Goal: Task Accomplishment & Management: Complete application form

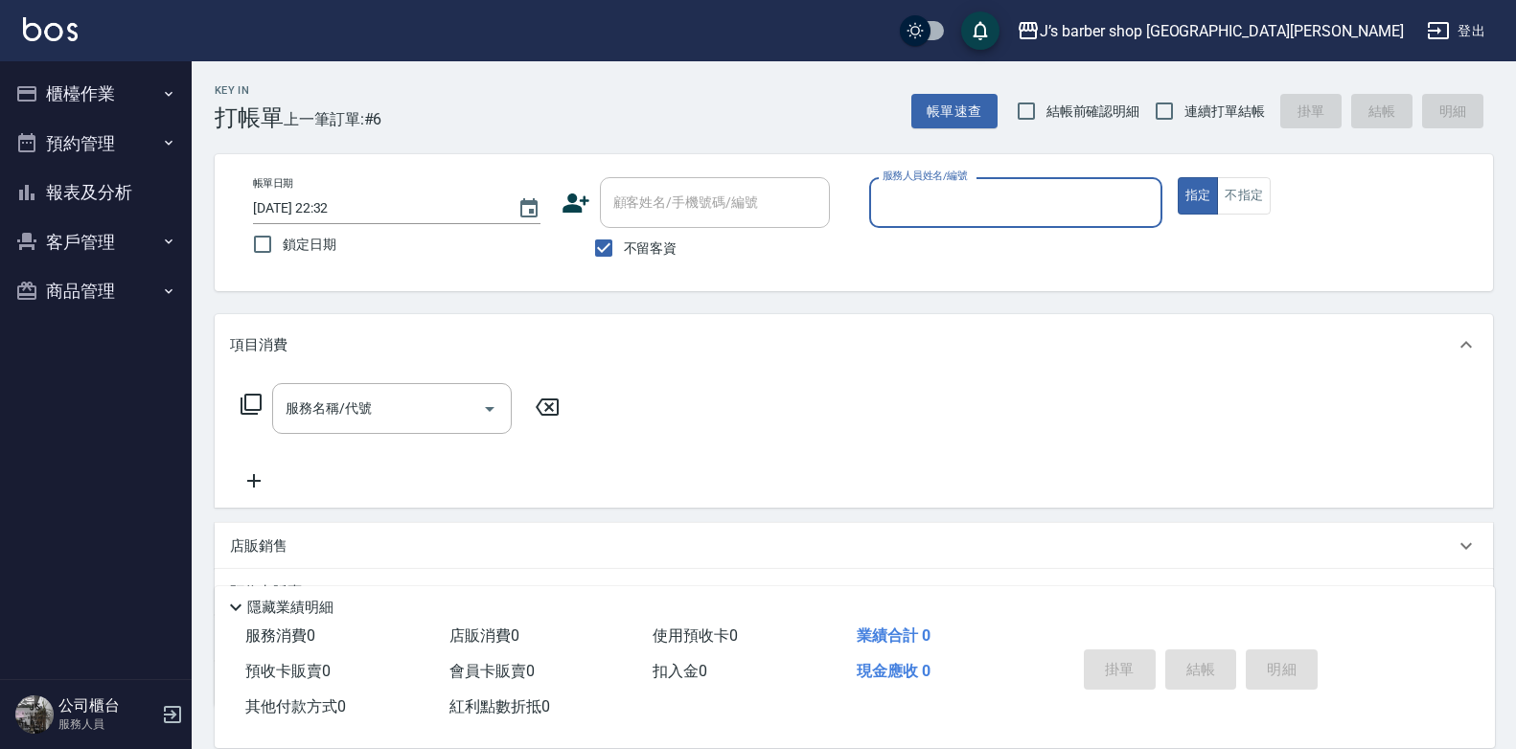
click at [341, 203] on input "[DATE] 22:32" at bounding box center [375, 209] width 245 height 32
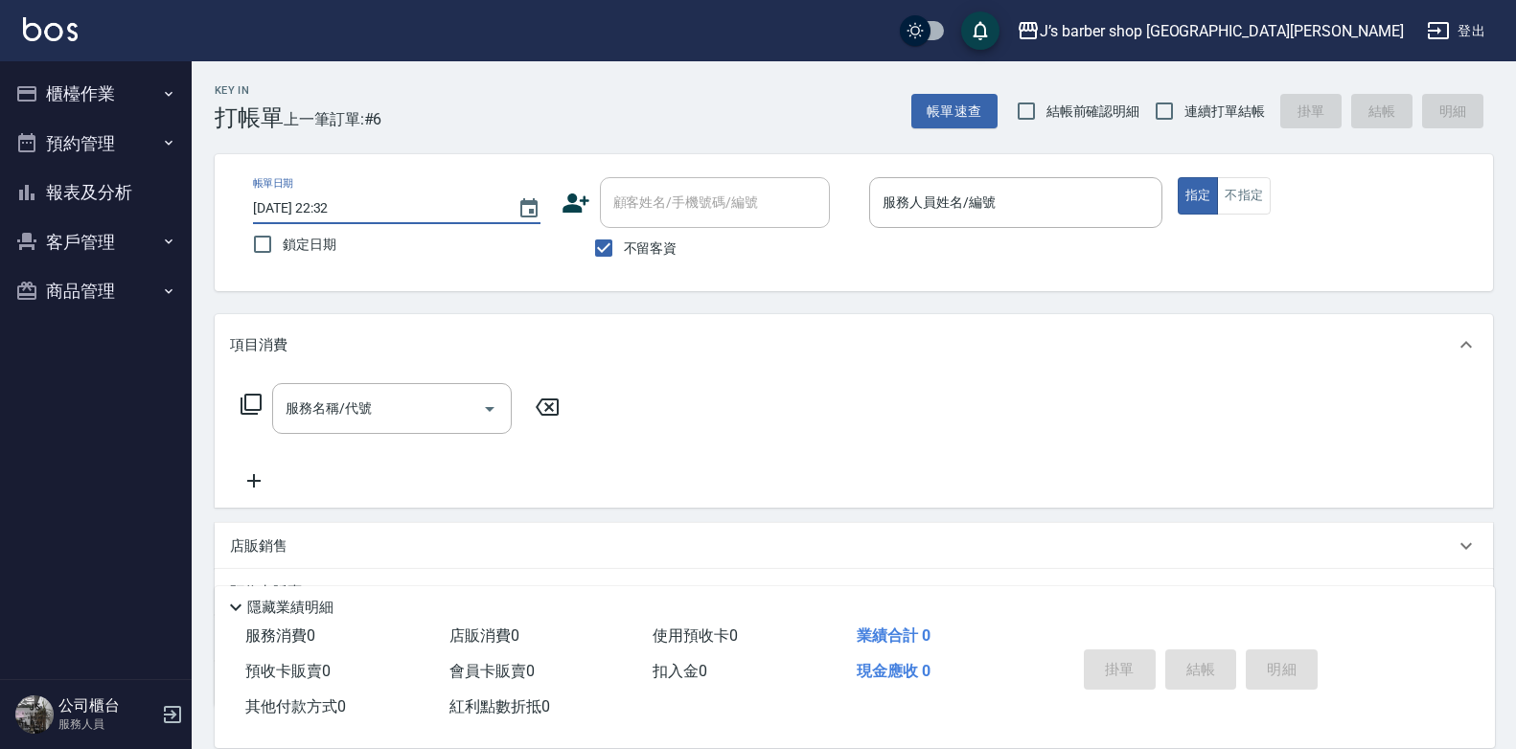
type input "[DATE] 01:32"
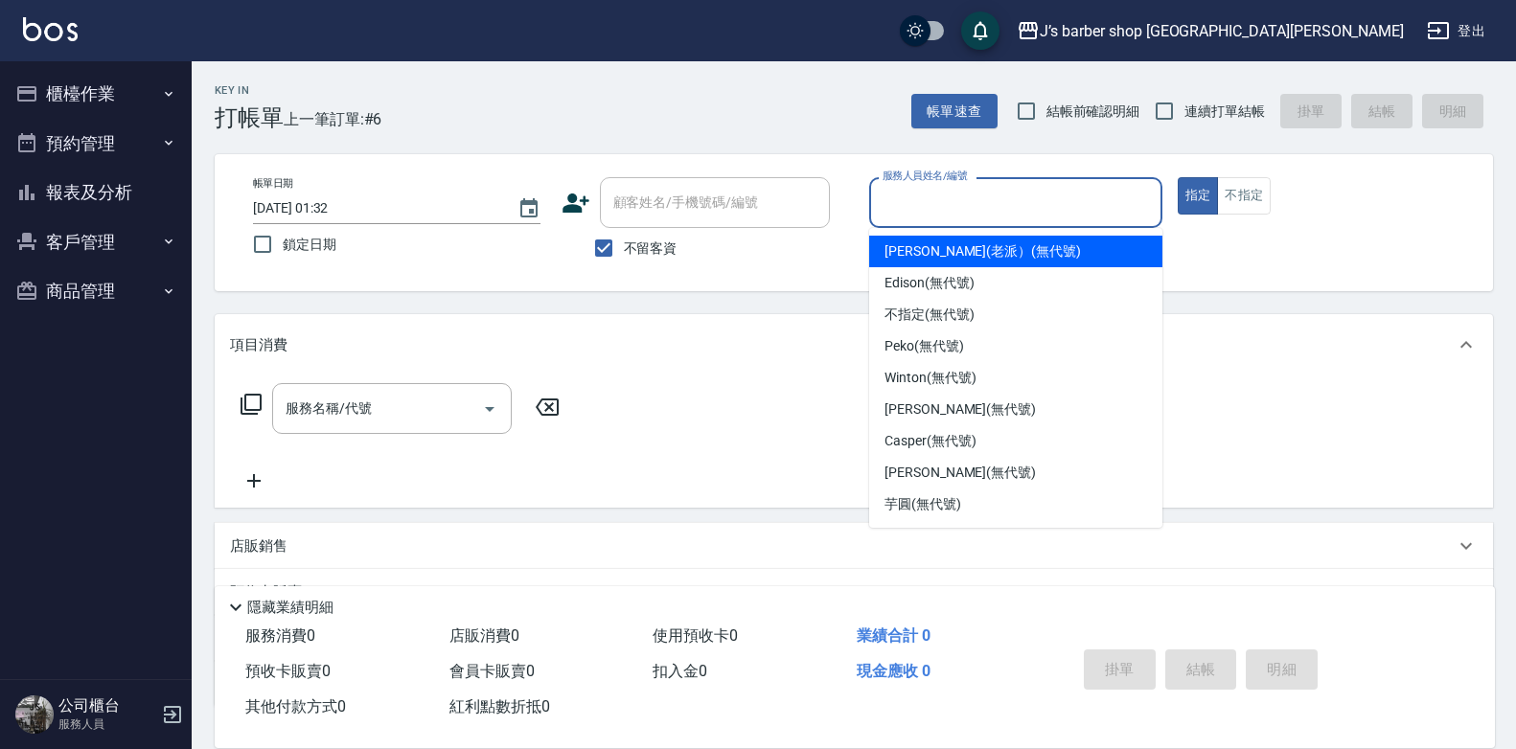
click at [1008, 217] on input "服務人員姓名/編號" at bounding box center [1016, 203] width 276 height 34
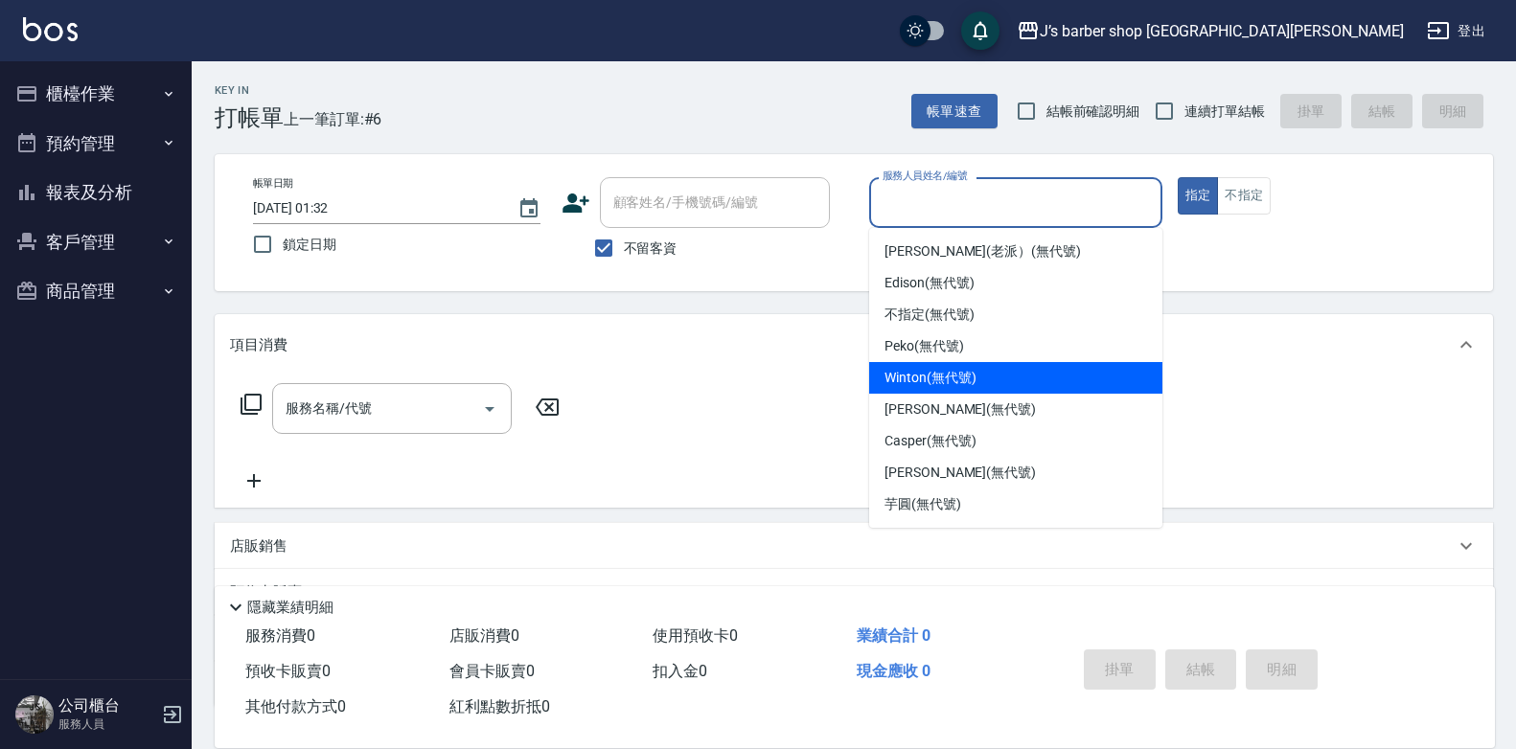
click at [943, 374] on span "Winton (無代號)" at bounding box center [929, 378] width 91 height 20
type input "Winton(無代號)"
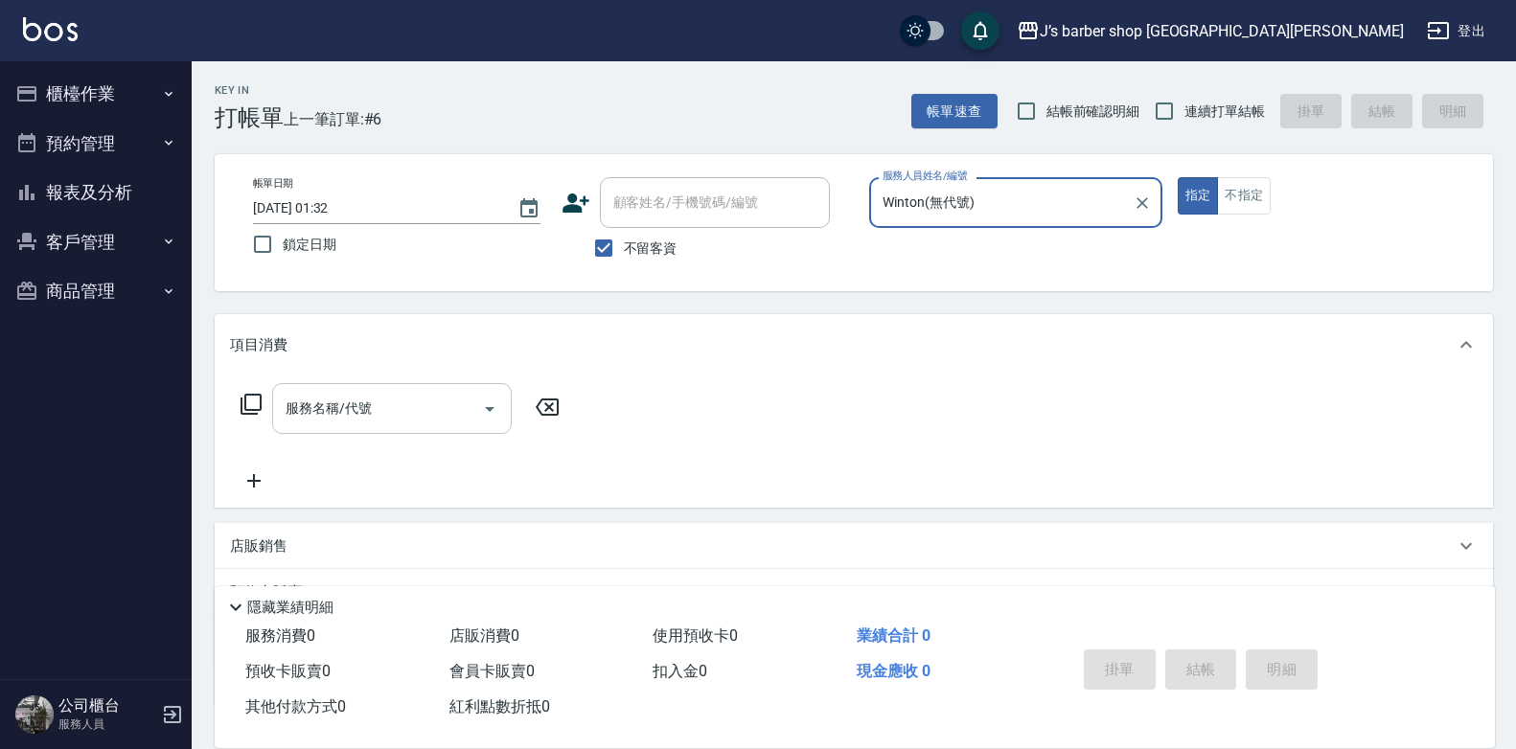
click at [449, 409] on input "服務名稱/代號" at bounding box center [378, 409] width 194 height 34
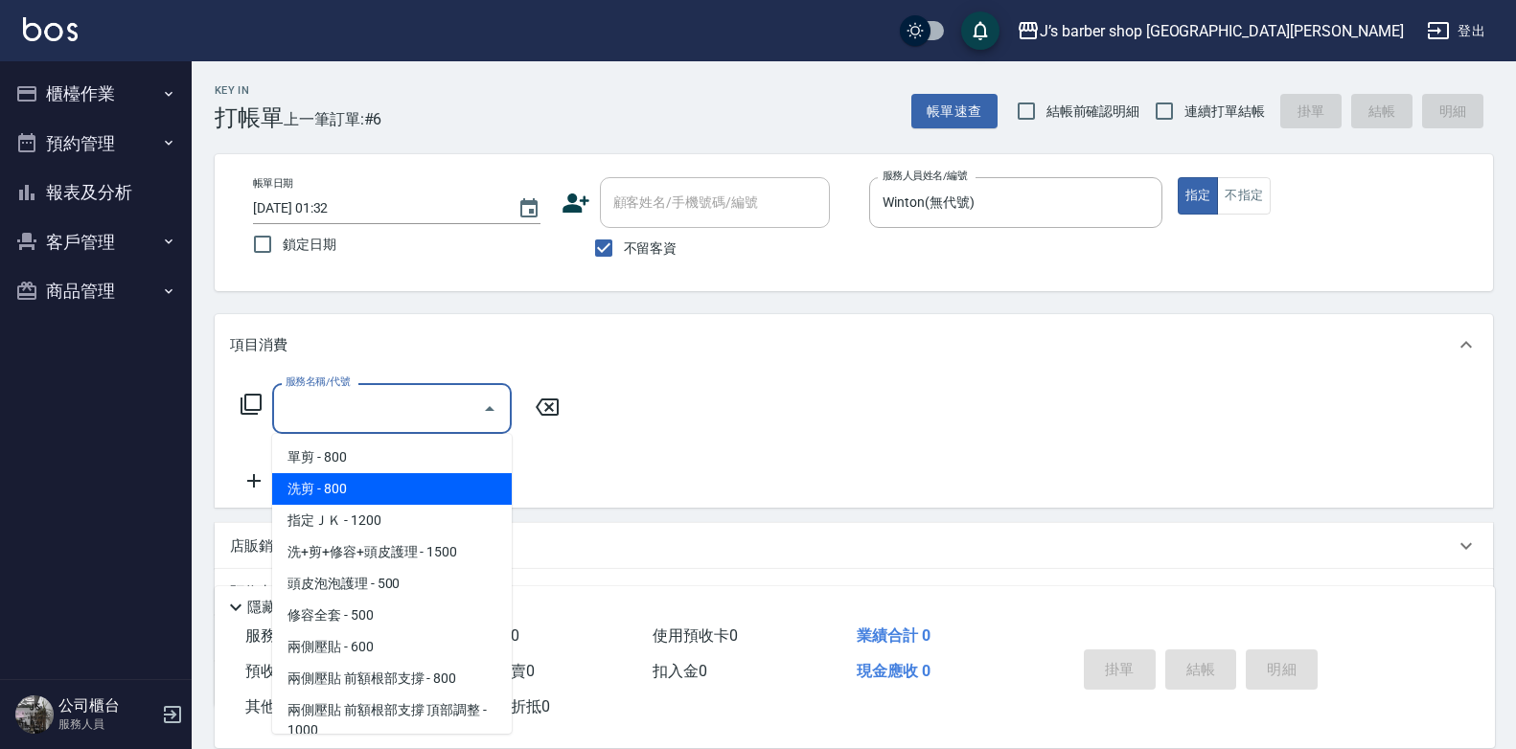
click at [382, 488] on span "洗剪 - 800" at bounding box center [392, 489] width 240 height 32
type input "洗剪(101)"
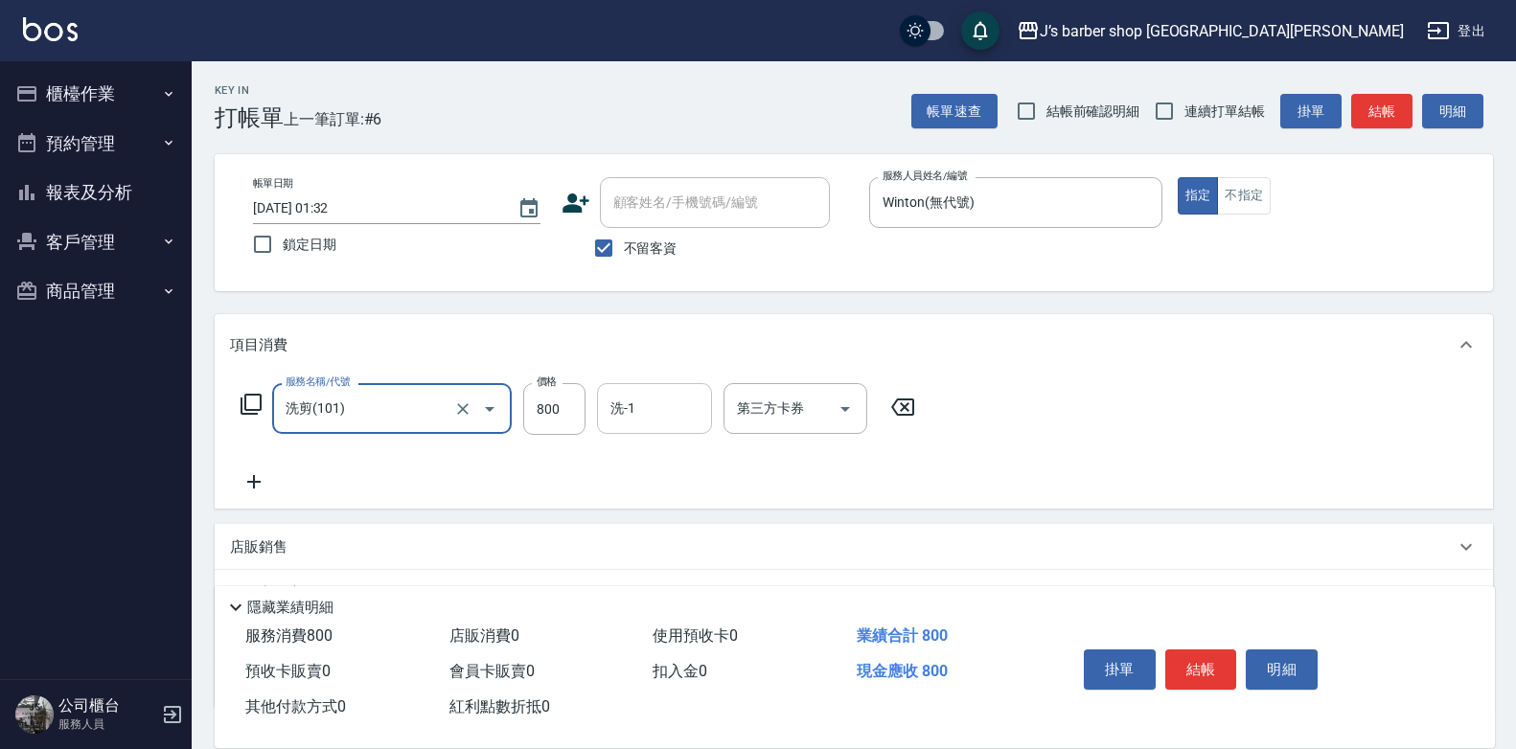
click at [659, 405] on input "洗-1" at bounding box center [655, 409] width 98 height 34
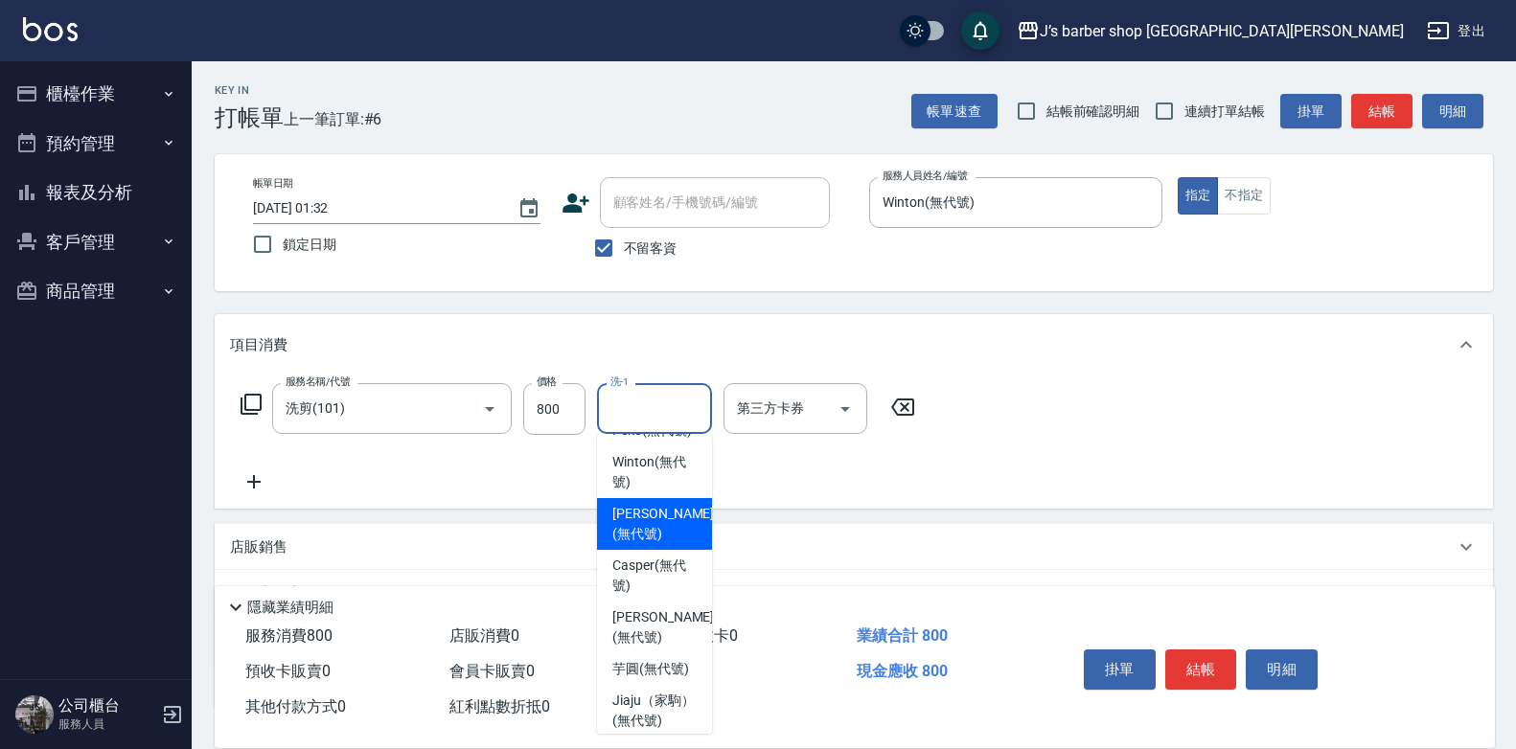
scroll to position [192, 0]
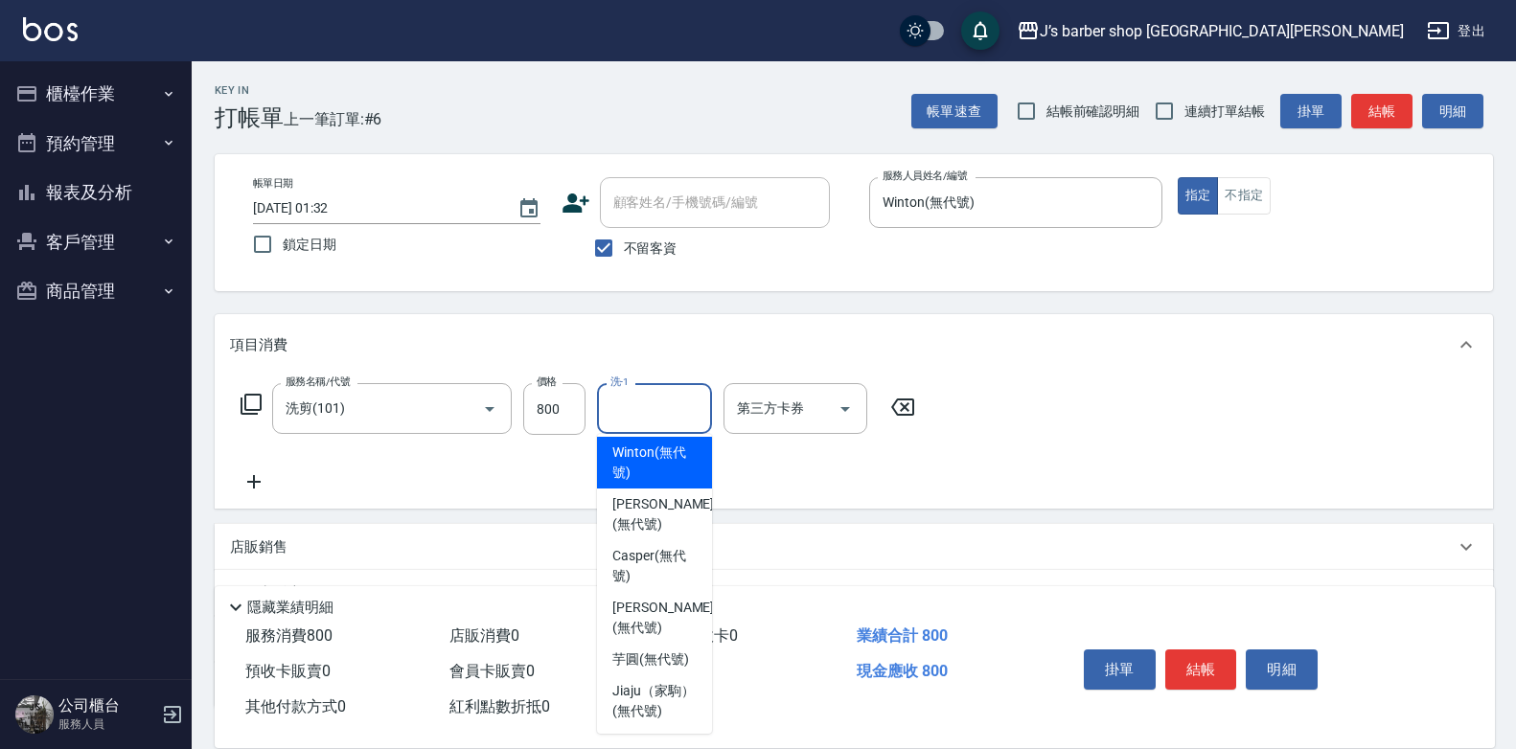
click at [665, 483] on span "Winton (無代號)" at bounding box center [654, 463] width 84 height 40
type input "Winton(無代號)"
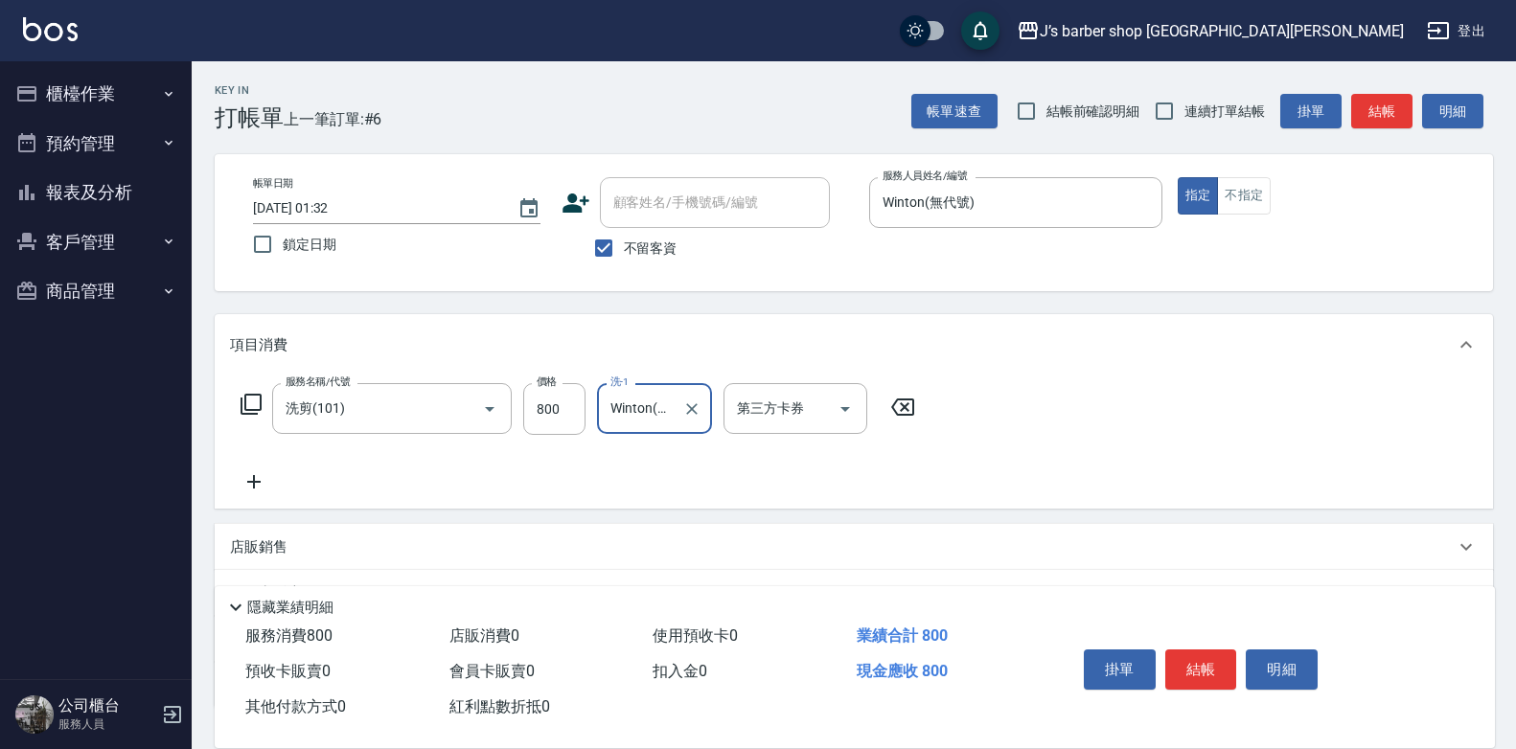
click at [463, 542] on div "店販銷售" at bounding box center [842, 548] width 1224 height 20
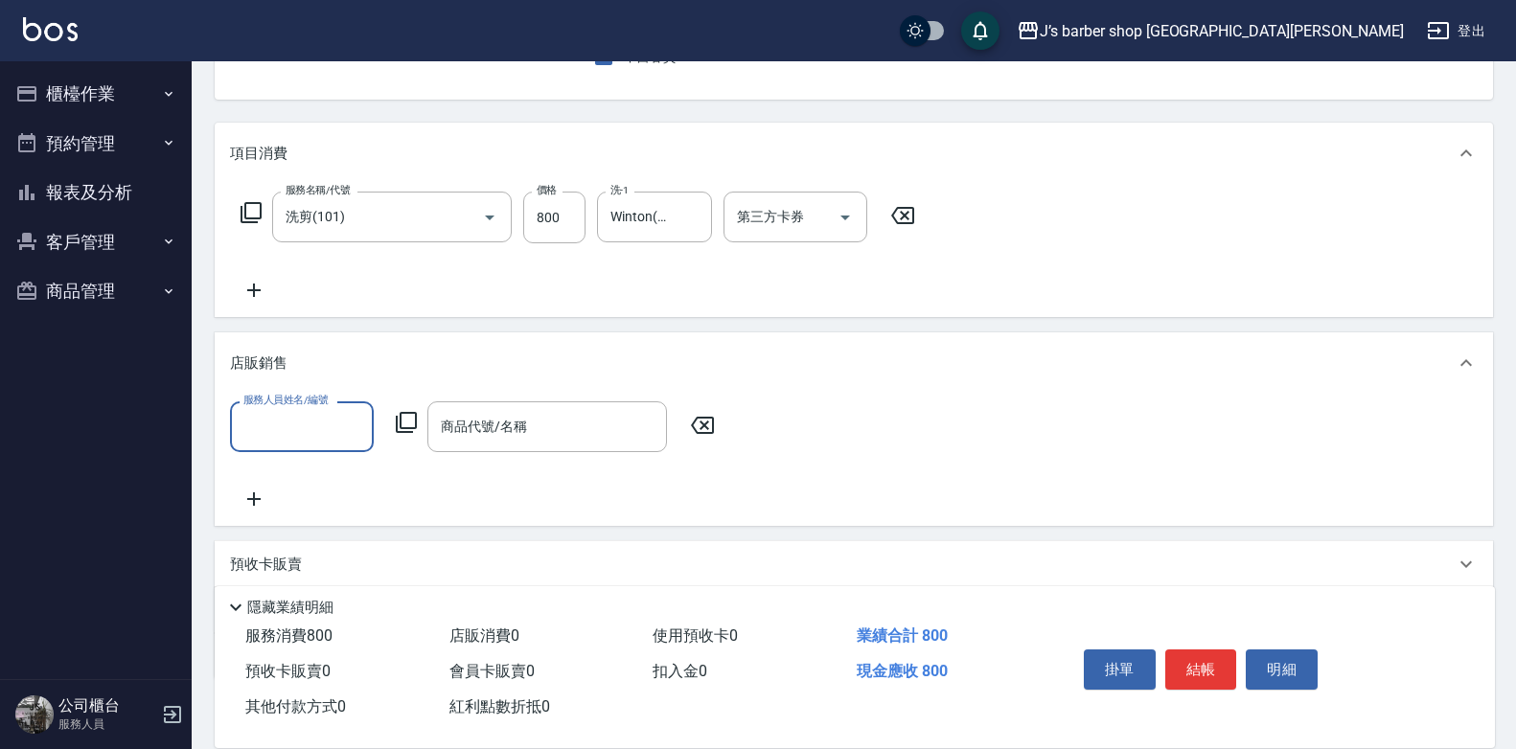
click at [310, 430] on input "服務人員姓名/編號" at bounding box center [302, 427] width 126 height 34
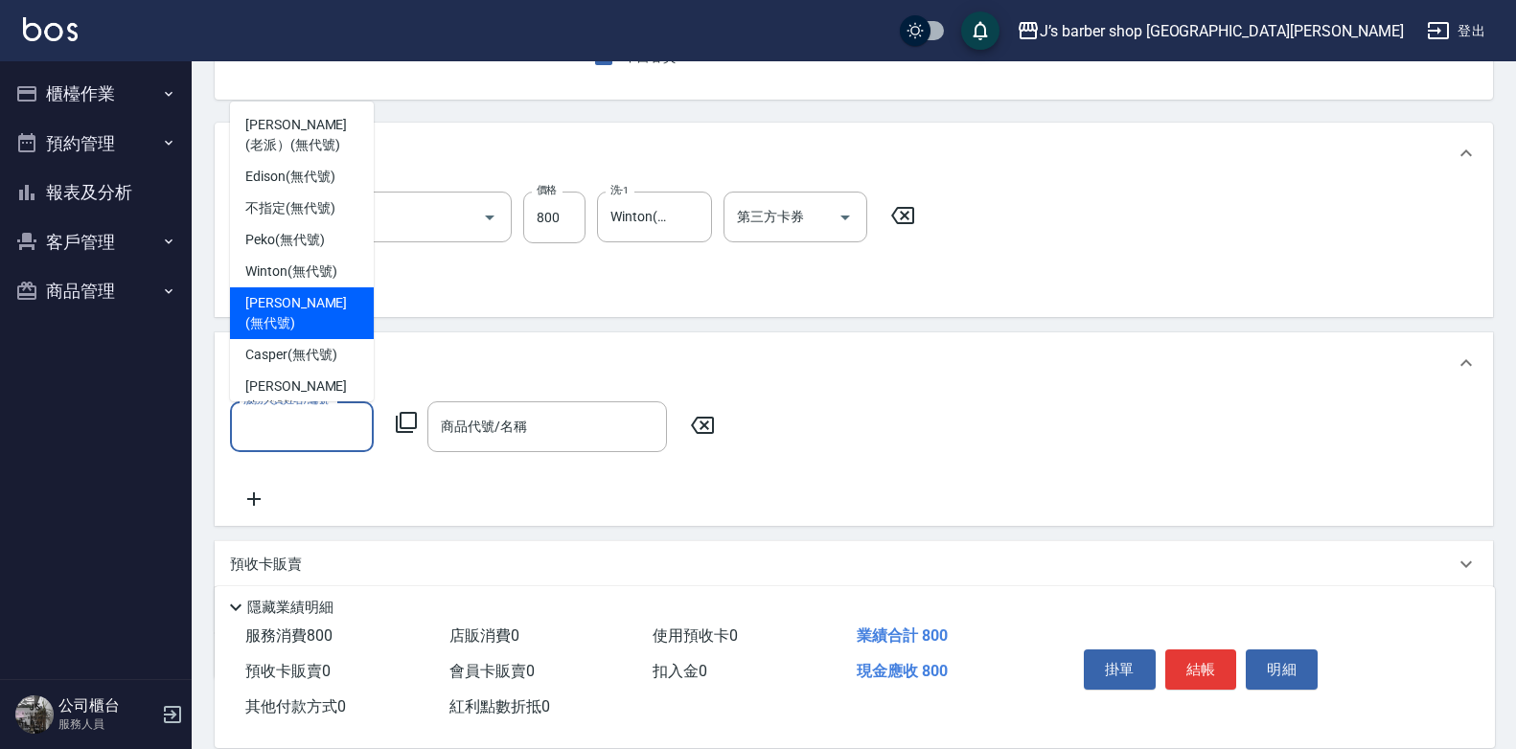
click at [311, 278] on span "Winton (無代號)" at bounding box center [290, 272] width 91 height 20
type input "Winton(無代號)"
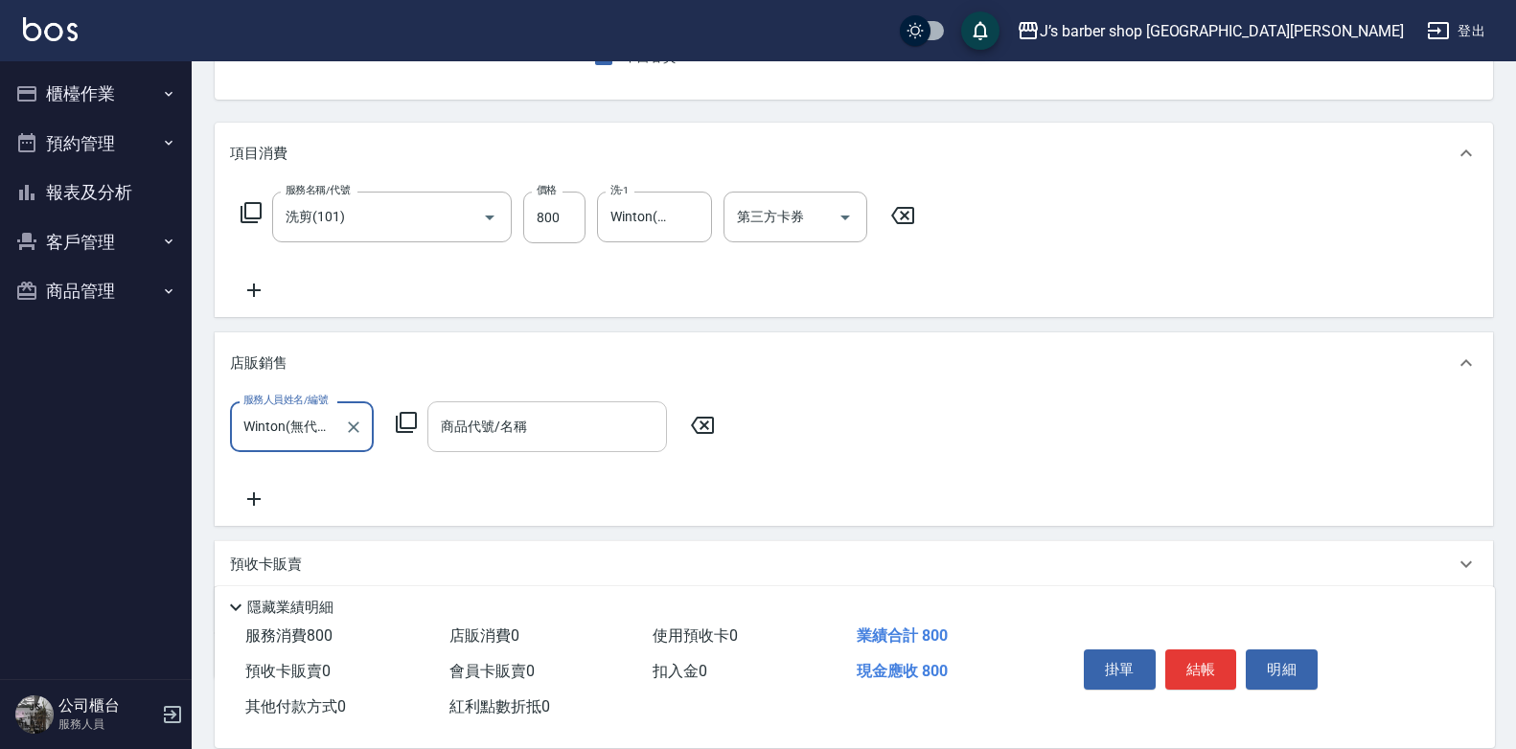
click at [493, 413] on div "商品代號/名稱 商品代號/名稱" at bounding box center [547, 426] width 240 height 51
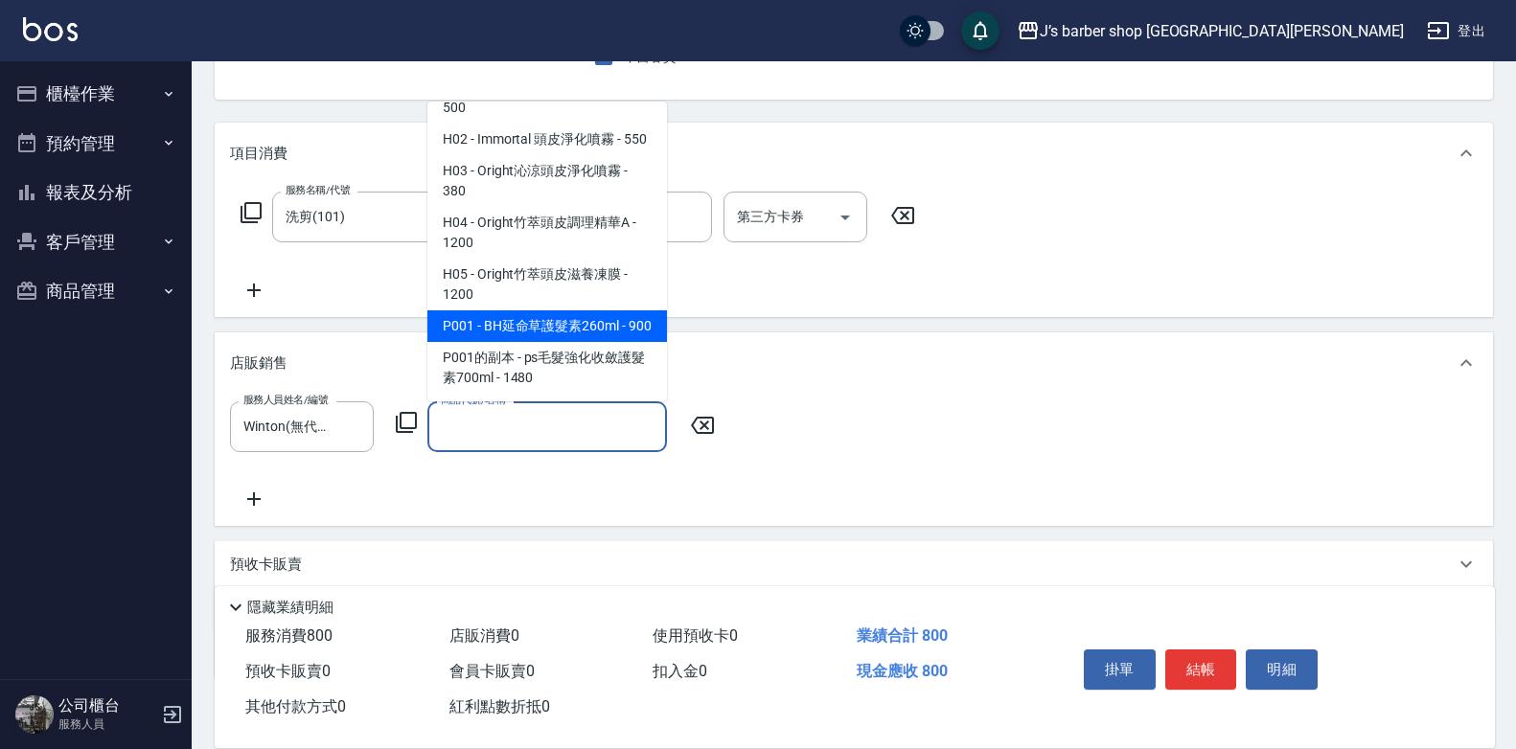
scroll to position [1482, 0]
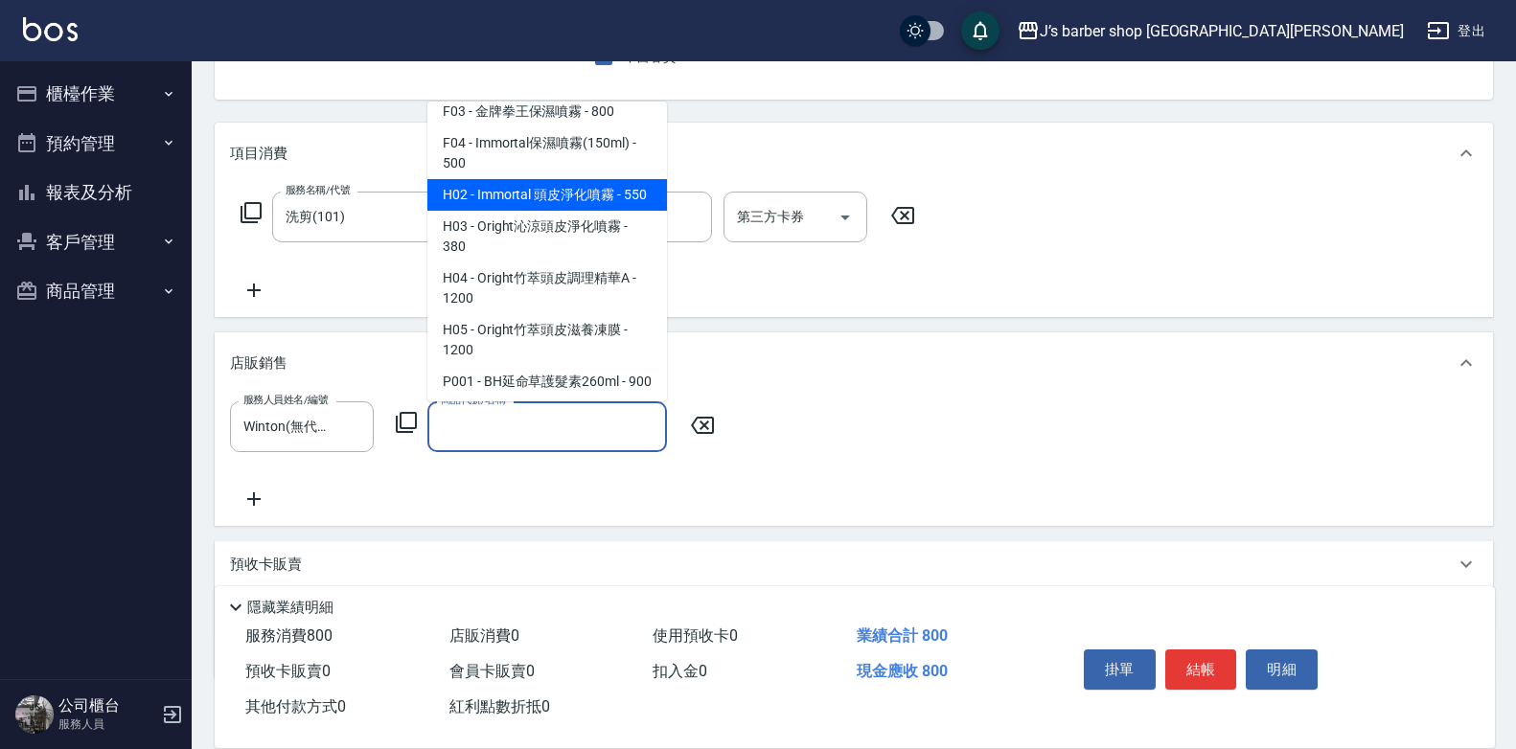
click at [608, 185] on span "H02 - Immortal 頭皮淨化噴霧 - 550" at bounding box center [547, 195] width 240 height 32
type input "Immortal 頭皮淨化噴霧"
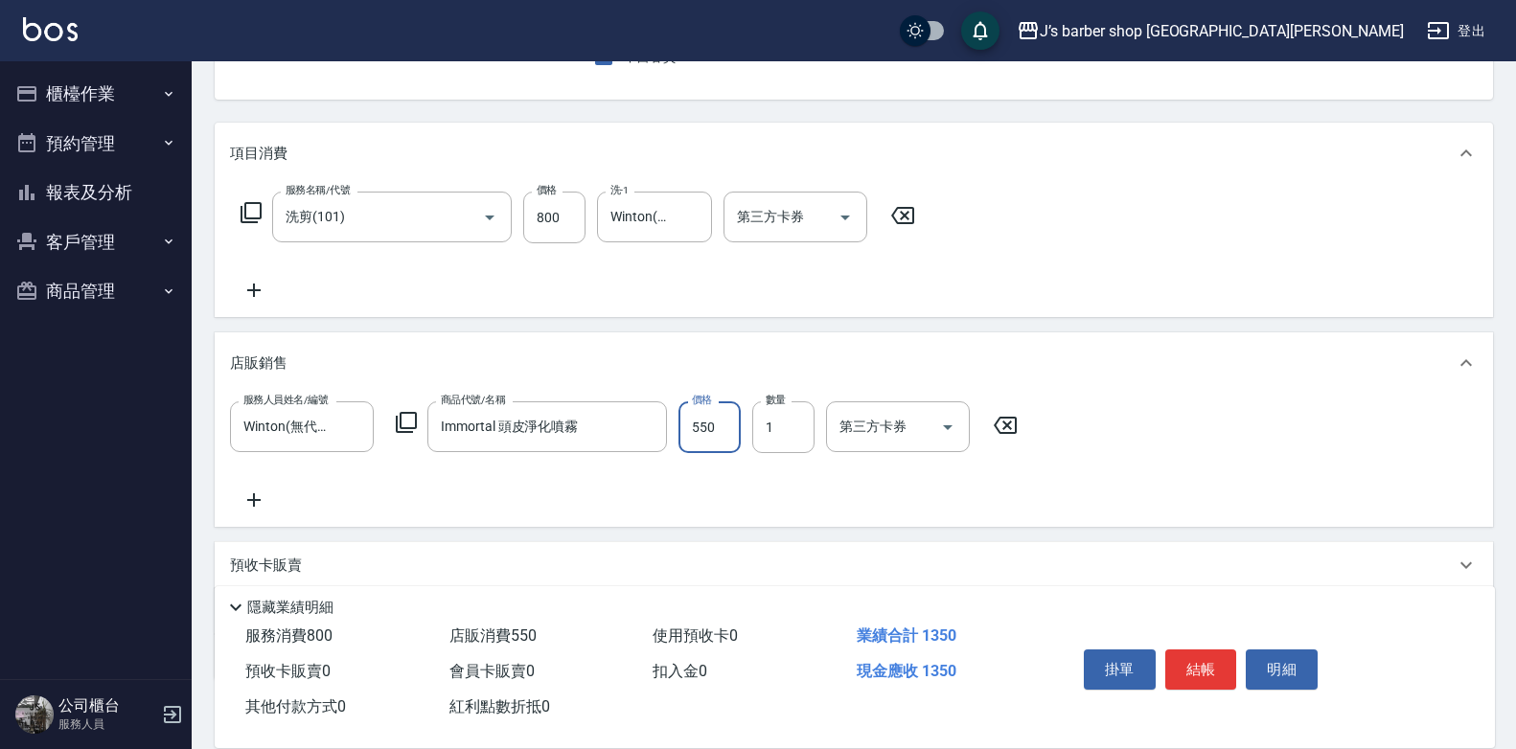
click at [683, 410] on input "550" at bounding box center [709, 427] width 62 height 52
type input "600"
click at [1185, 654] on button "結帳" at bounding box center [1201, 670] width 72 height 40
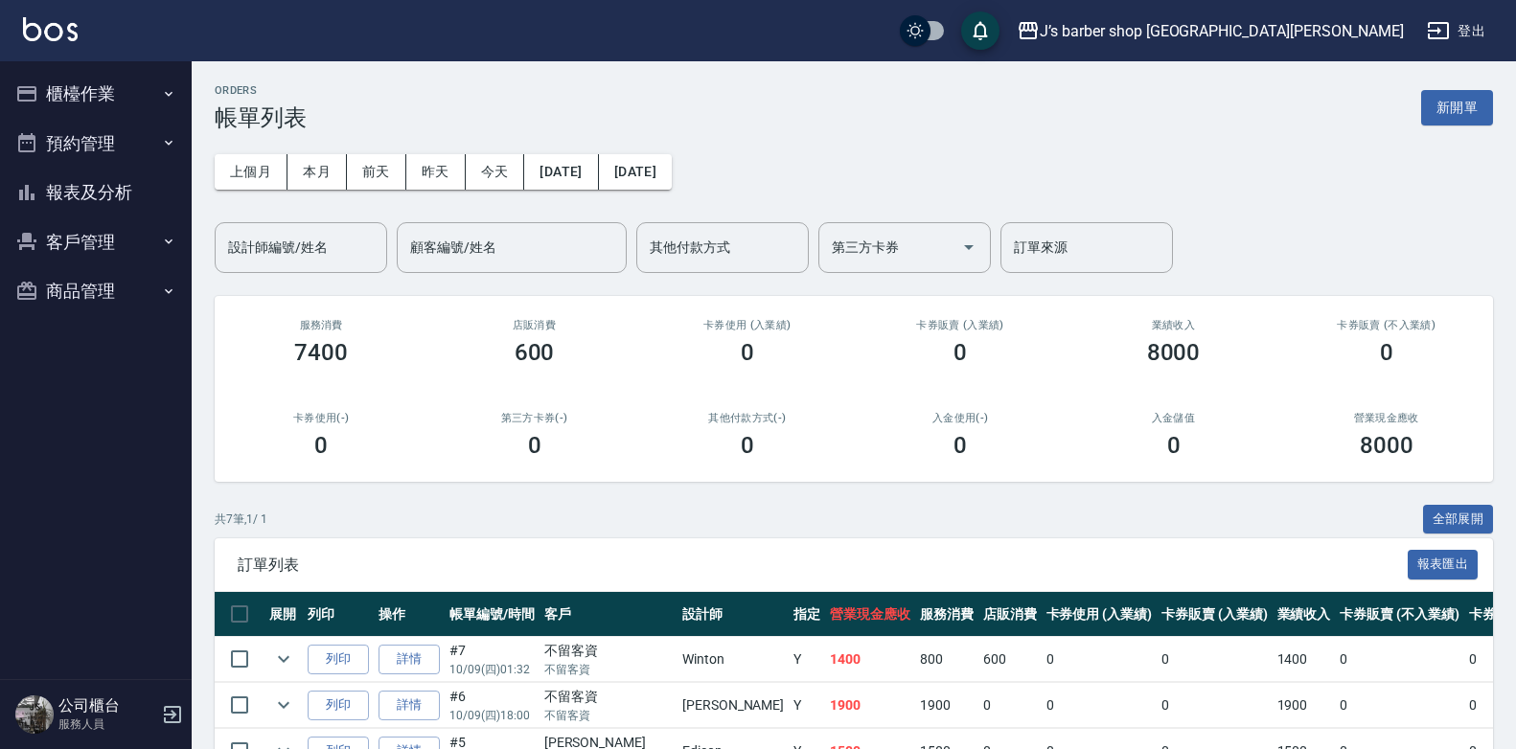
click at [102, 95] on button "櫃檯作業" at bounding box center [96, 94] width 176 height 50
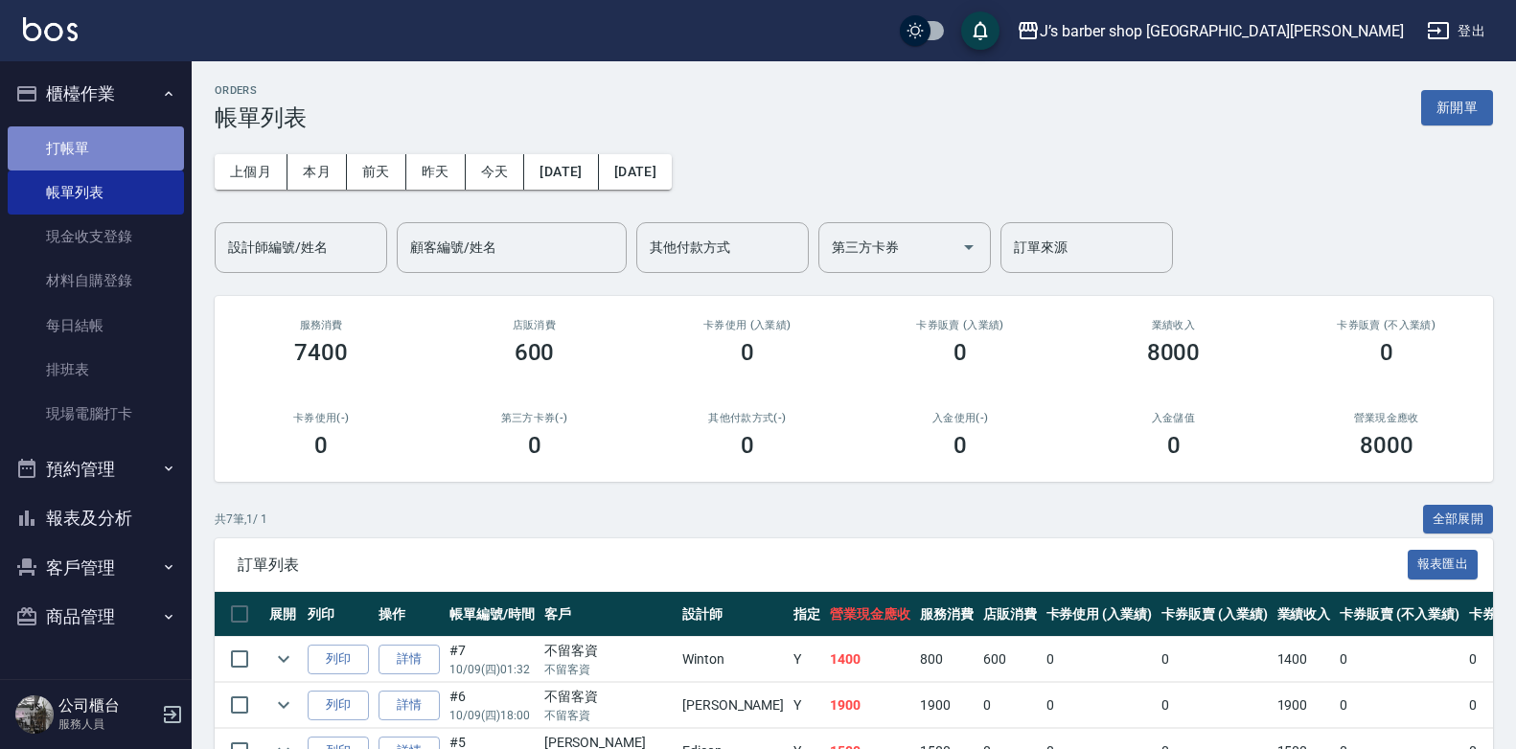
click at [103, 149] on link "打帳單" at bounding box center [96, 148] width 176 height 44
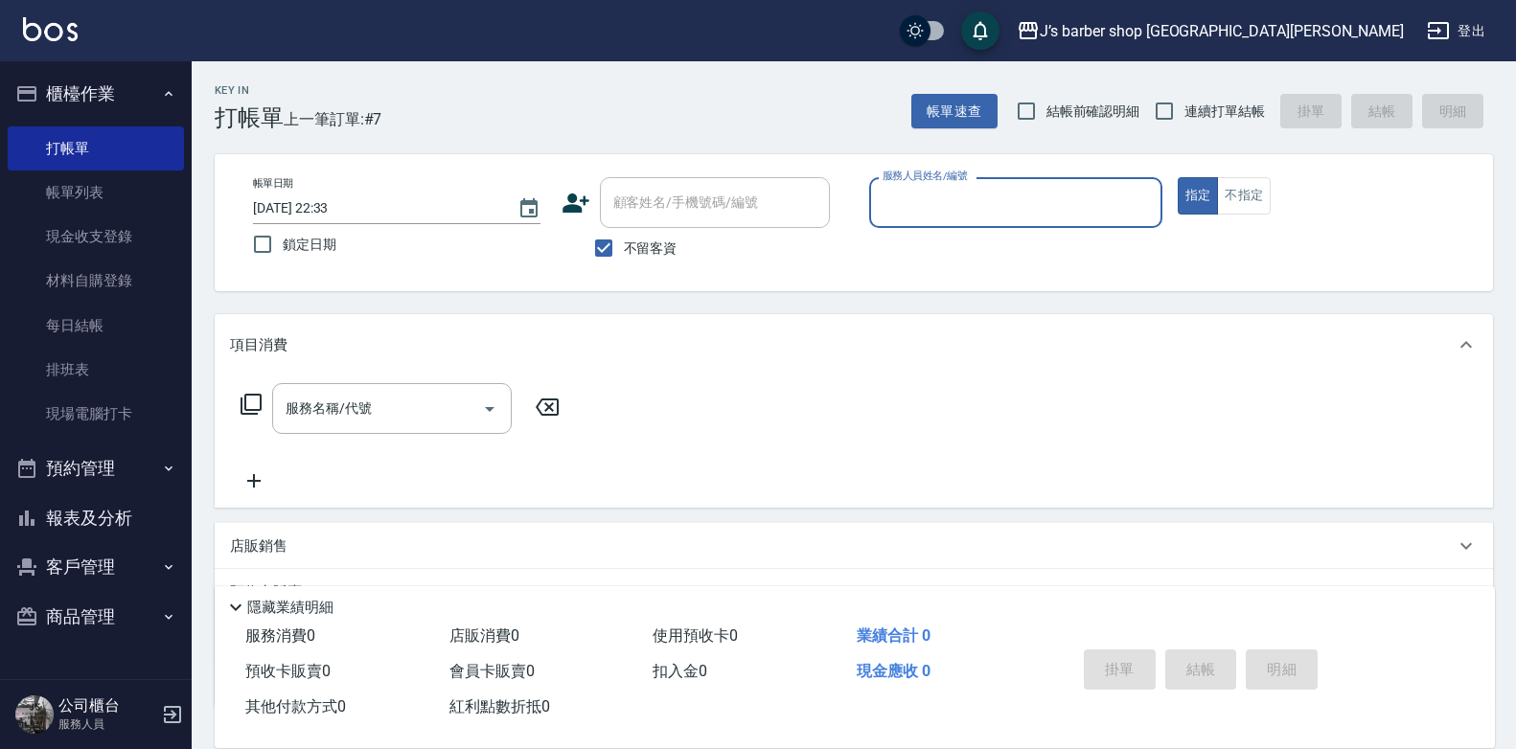
click at [331, 202] on input "2025/10/09 22:33" at bounding box center [375, 209] width 245 height 32
type input "2025/10/09 02:33"
click at [929, 194] on input "服務人員姓名/編號" at bounding box center [1016, 203] width 276 height 34
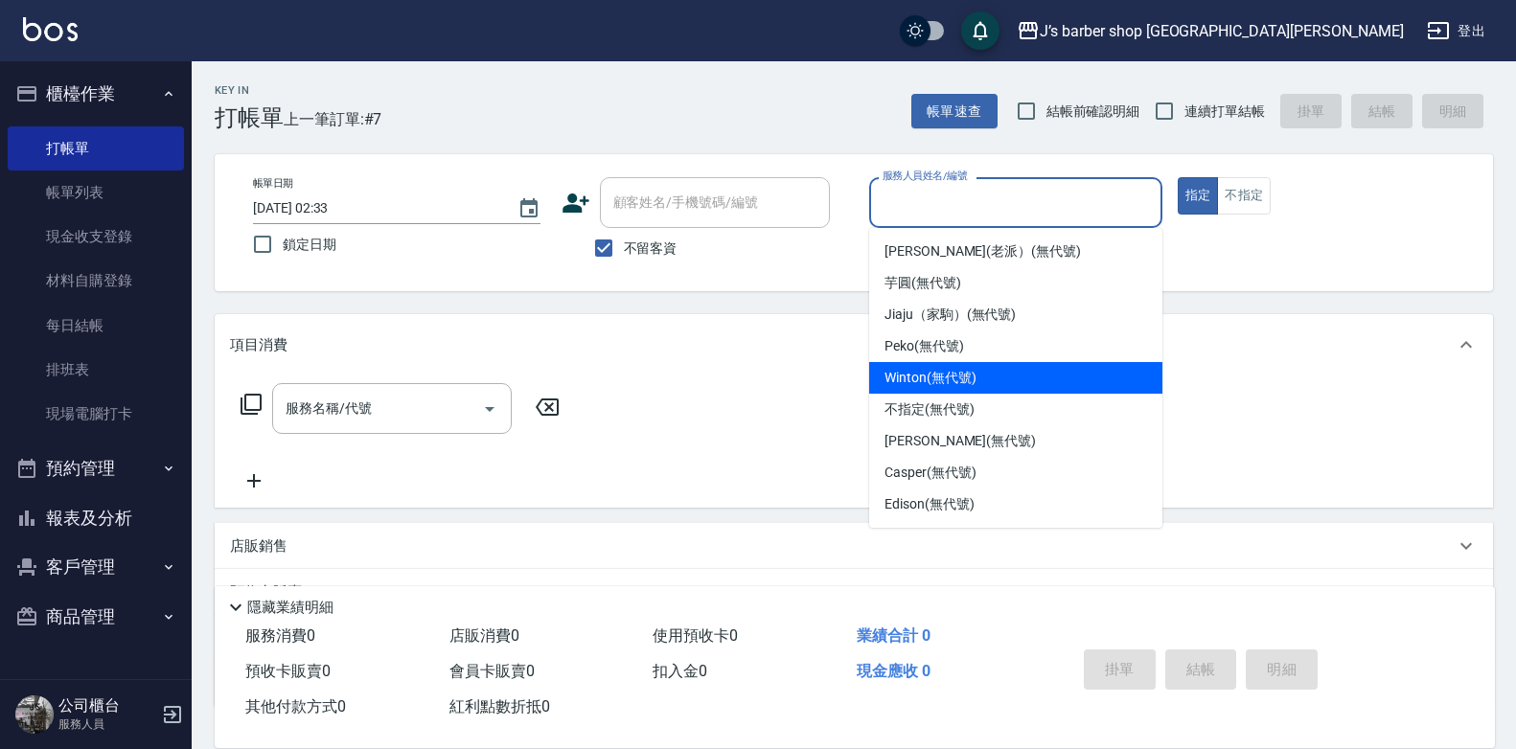
click at [933, 367] on div "Winton (無代號)" at bounding box center [1015, 378] width 293 height 32
type input "Winton(無代號)"
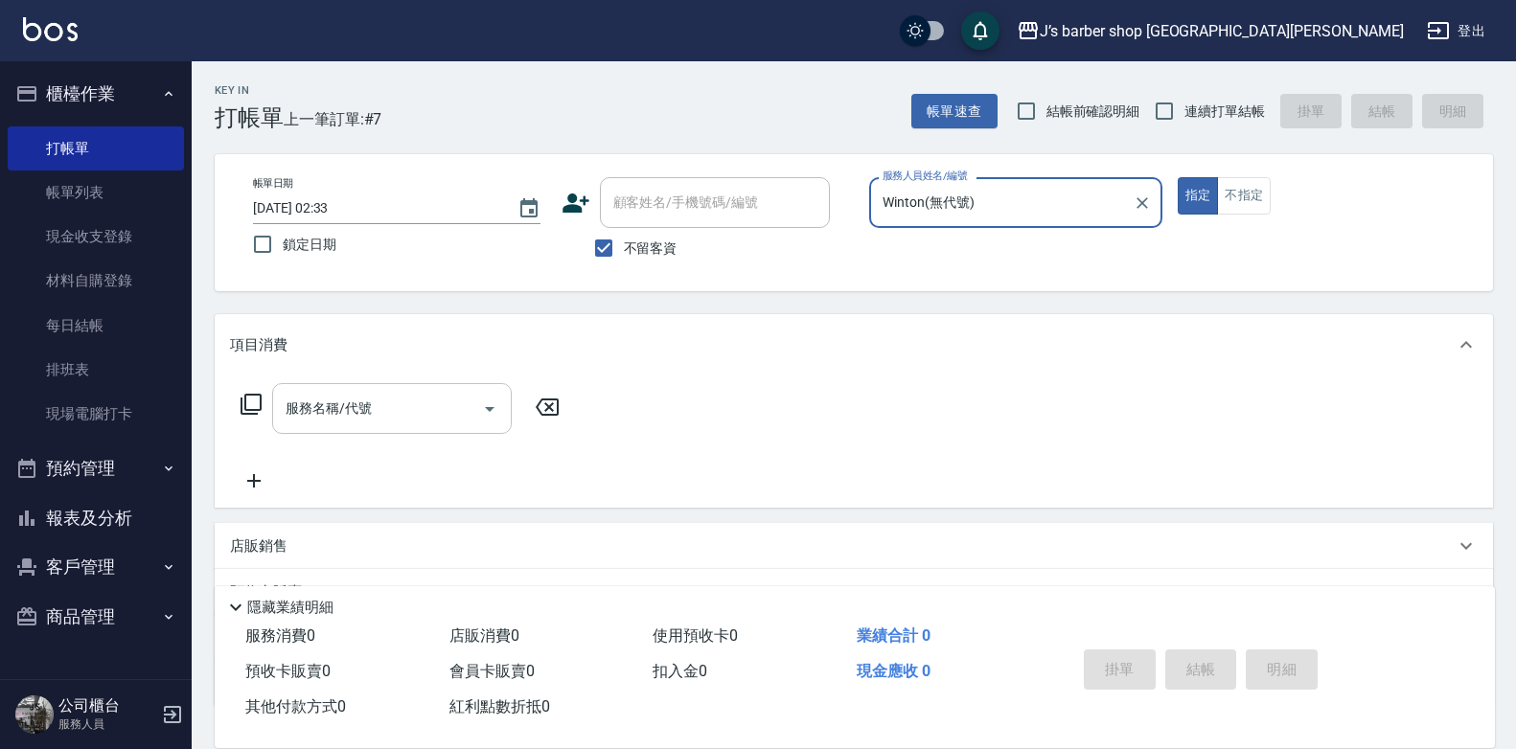
click at [456, 427] on div "服務名稱/代號" at bounding box center [392, 408] width 240 height 51
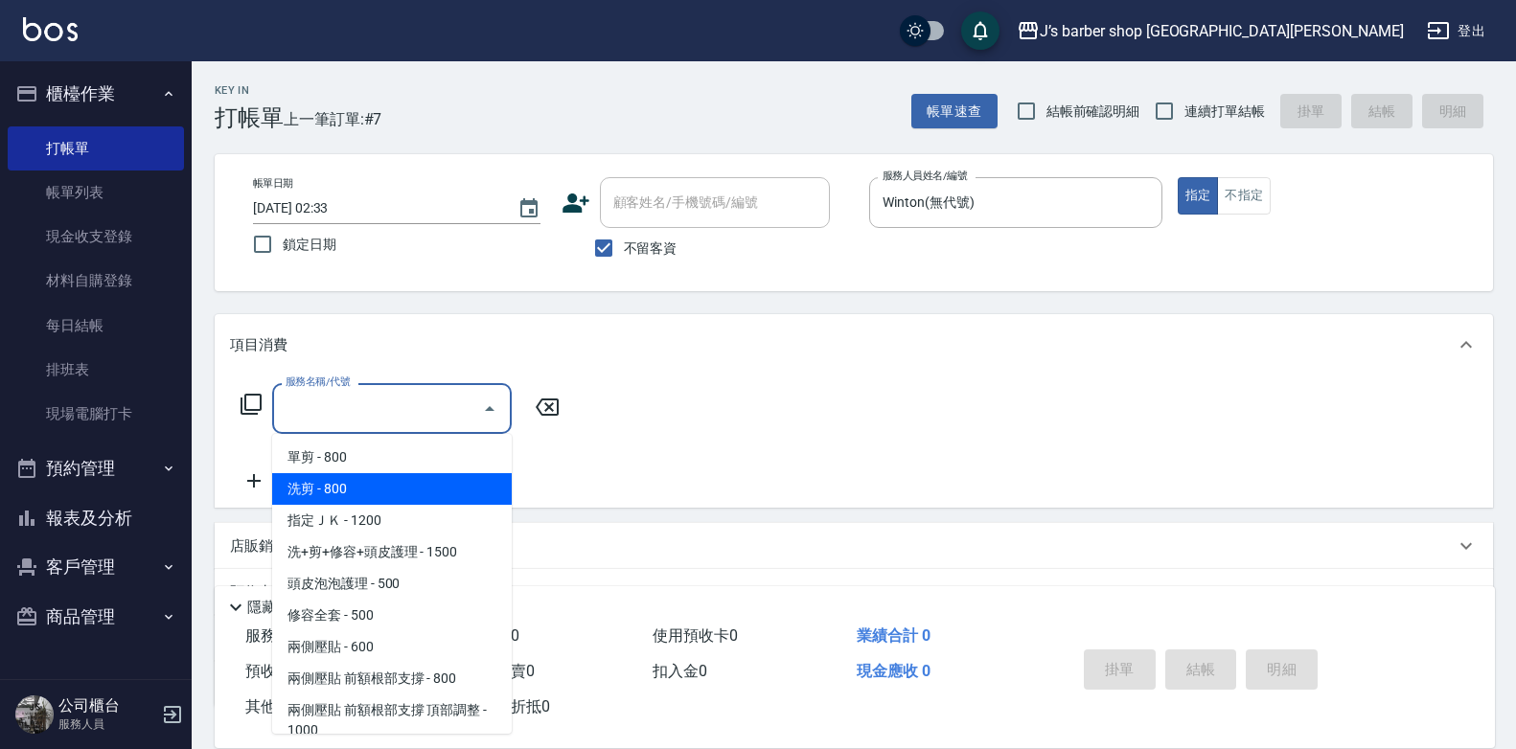
click at [389, 495] on span "洗剪 - 800" at bounding box center [392, 489] width 240 height 32
type input "洗剪(101)"
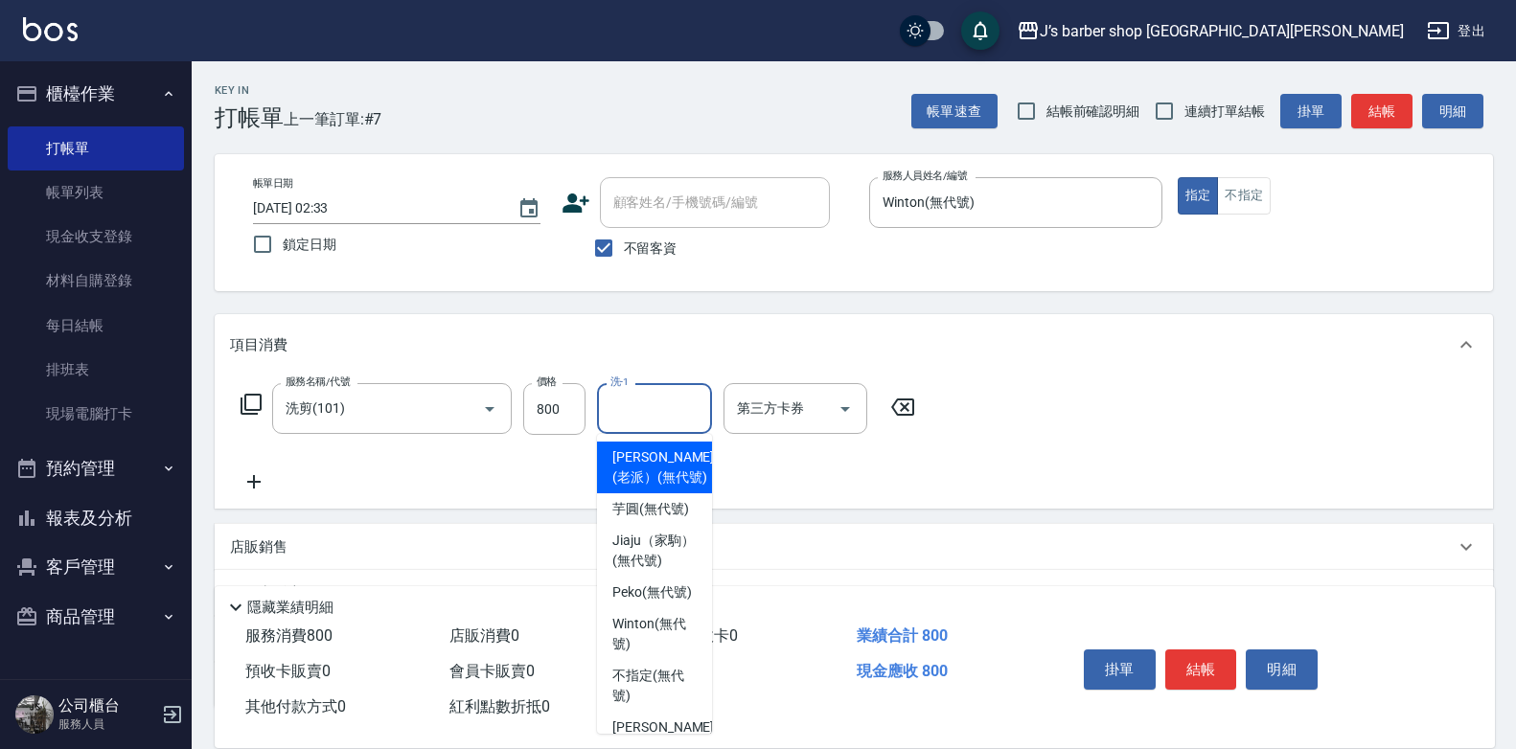
click at [628, 410] on input "洗-1" at bounding box center [655, 409] width 98 height 34
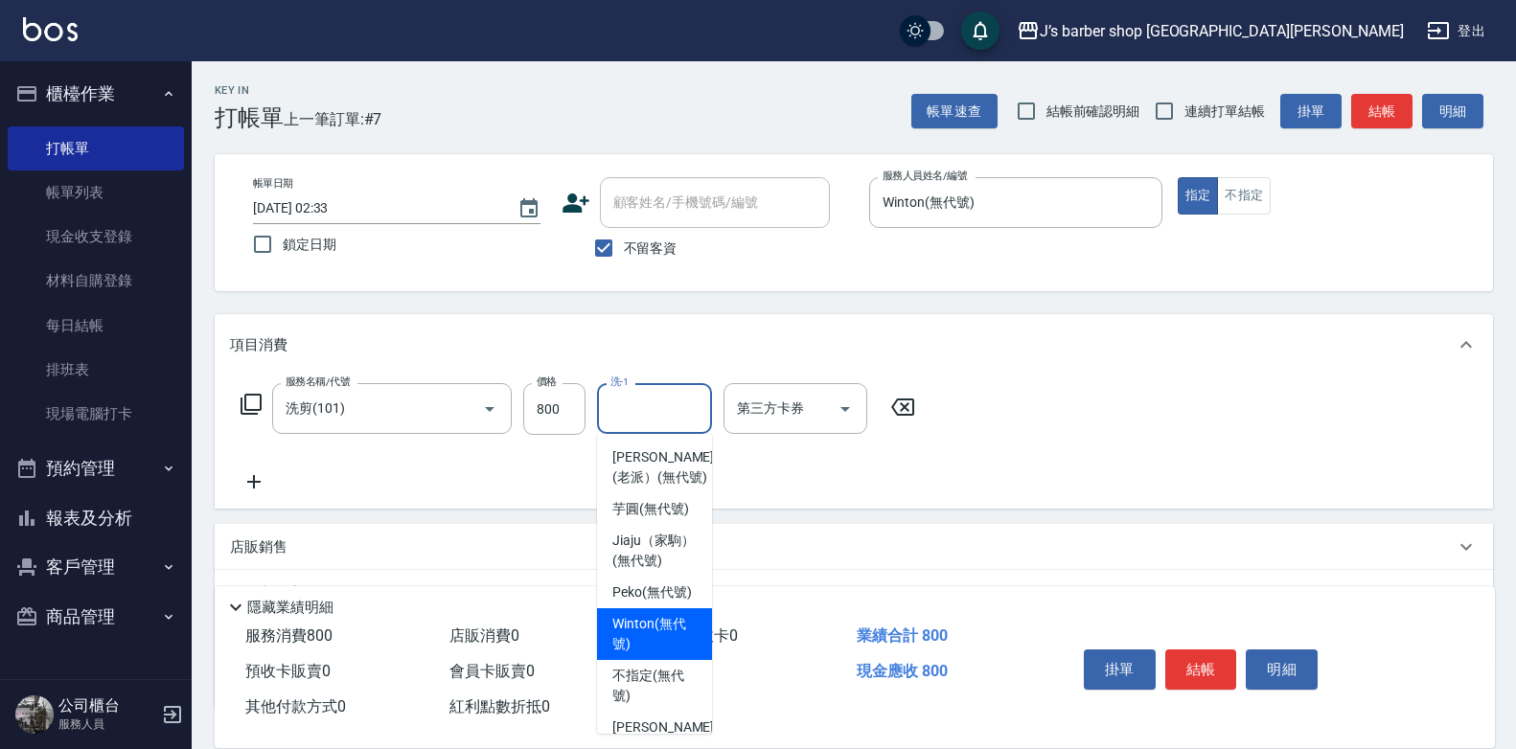
click at [663, 654] on span "Winton (無代號)" at bounding box center [654, 634] width 84 height 40
type input "Winton(無代號)"
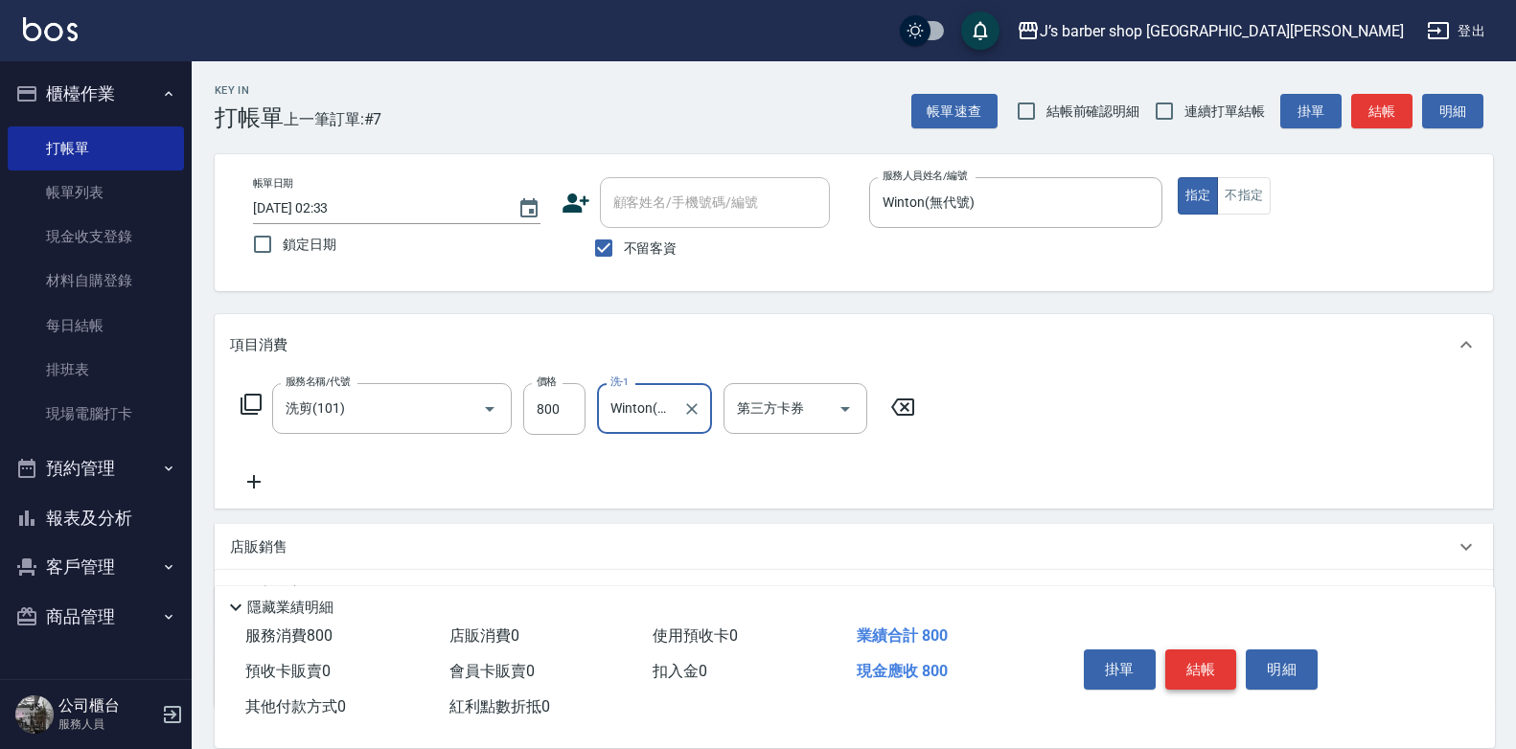
click at [1208, 654] on button "結帳" at bounding box center [1201, 670] width 72 height 40
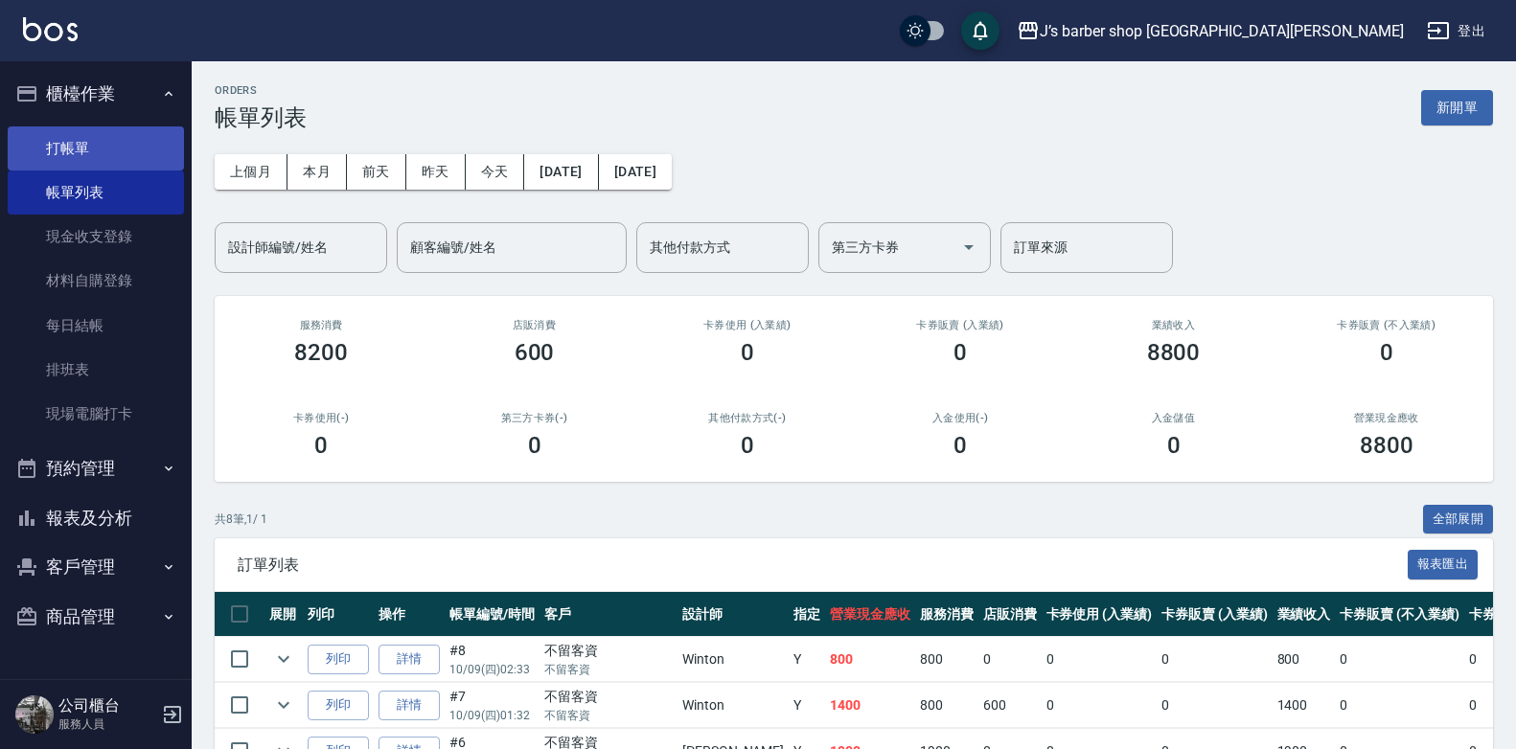
click at [141, 128] on link "打帳單" at bounding box center [96, 148] width 176 height 44
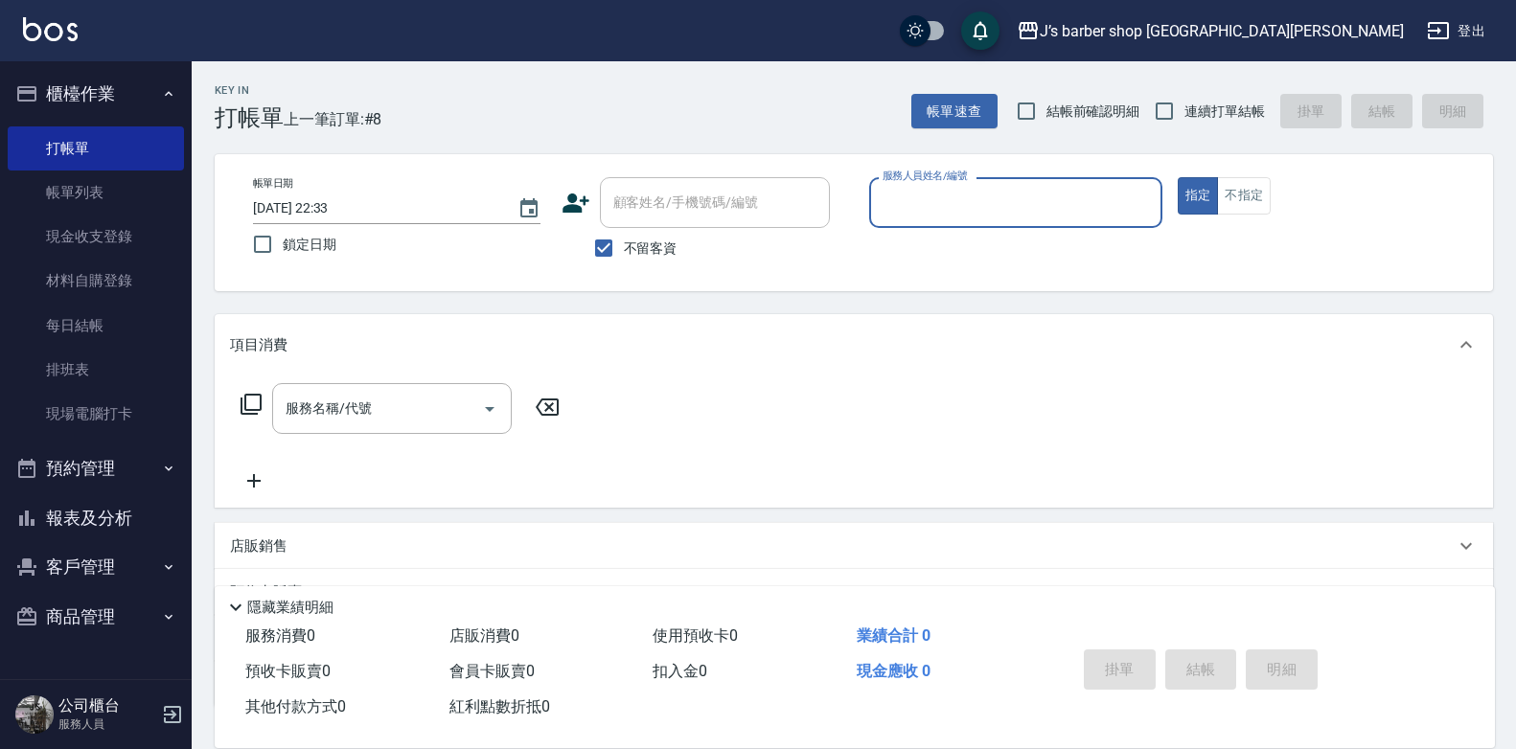
click at [326, 204] on input "2025/10/09 22:33" at bounding box center [375, 209] width 245 height 32
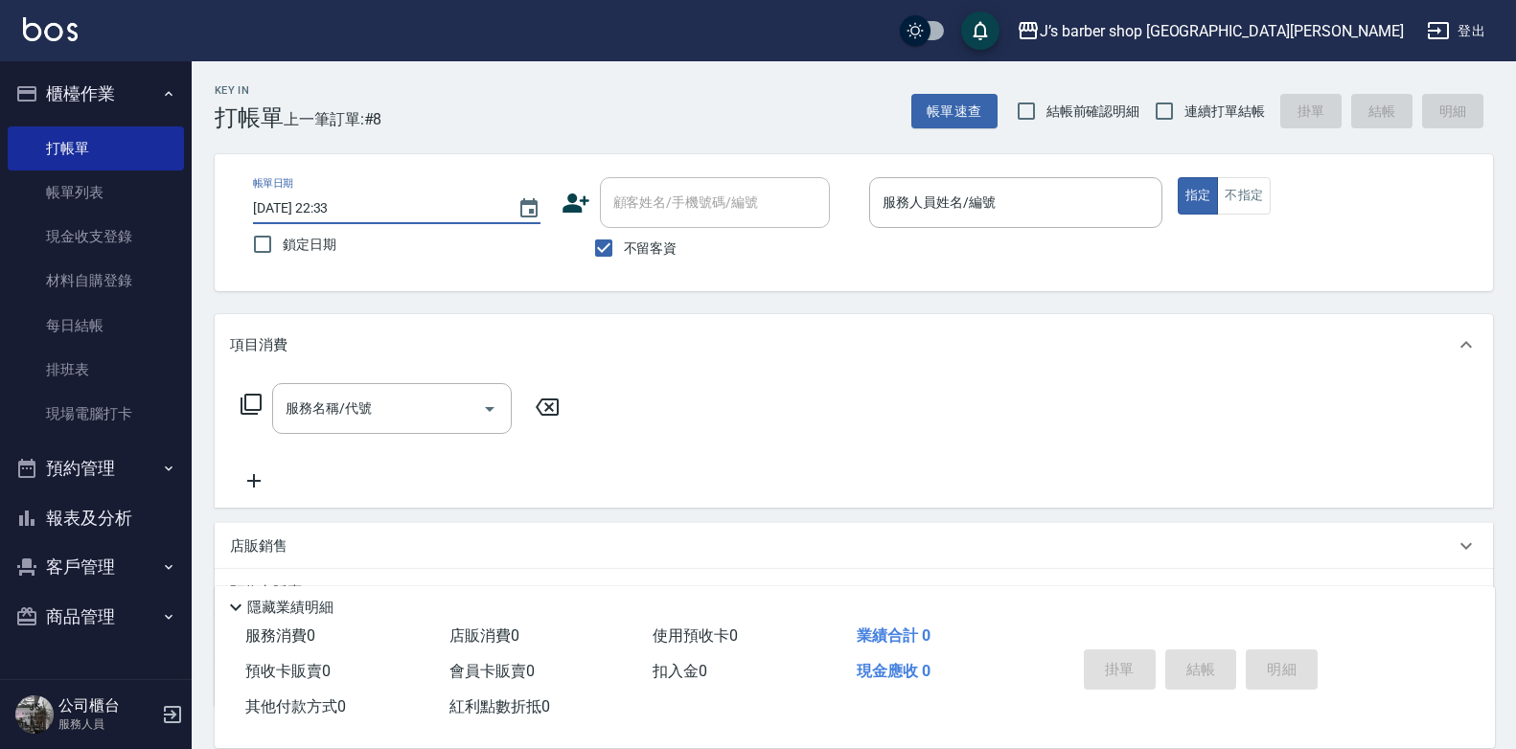
type input "2025/10/09 03:33"
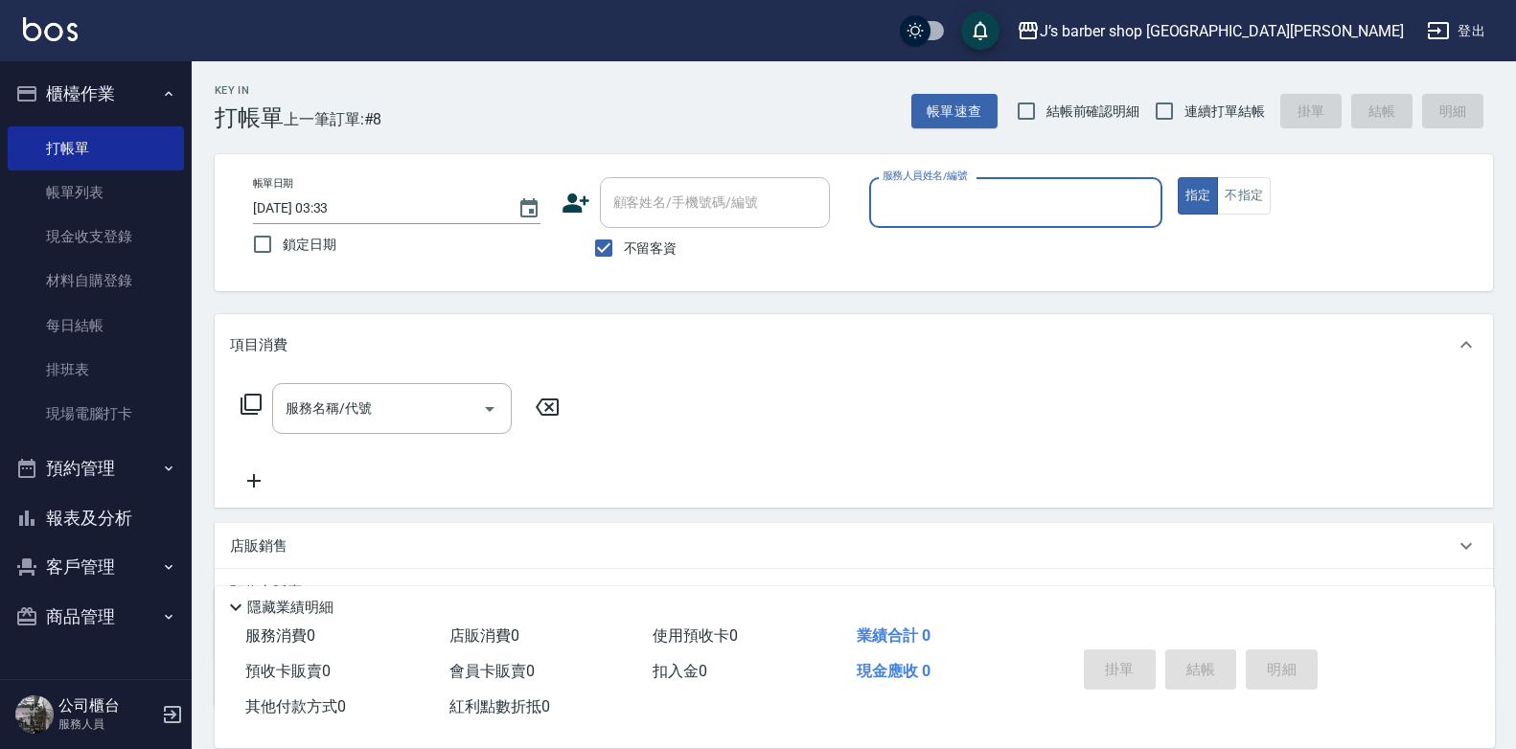
click at [1040, 209] on input "服務人員姓名/編號" at bounding box center [1016, 203] width 276 height 34
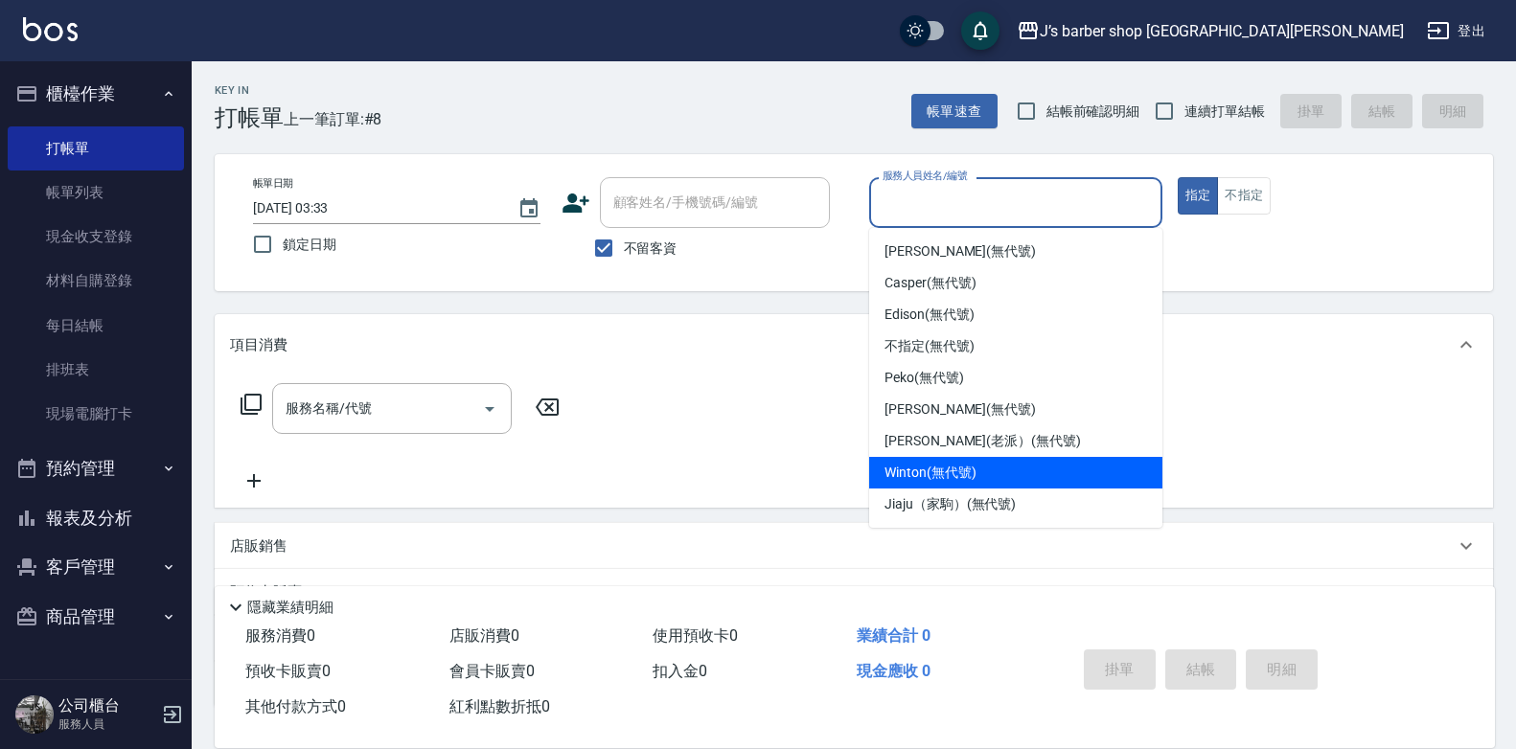
click at [937, 461] on div "Winton (無代號)" at bounding box center [1015, 473] width 293 height 32
type input "Winton(無代號)"
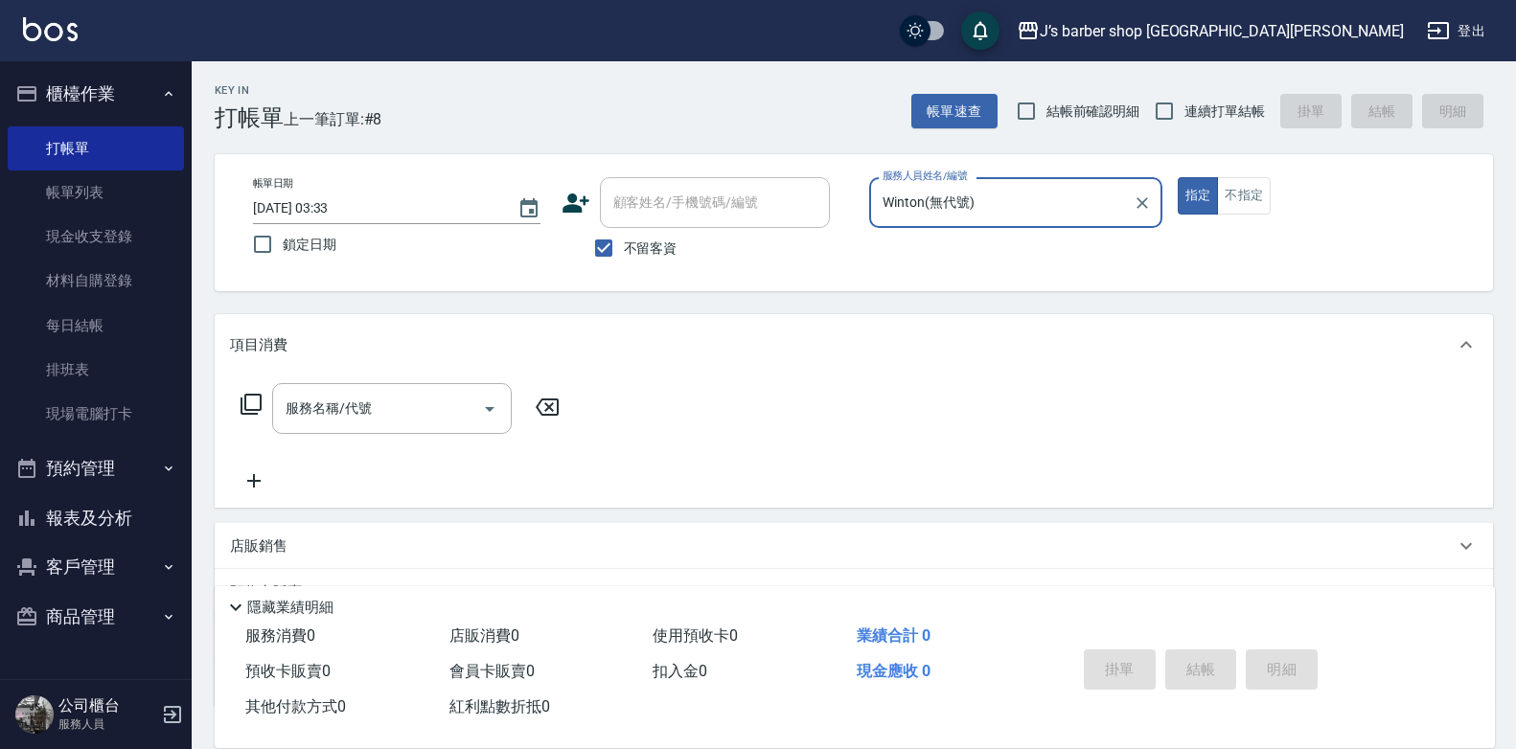
click at [415, 441] on div "服務名稱/代號 服務名稱/代號" at bounding box center [400, 437] width 341 height 109
click at [431, 419] on input "服務名稱/代號" at bounding box center [378, 409] width 194 height 34
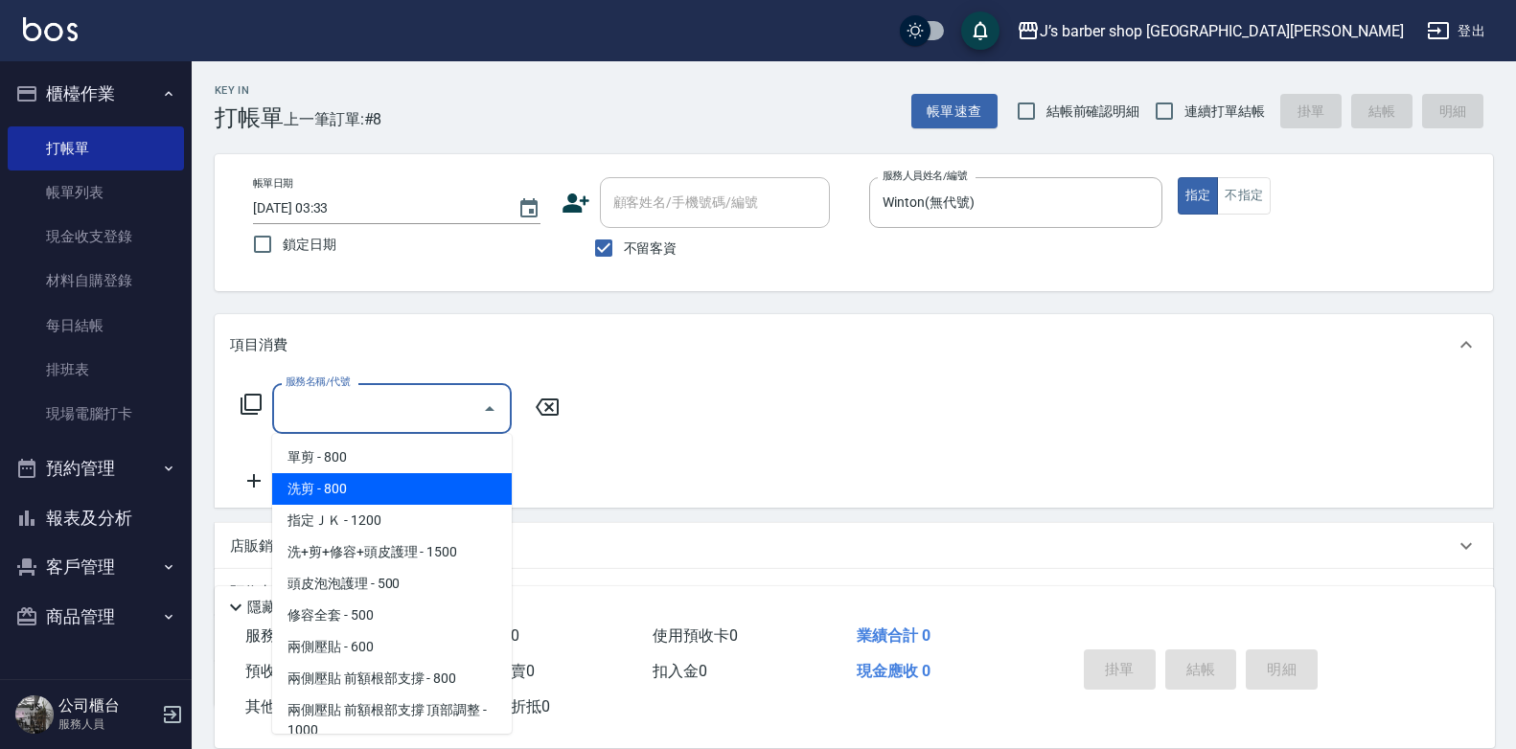
click at [401, 482] on span "洗剪 - 800" at bounding box center [392, 489] width 240 height 32
type input "洗剪(101)"
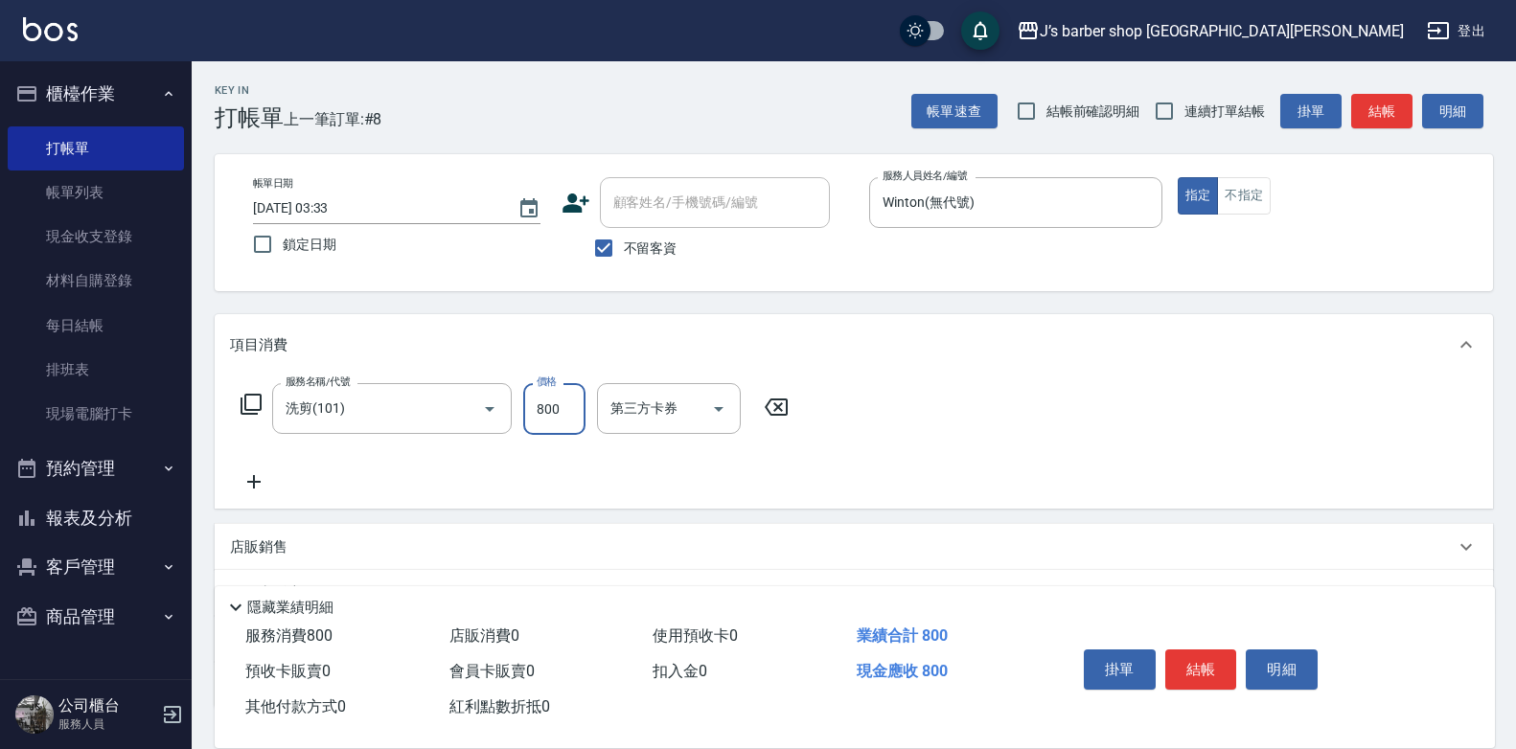
click at [566, 420] on input "800" at bounding box center [554, 409] width 62 height 52
type input "700"
click at [652, 424] on input "洗-1" at bounding box center [655, 409] width 98 height 34
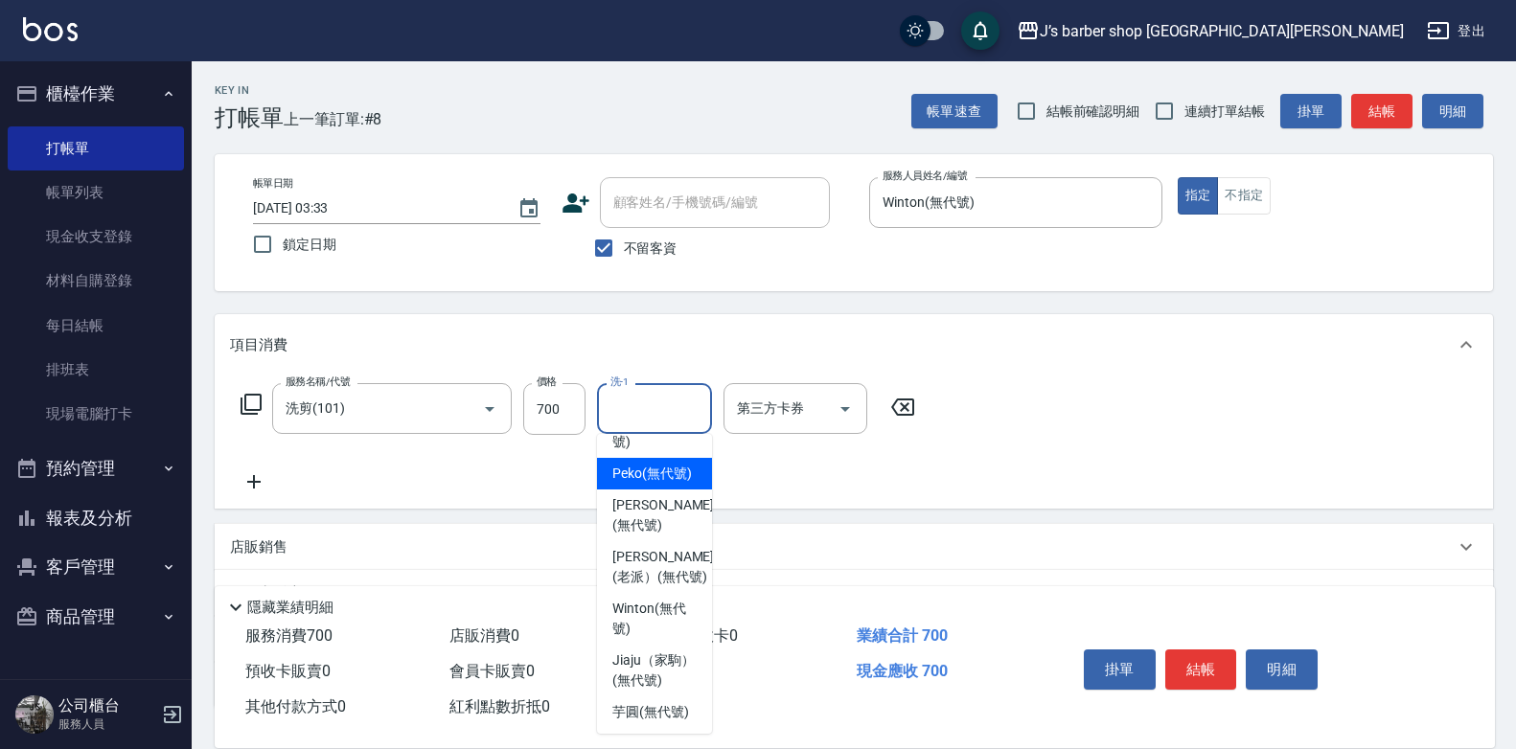
scroll to position [192, 0]
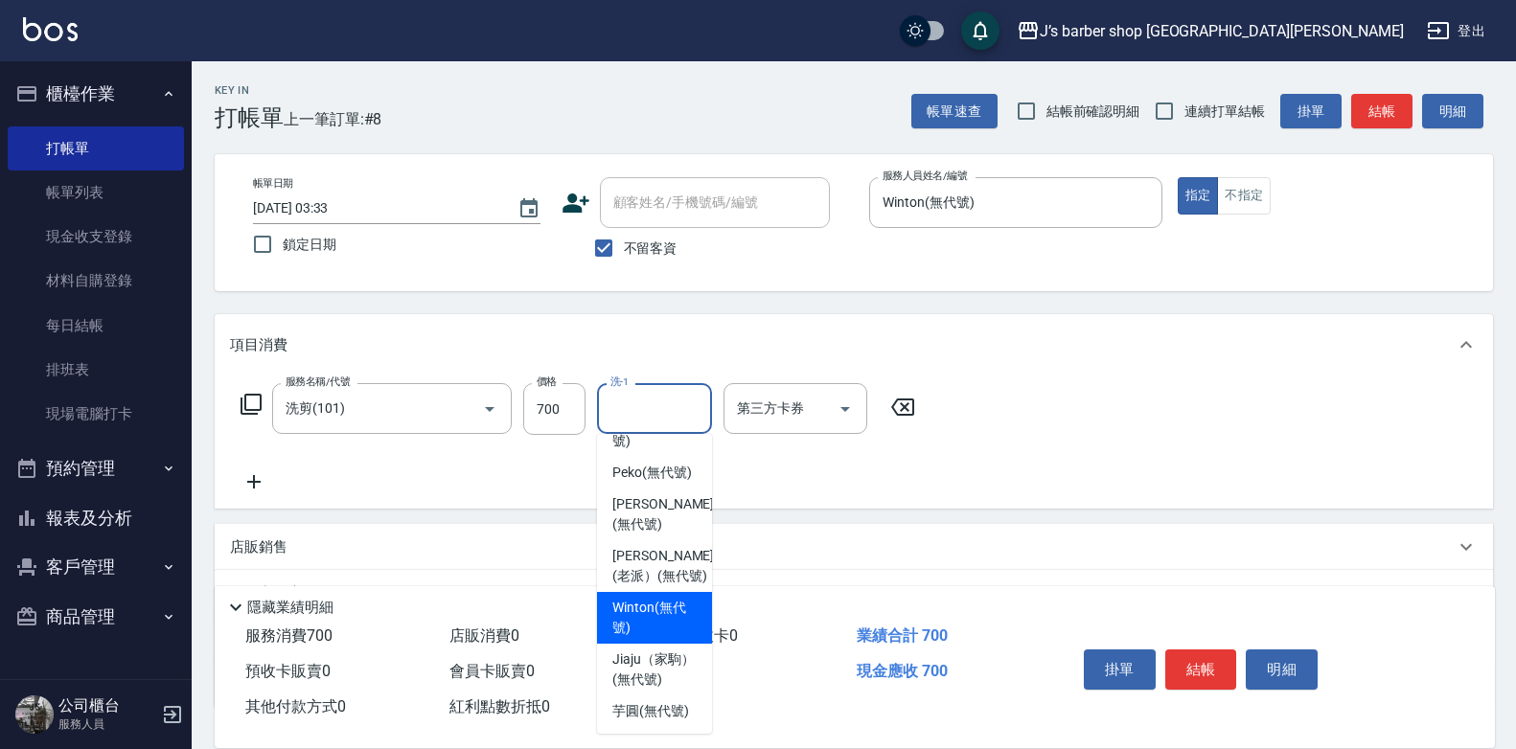
click at [663, 638] on span "Winton (無代號)" at bounding box center [654, 618] width 84 height 40
type input "Winton(無代號)"
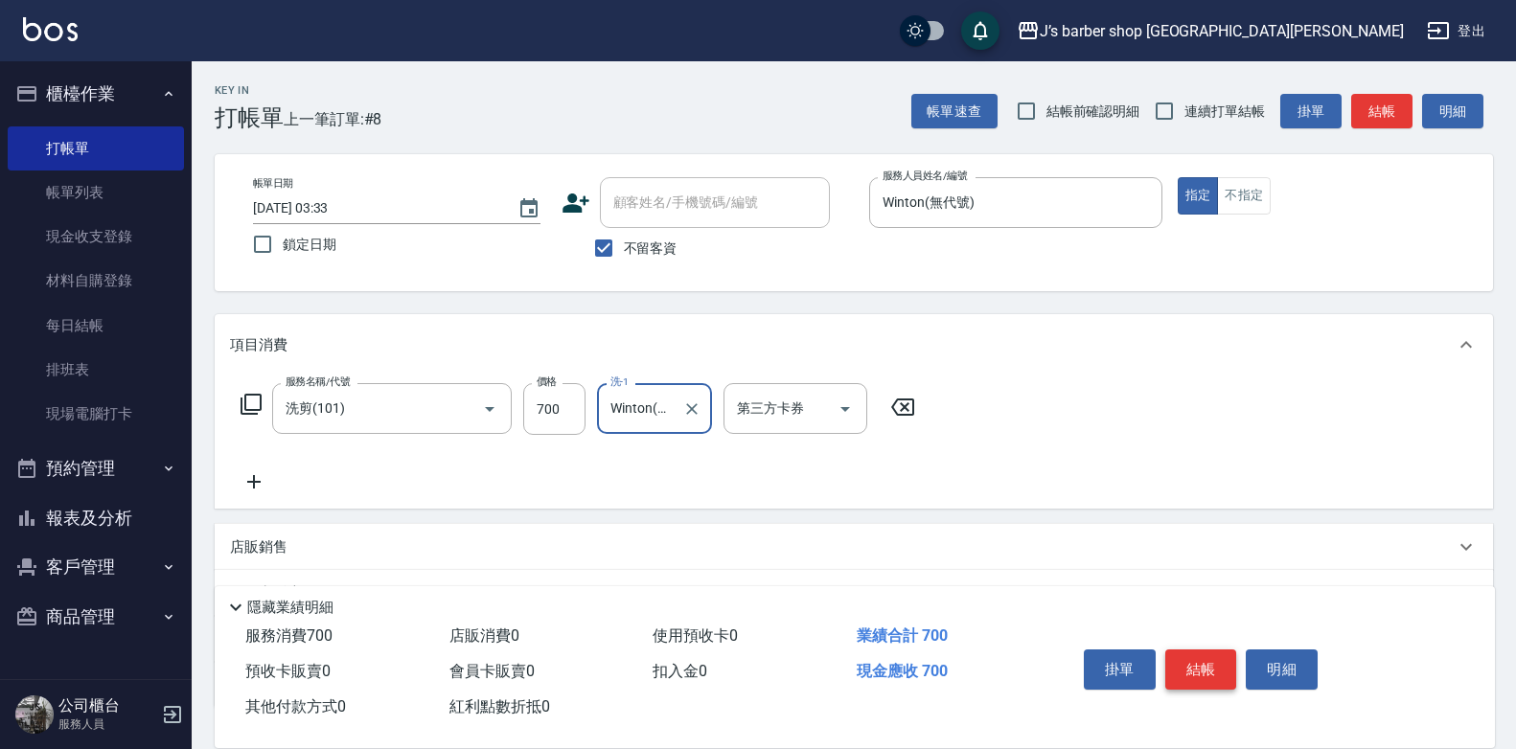
click at [1205, 655] on button "結帳" at bounding box center [1201, 670] width 72 height 40
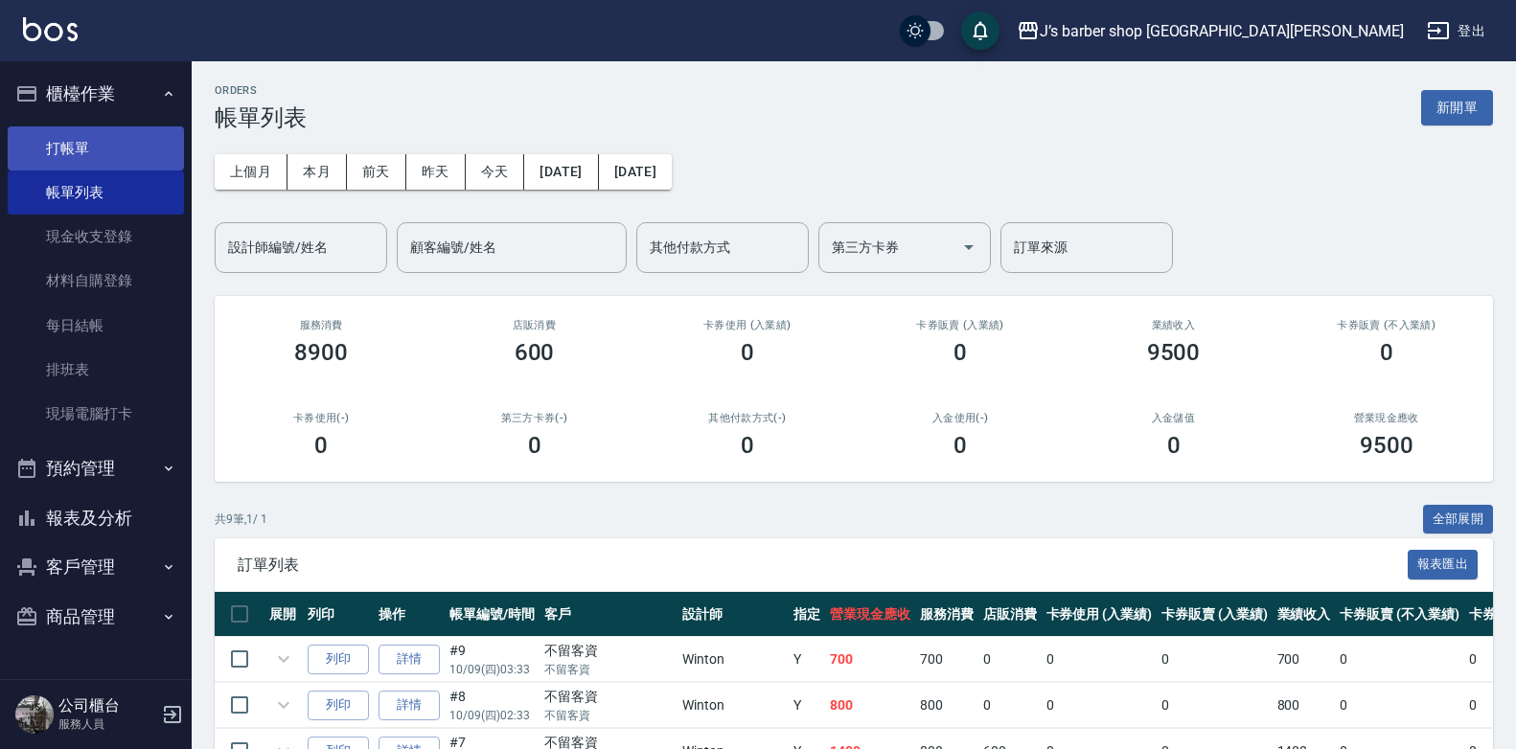
click at [128, 141] on link "打帳單" at bounding box center [96, 148] width 176 height 44
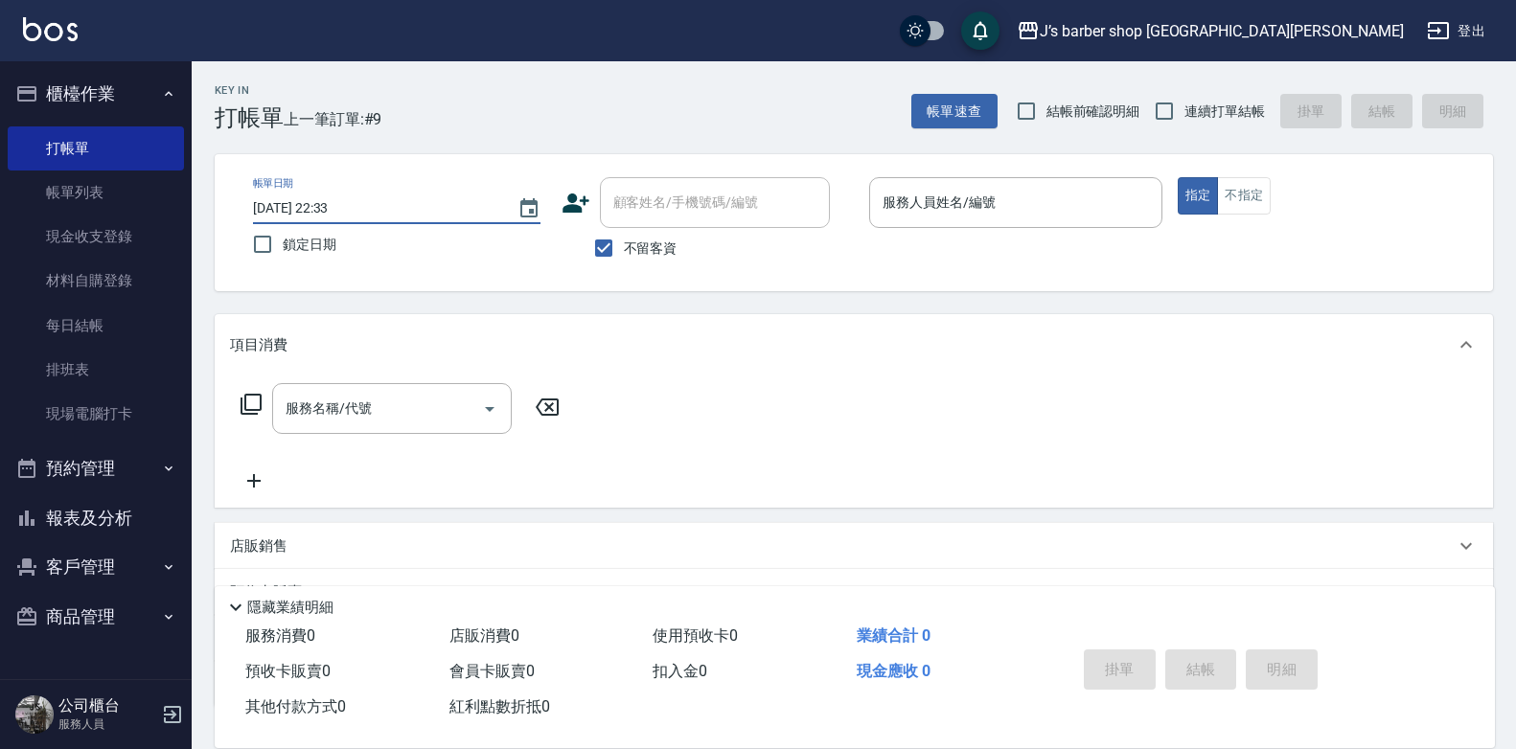
click at [339, 205] on input "2025/10/09 22:33" at bounding box center [375, 209] width 245 height 32
type input "2025/10/09 04:33"
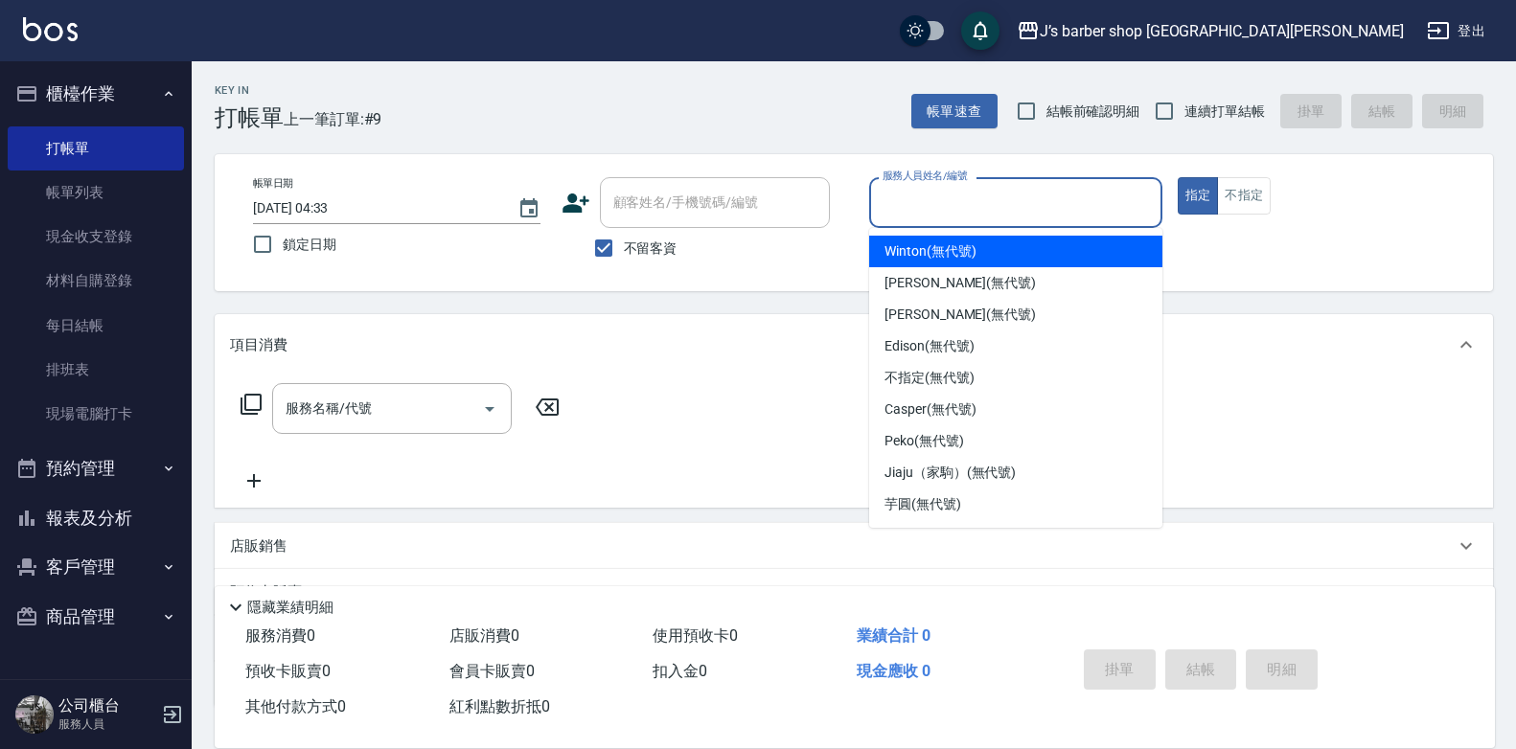
click at [983, 217] on input "服務人員姓名/編號" at bounding box center [1016, 203] width 276 height 34
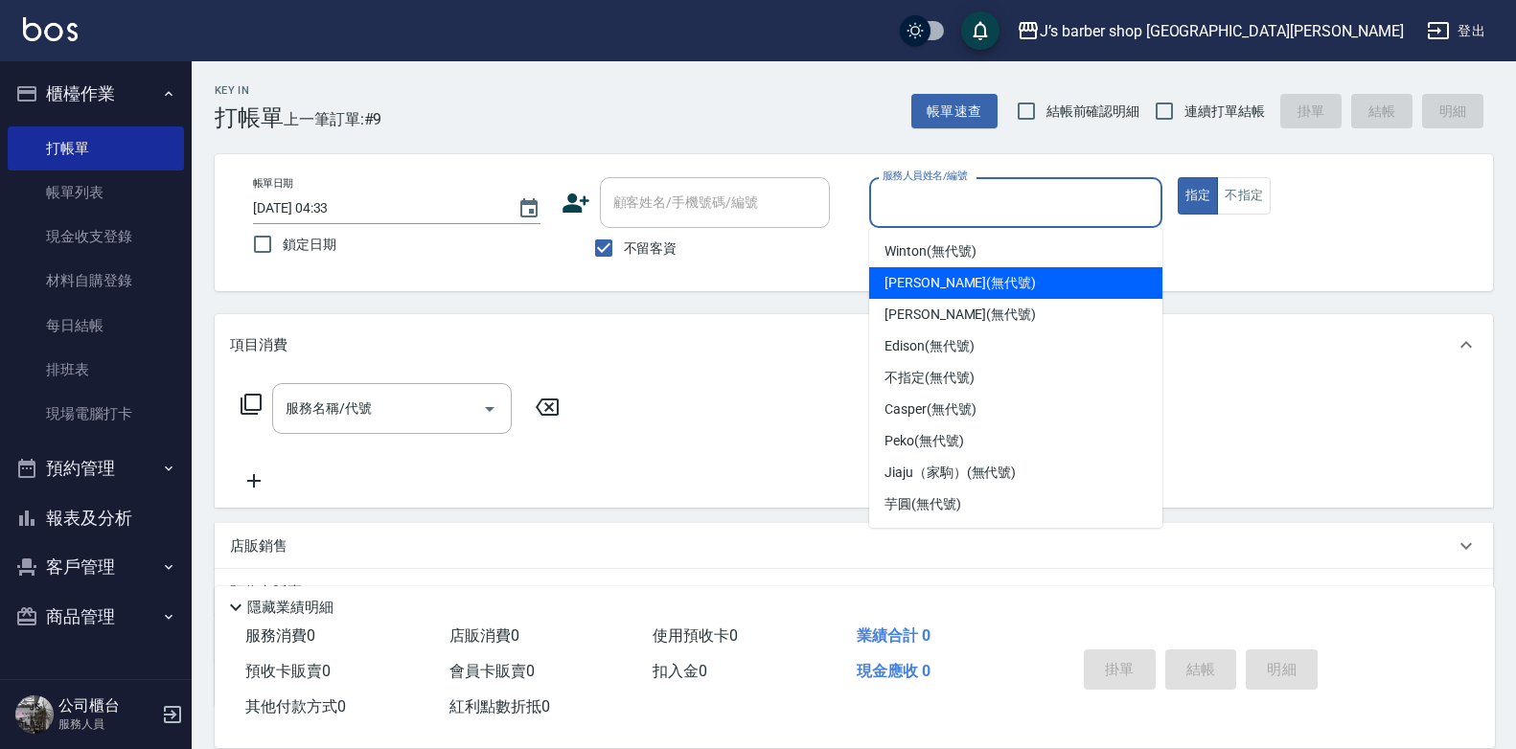
click at [975, 262] on div "Winton (無代號)" at bounding box center [1015, 252] width 293 height 32
type input "Winton(無代號)"
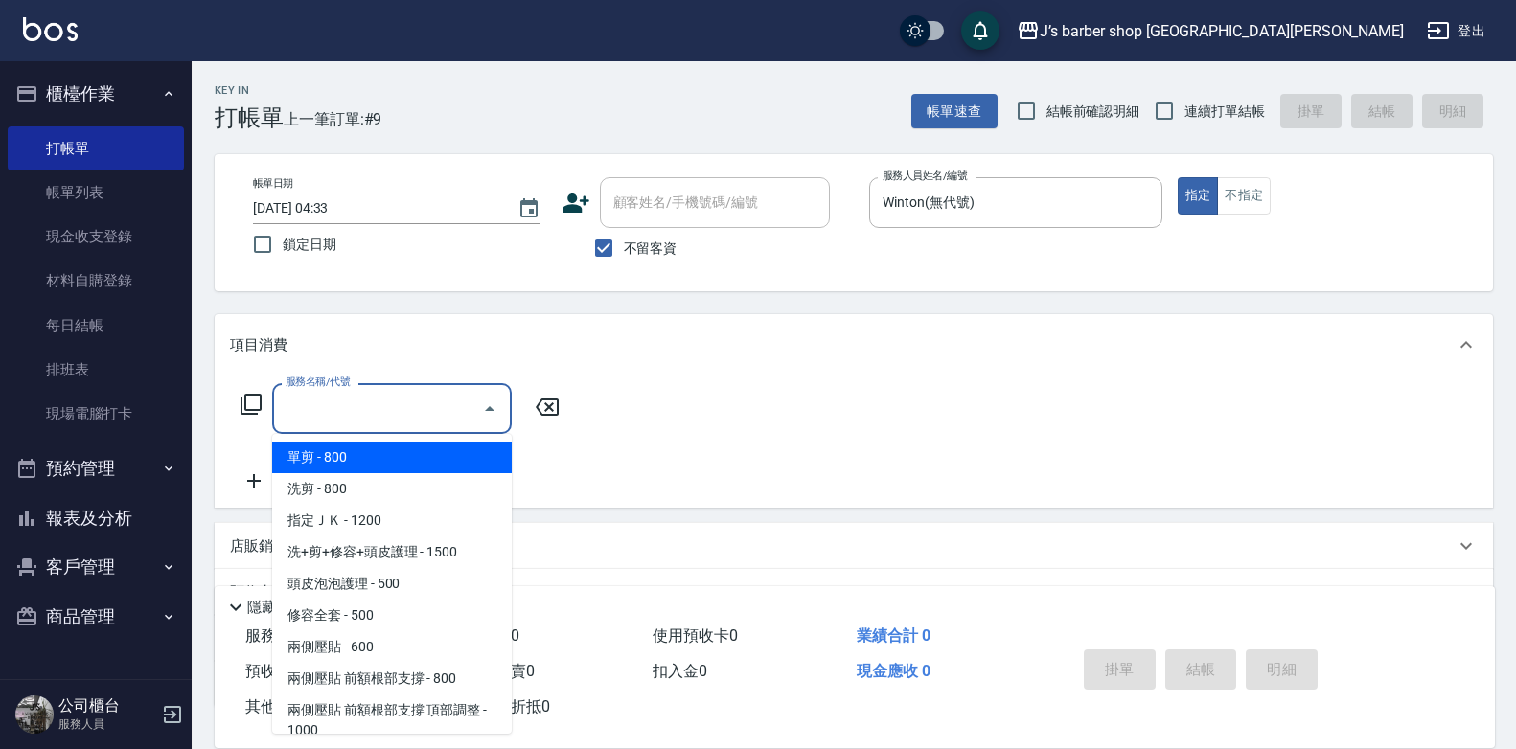
click at [425, 417] on input "服務名稱/代號" at bounding box center [378, 409] width 194 height 34
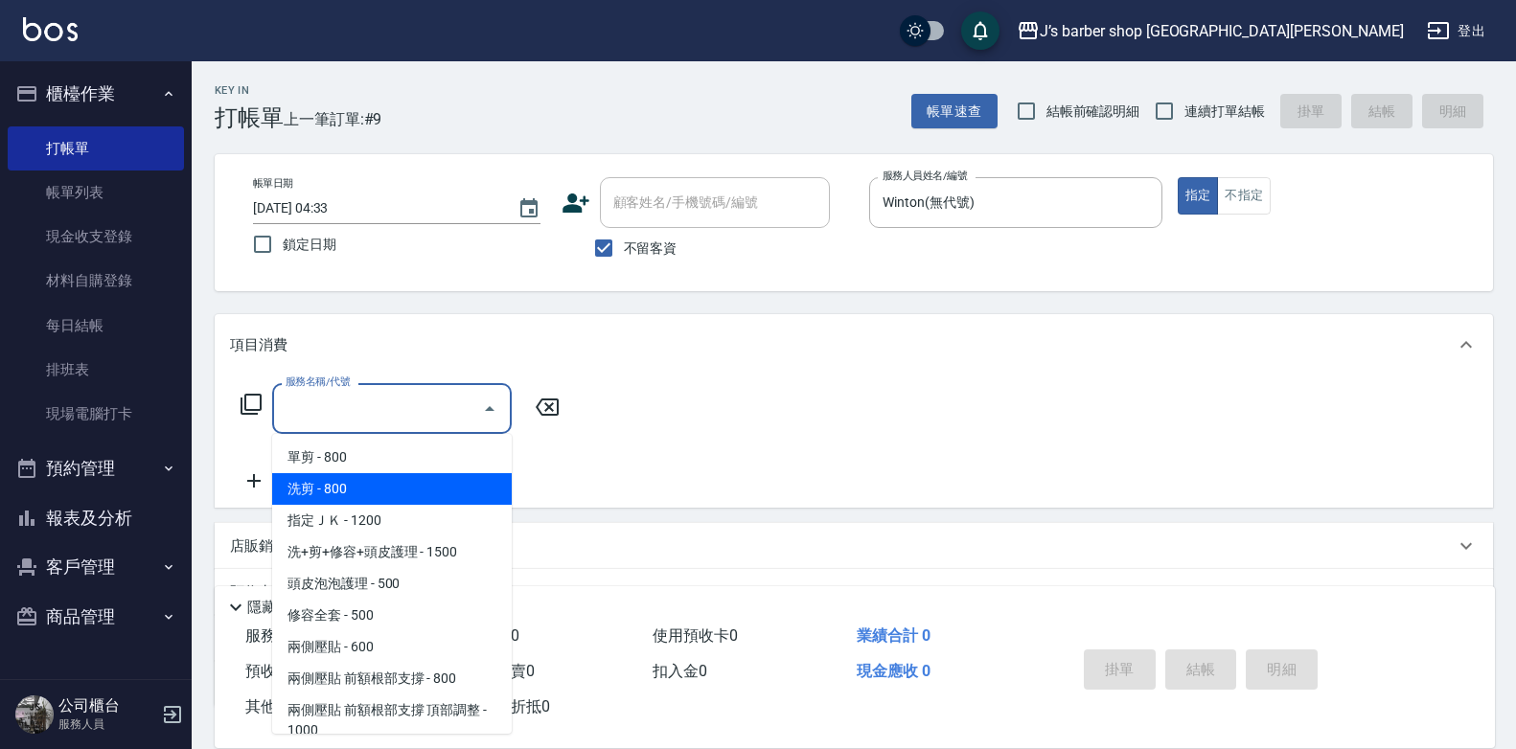
click at [367, 495] on span "洗剪 - 800" at bounding box center [392, 489] width 240 height 32
type input "洗剪(101)"
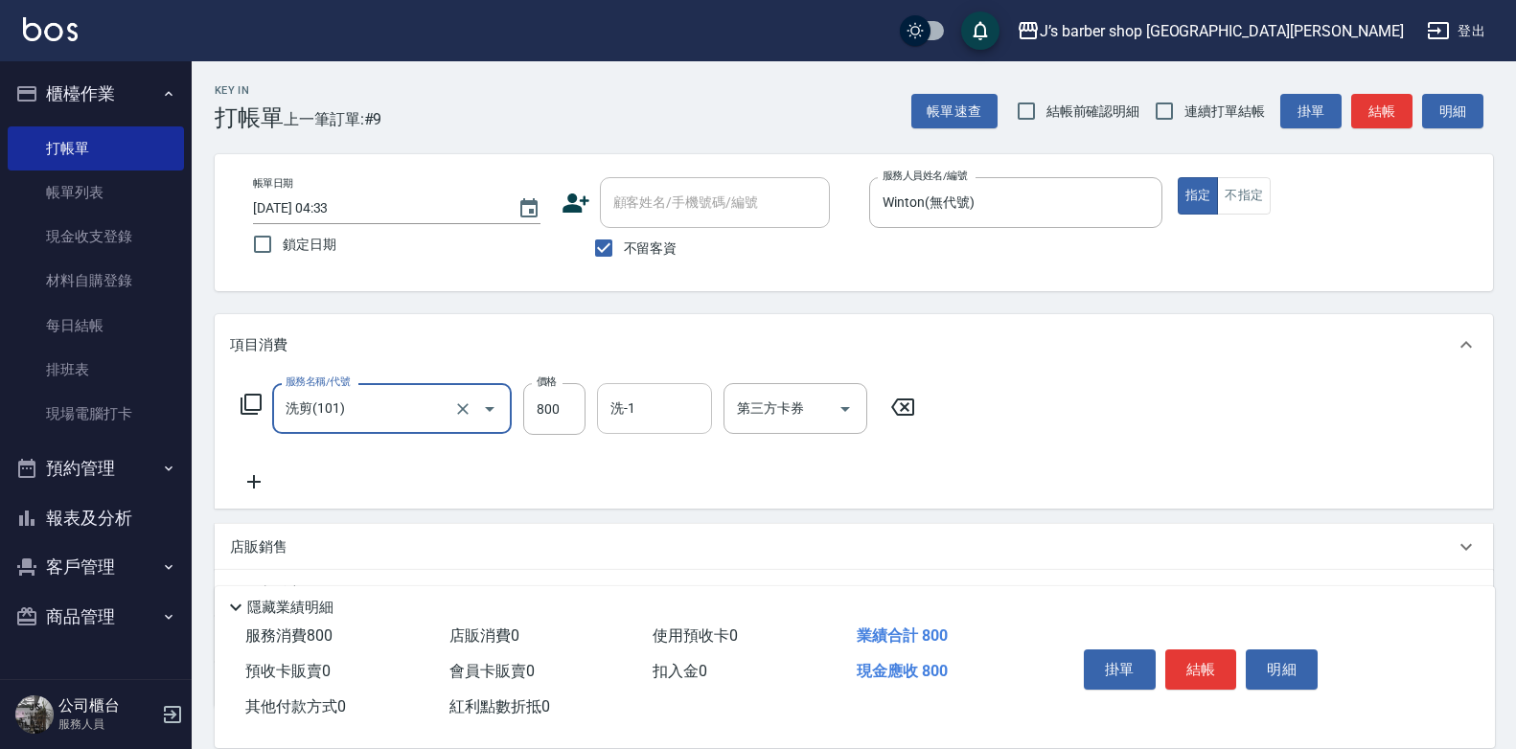
click at [606, 416] on div "洗-1" at bounding box center [654, 408] width 115 height 51
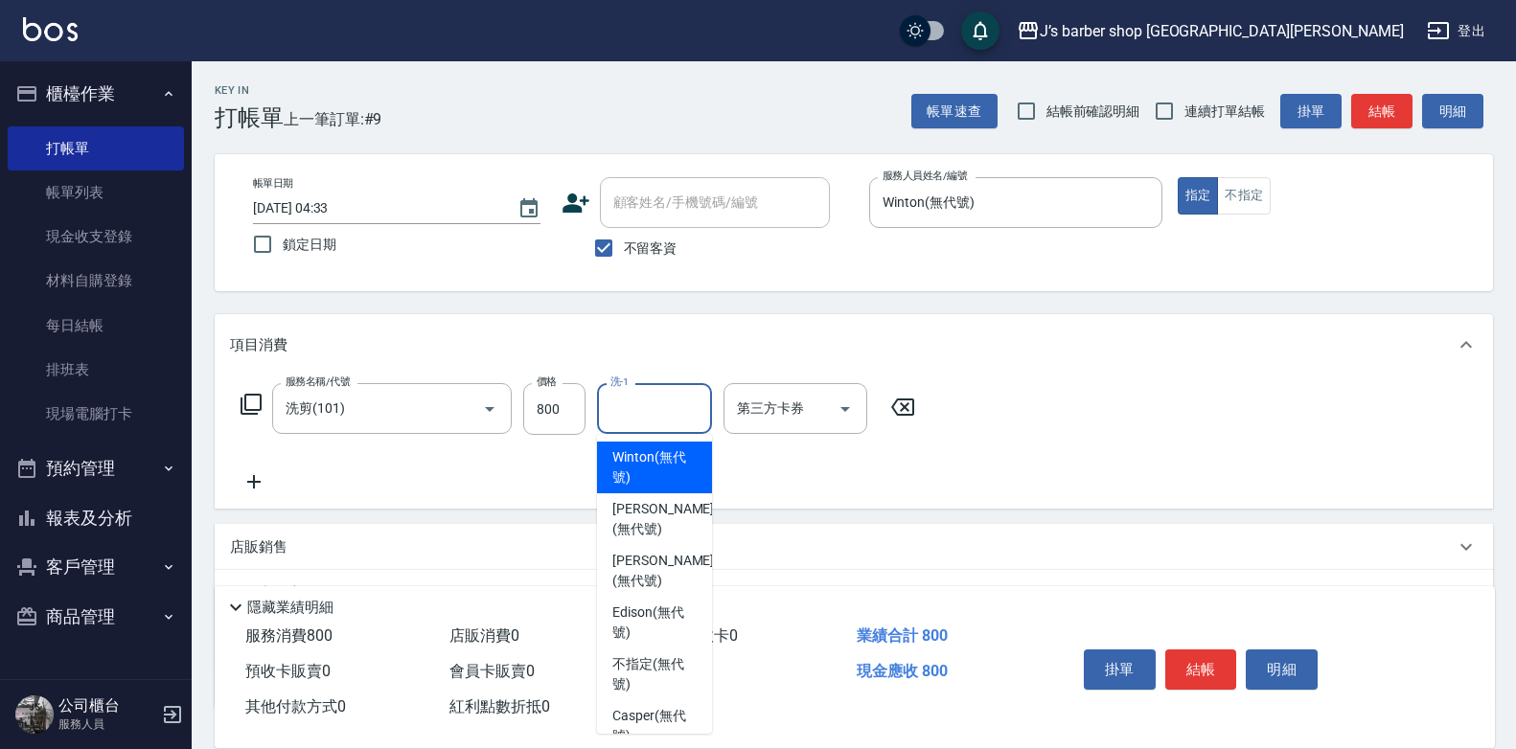
click at [590, 415] on div "服務名稱/代號 洗剪(101) 服務名稱/代號 價格 800 價格 洗-1 洗-1 第三方卡券 第三方卡券" at bounding box center [578, 409] width 697 height 52
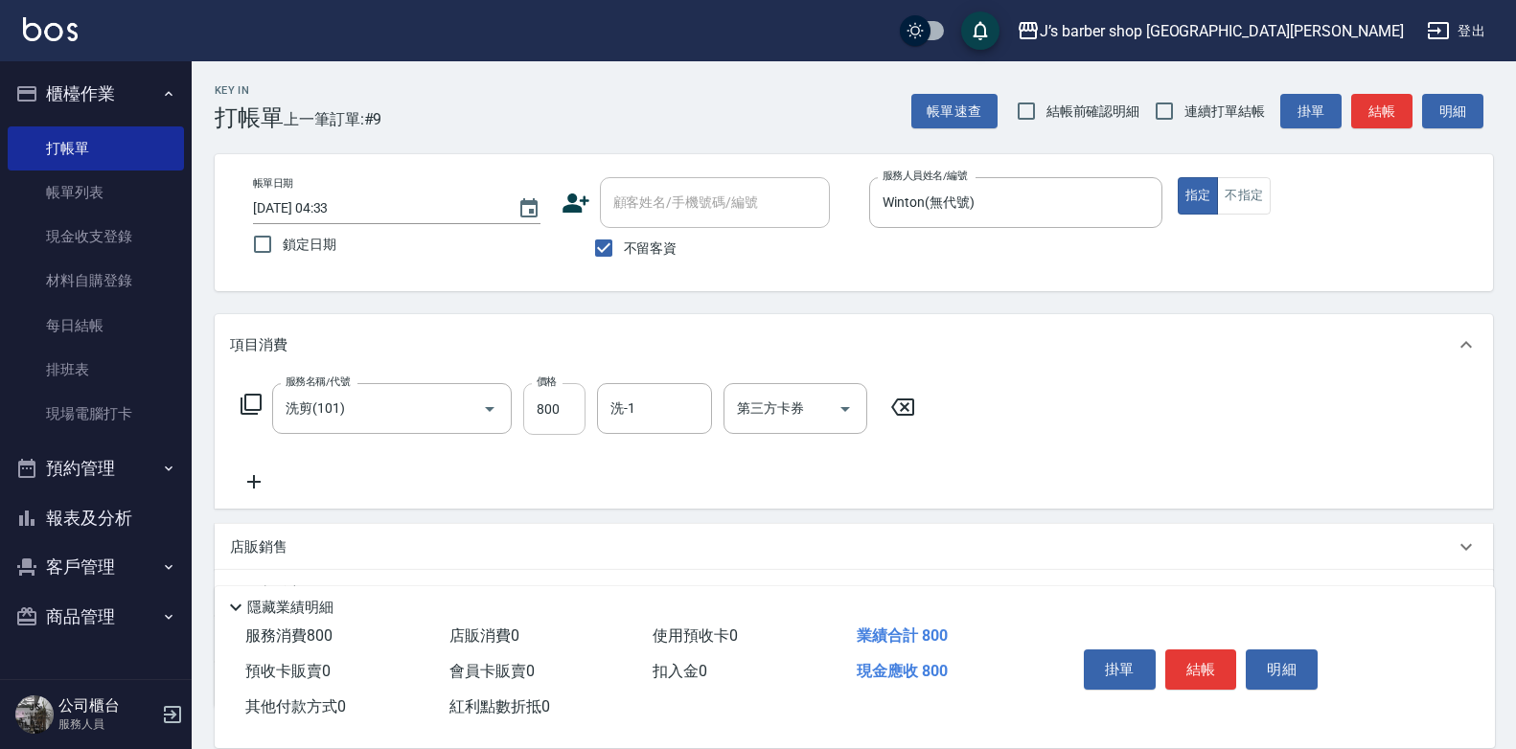
click at [583, 416] on input "800" at bounding box center [554, 409] width 62 height 52
type input "700"
click at [653, 400] on input "洗-1" at bounding box center [655, 409] width 98 height 34
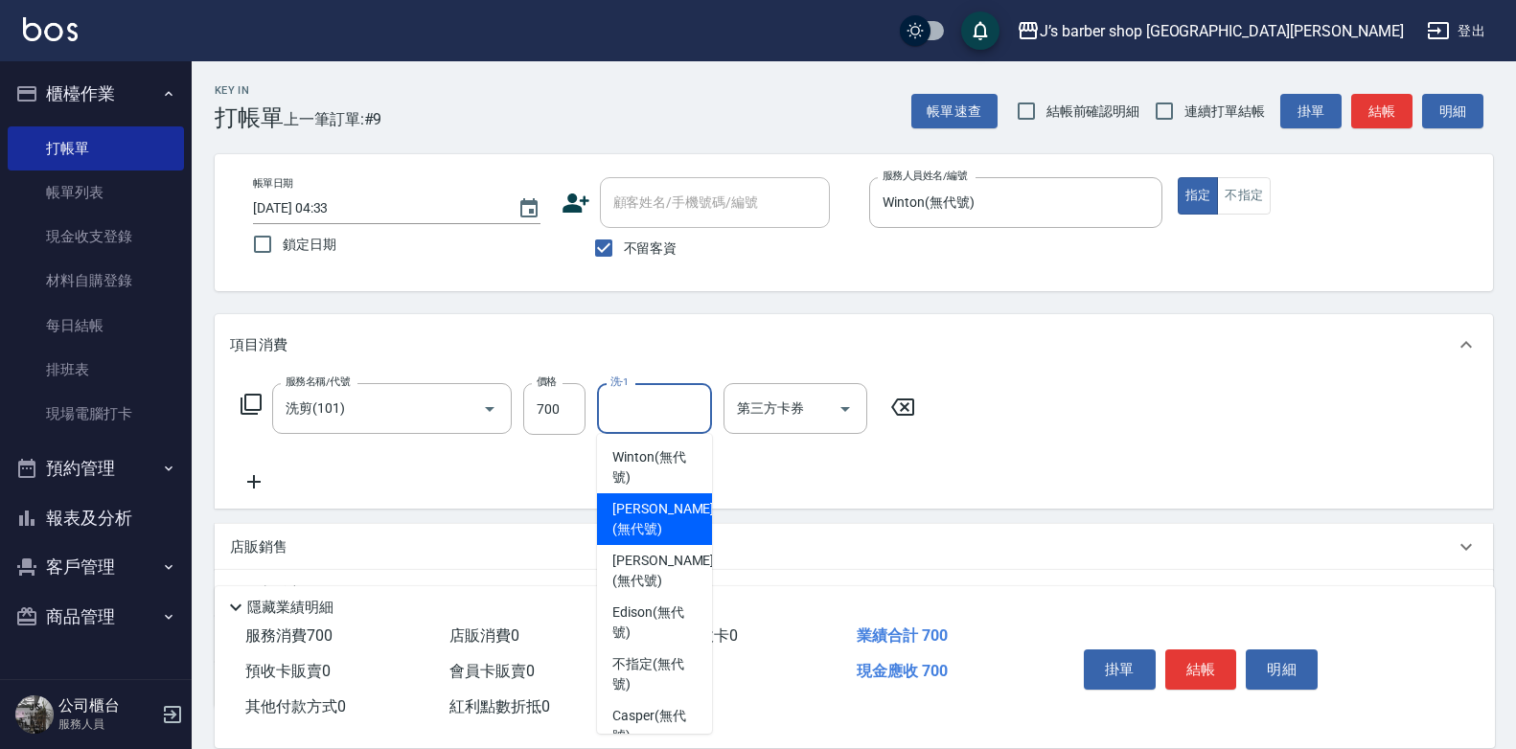
click at [675, 458] on span "Winton (無代號)" at bounding box center [654, 467] width 84 height 40
type input "Winton(無代號)"
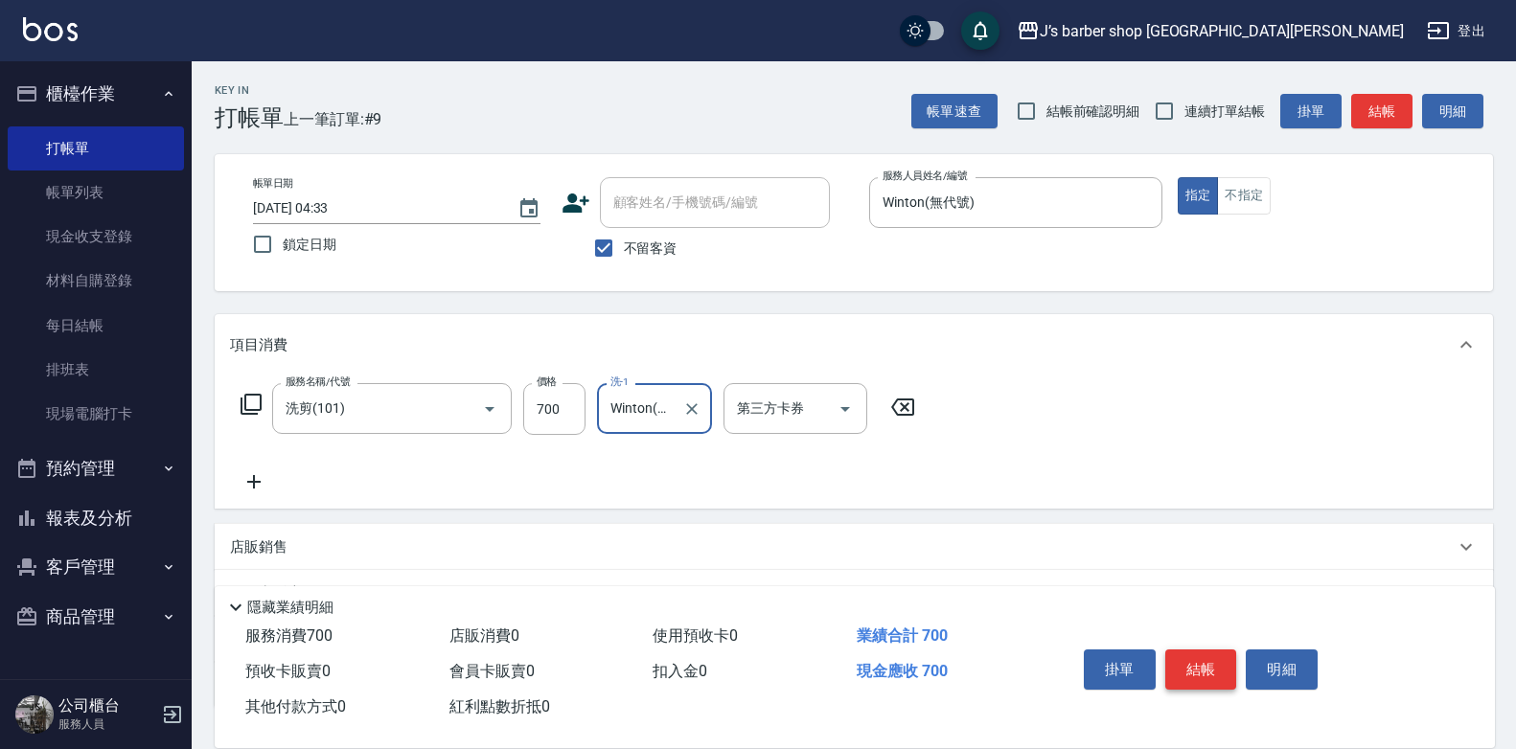
click at [1215, 657] on button "結帳" at bounding box center [1201, 670] width 72 height 40
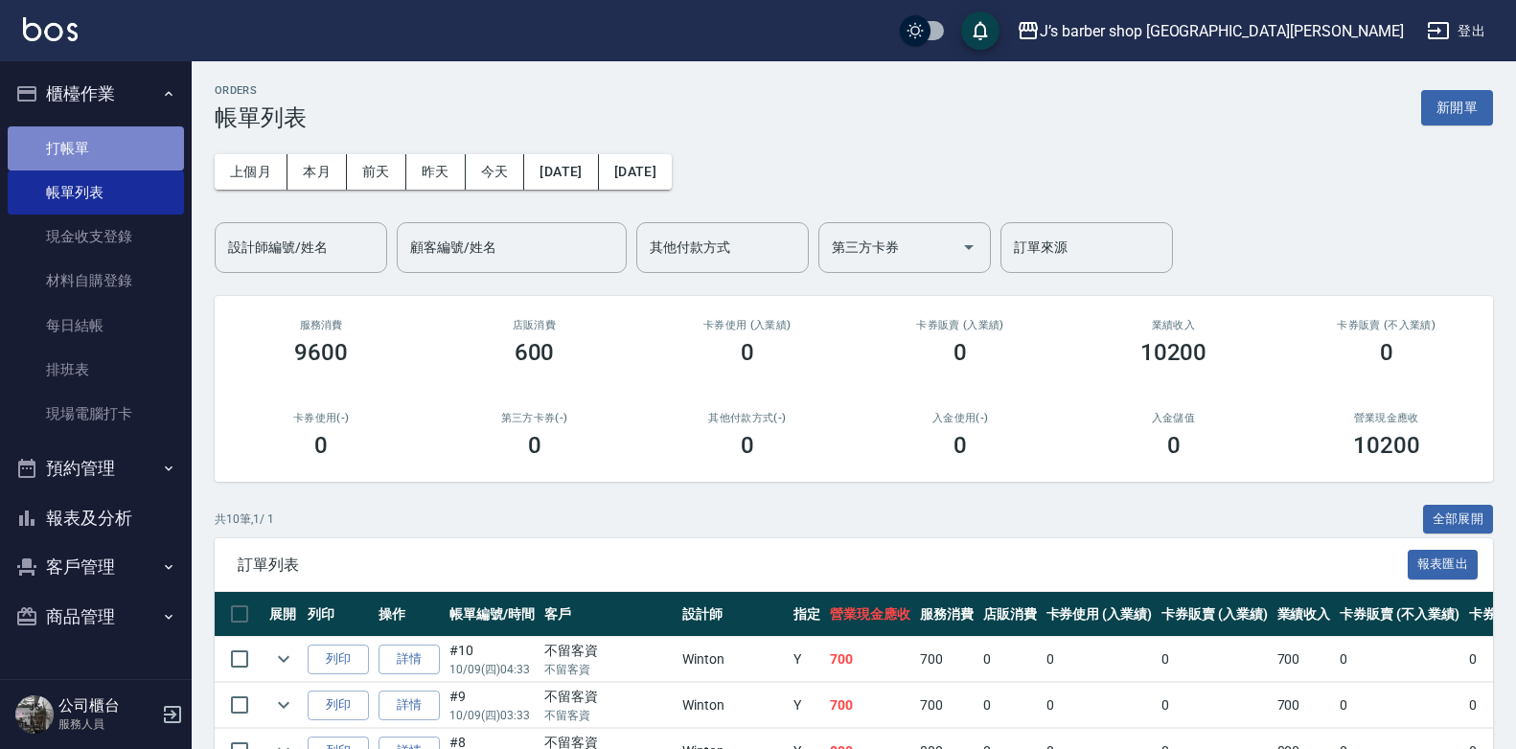
click at [105, 149] on link "打帳單" at bounding box center [96, 148] width 176 height 44
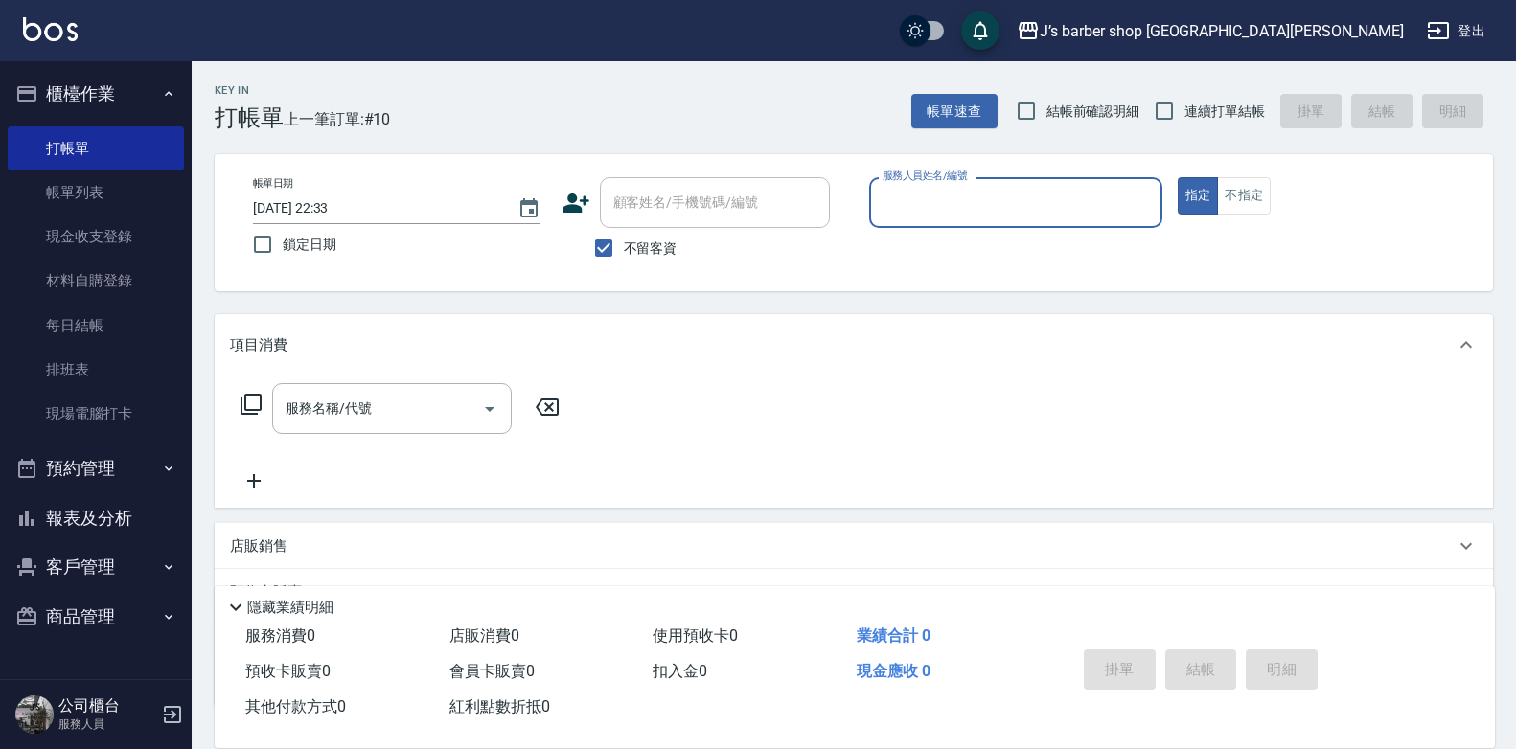
click at [337, 202] on input "2025/10/09 22:33" at bounding box center [375, 209] width 245 height 32
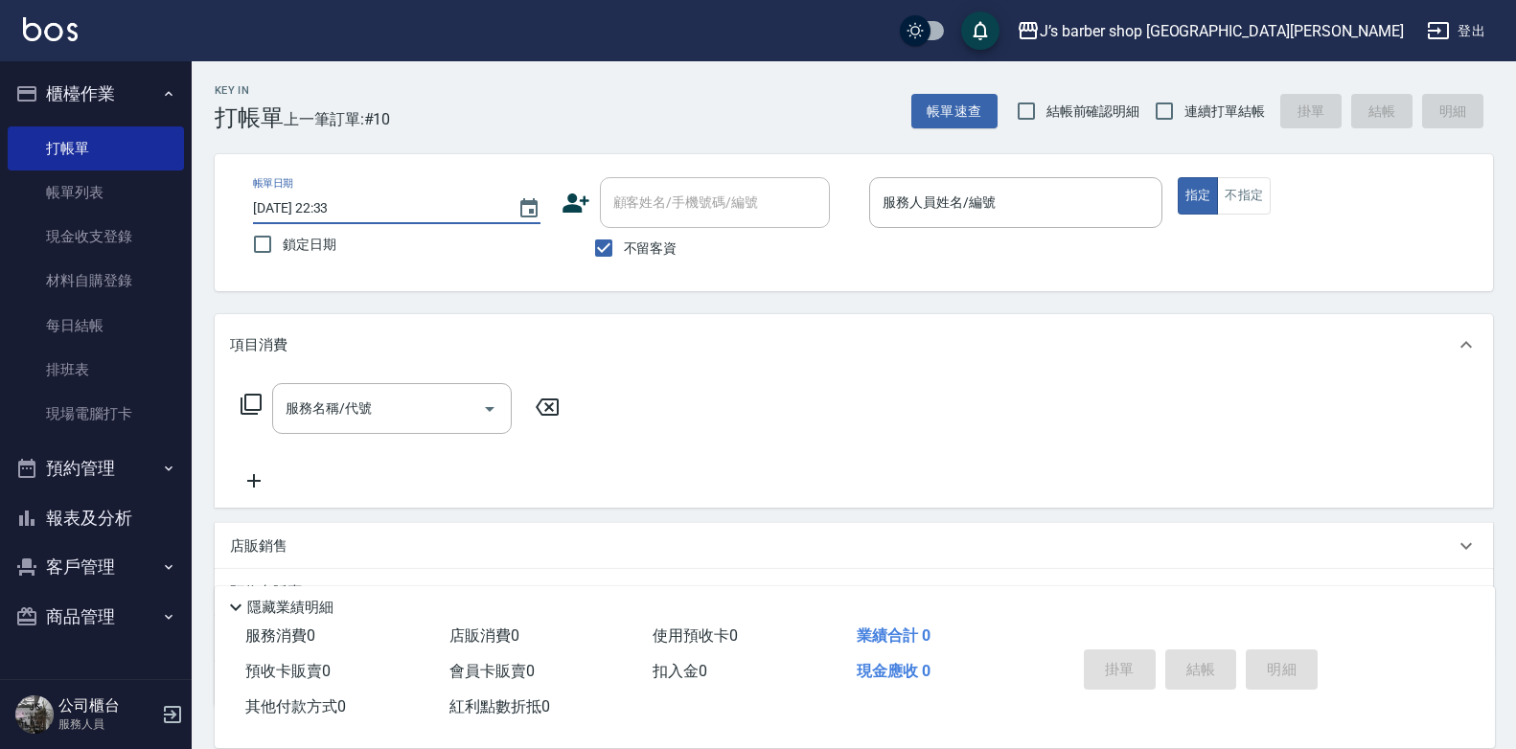
type input "2025/10/09 05:33"
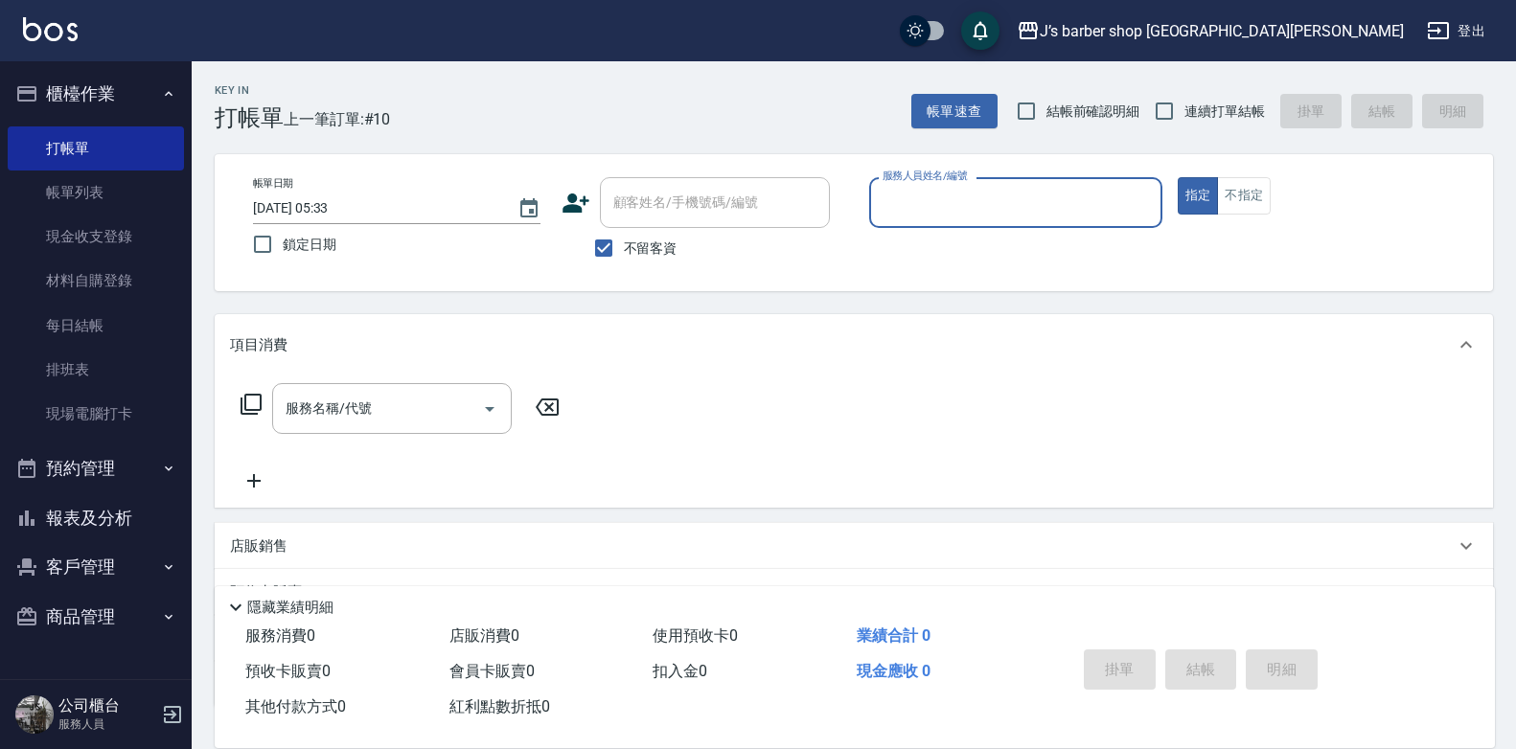
click at [956, 211] on input "服務人員姓名/編號" at bounding box center [1016, 203] width 276 height 34
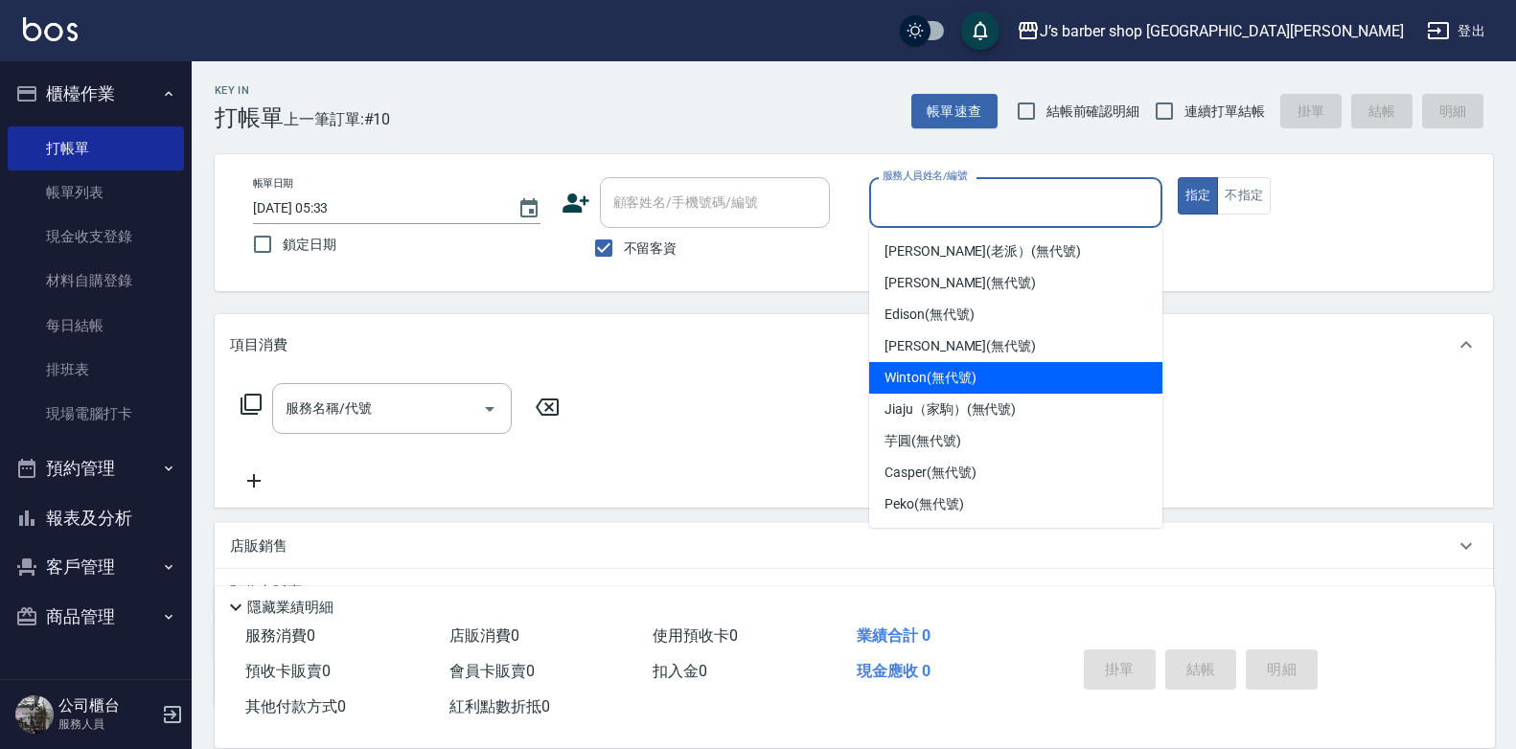
click at [948, 368] on span "Winton (無代號)" at bounding box center [929, 378] width 91 height 20
type input "Winton(無代號)"
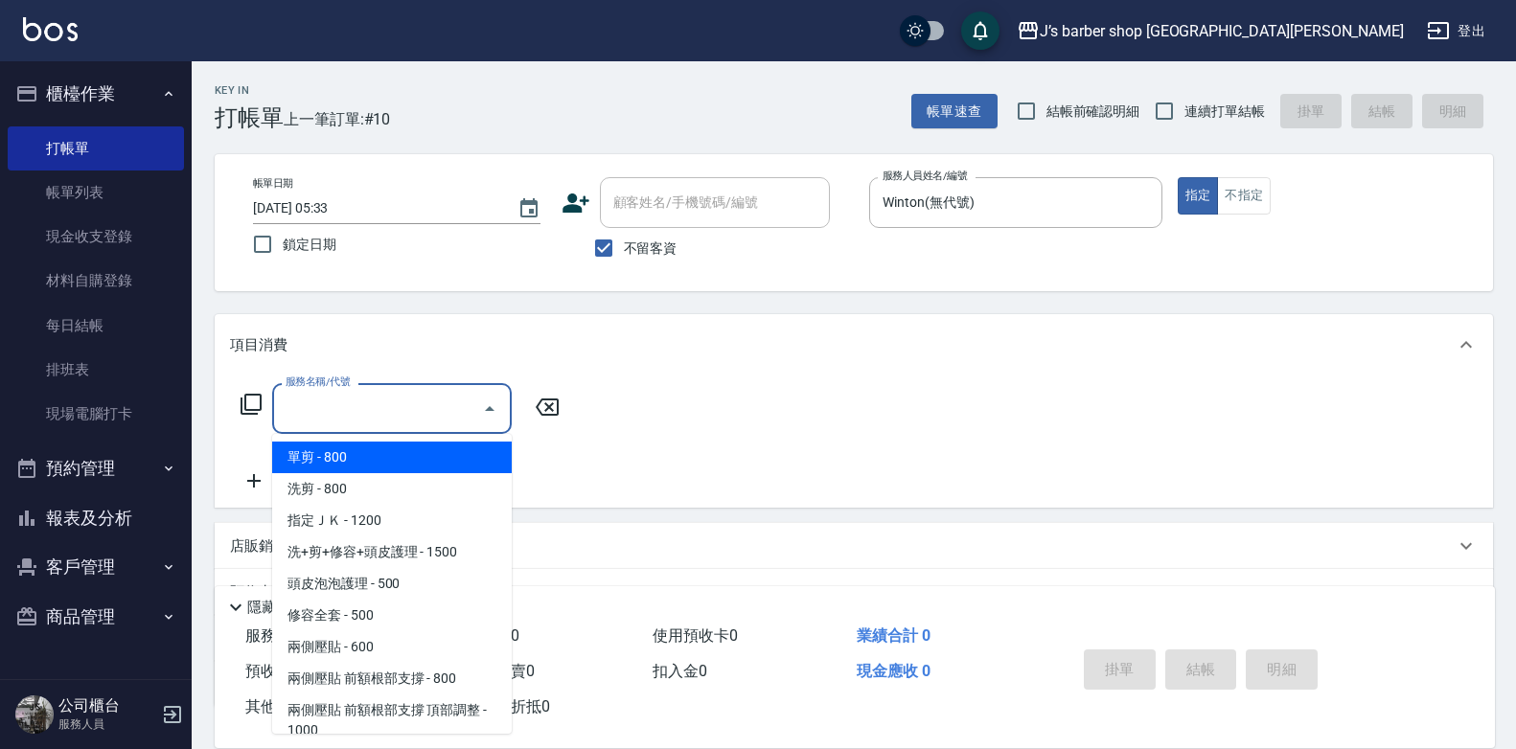
click at [332, 395] on div "服務名稱/代號 服務名稱/代號" at bounding box center [392, 408] width 240 height 51
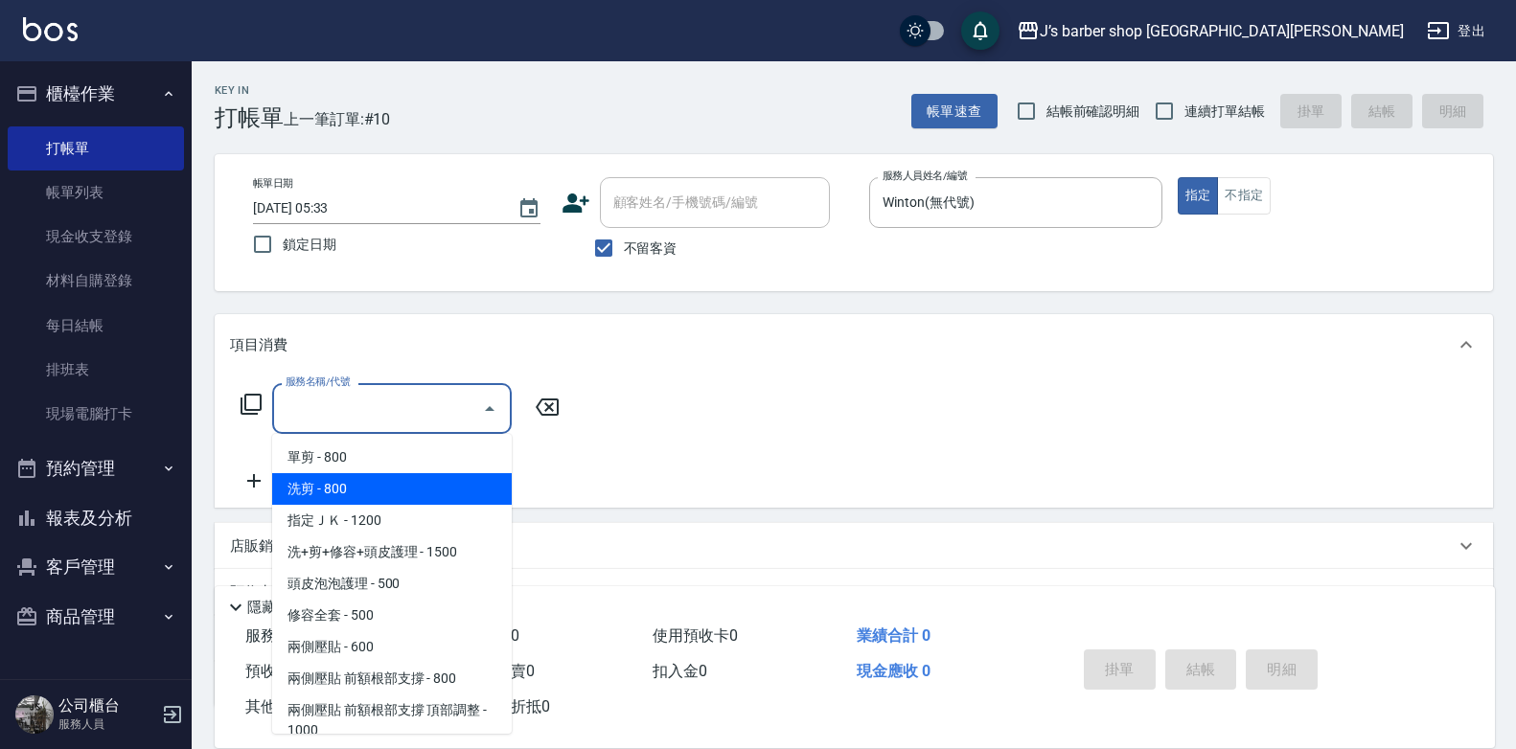
click at [366, 492] on span "洗剪 - 800" at bounding box center [392, 489] width 240 height 32
type input "洗剪(101)"
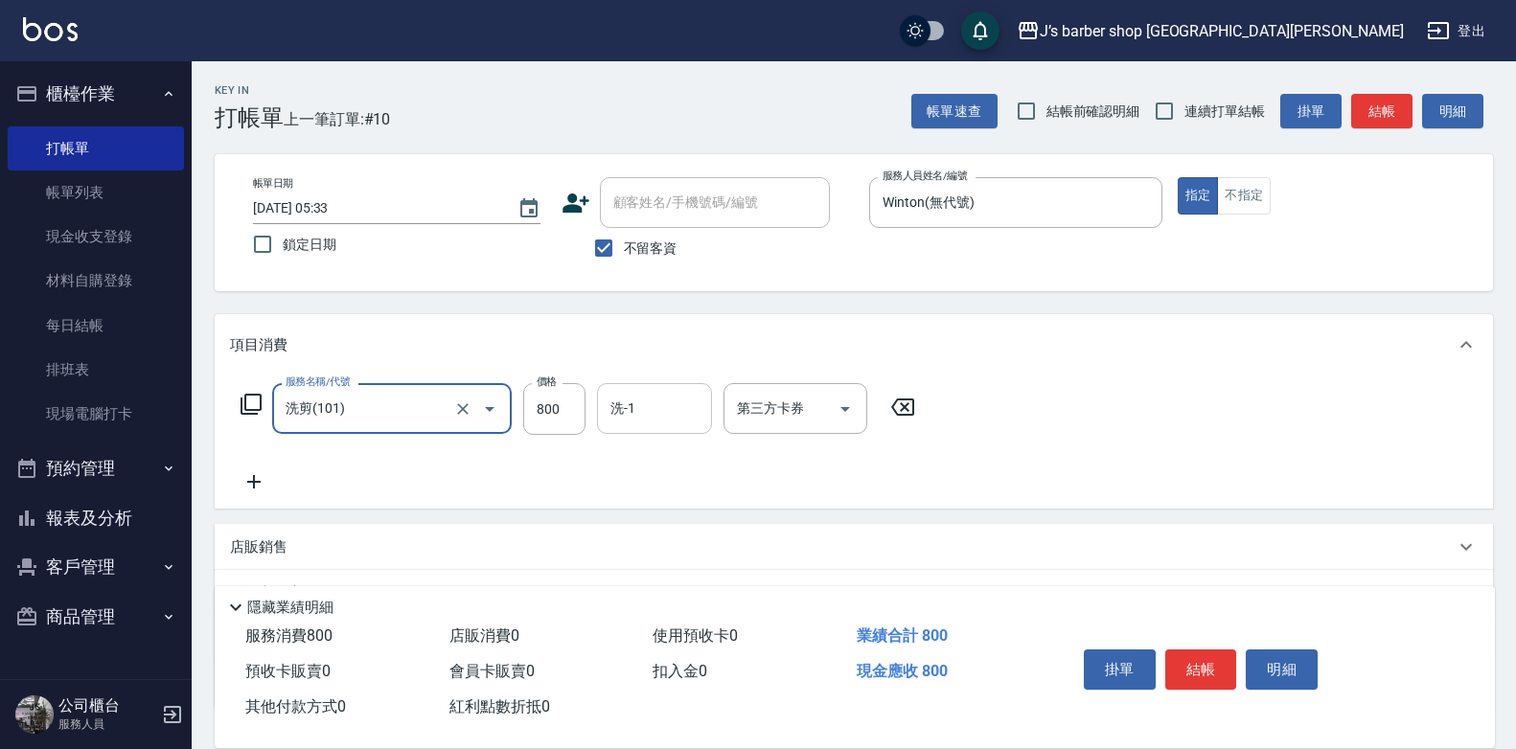
drag, startPoint x: 576, startPoint y: 419, endPoint x: 607, endPoint y: 413, distance: 32.1
click at [579, 417] on input "800" at bounding box center [554, 409] width 62 height 52
click at [664, 412] on input "洗-1" at bounding box center [655, 409] width 98 height 34
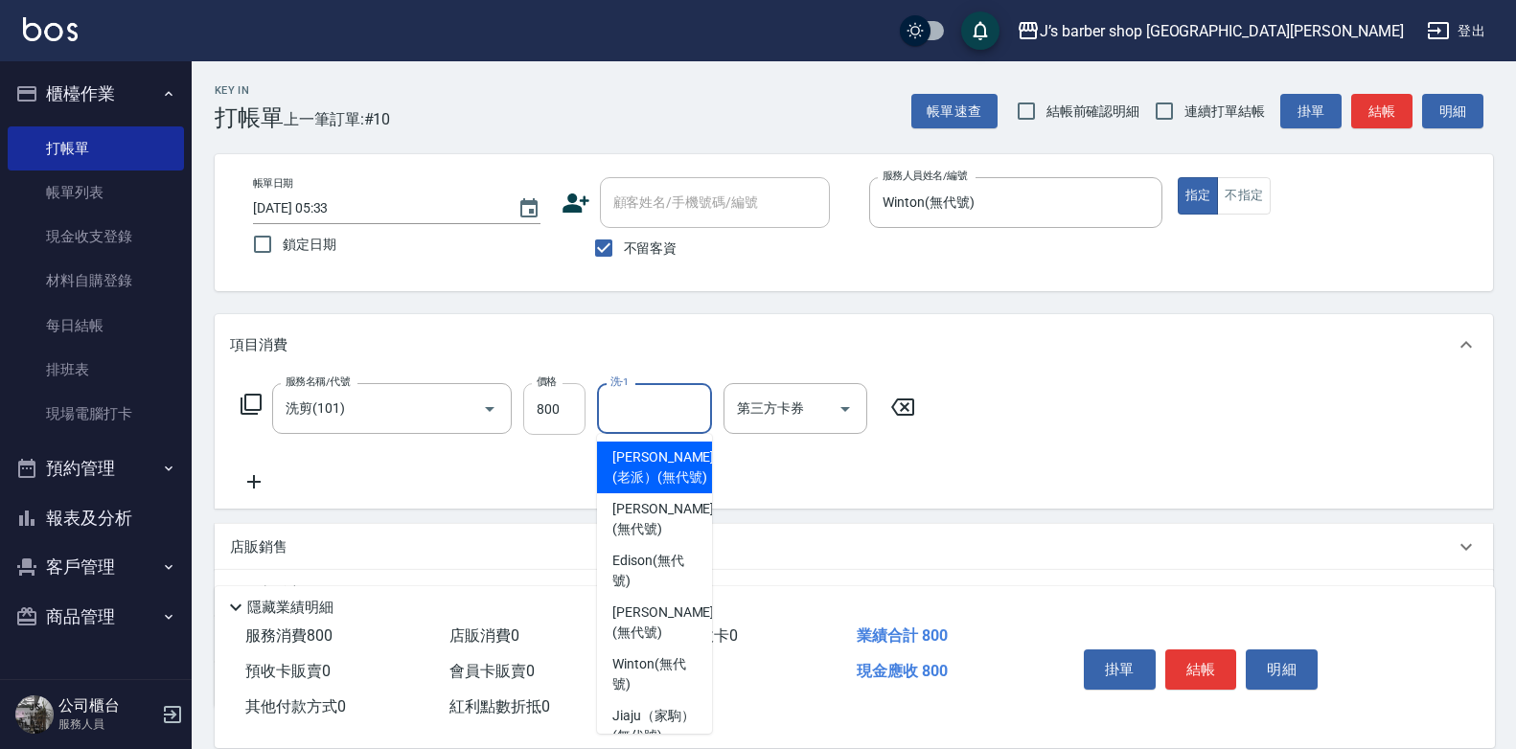
click at [578, 414] on input "800" at bounding box center [554, 409] width 62 height 52
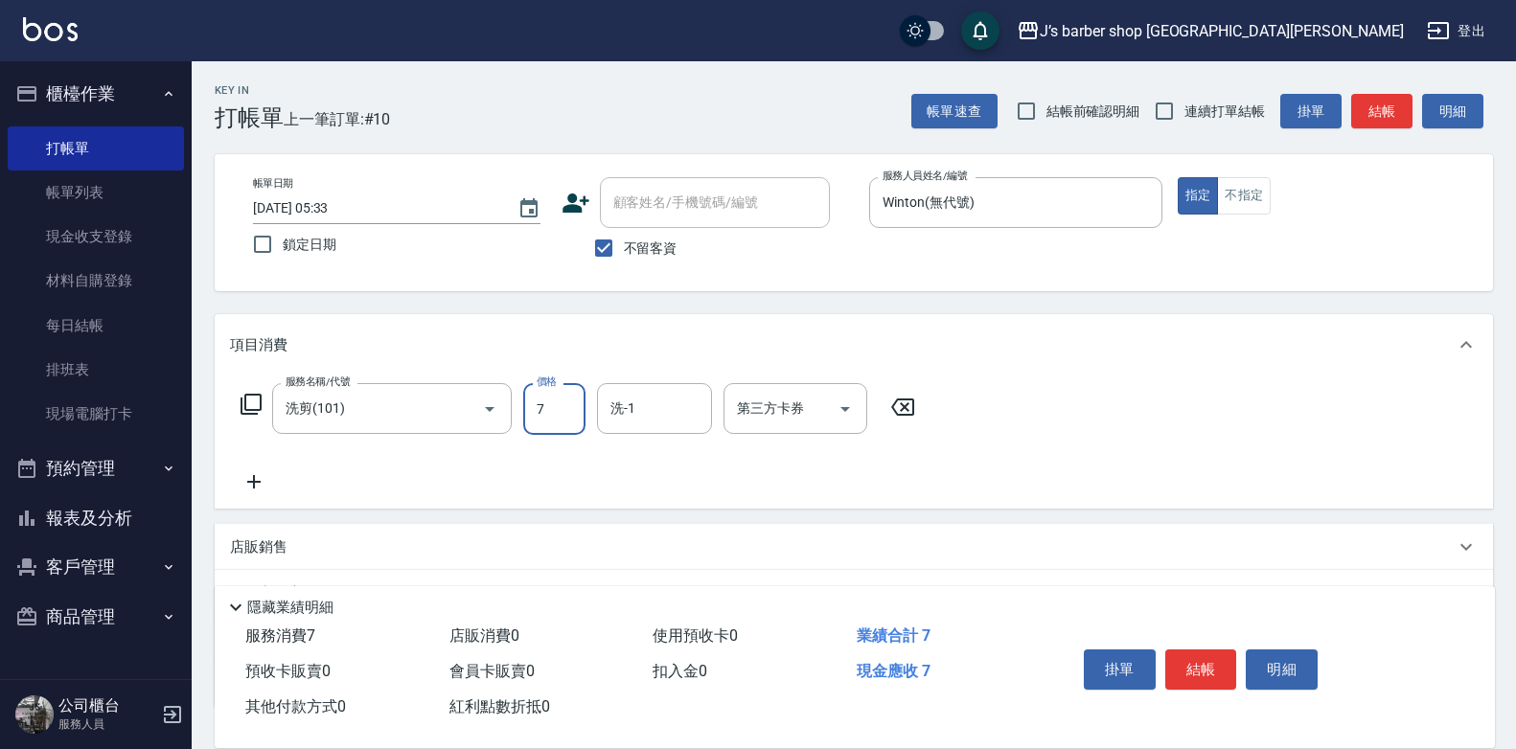
type input "700"
click at [656, 400] on input "洗-1" at bounding box center [655, 409] width 98 height 34
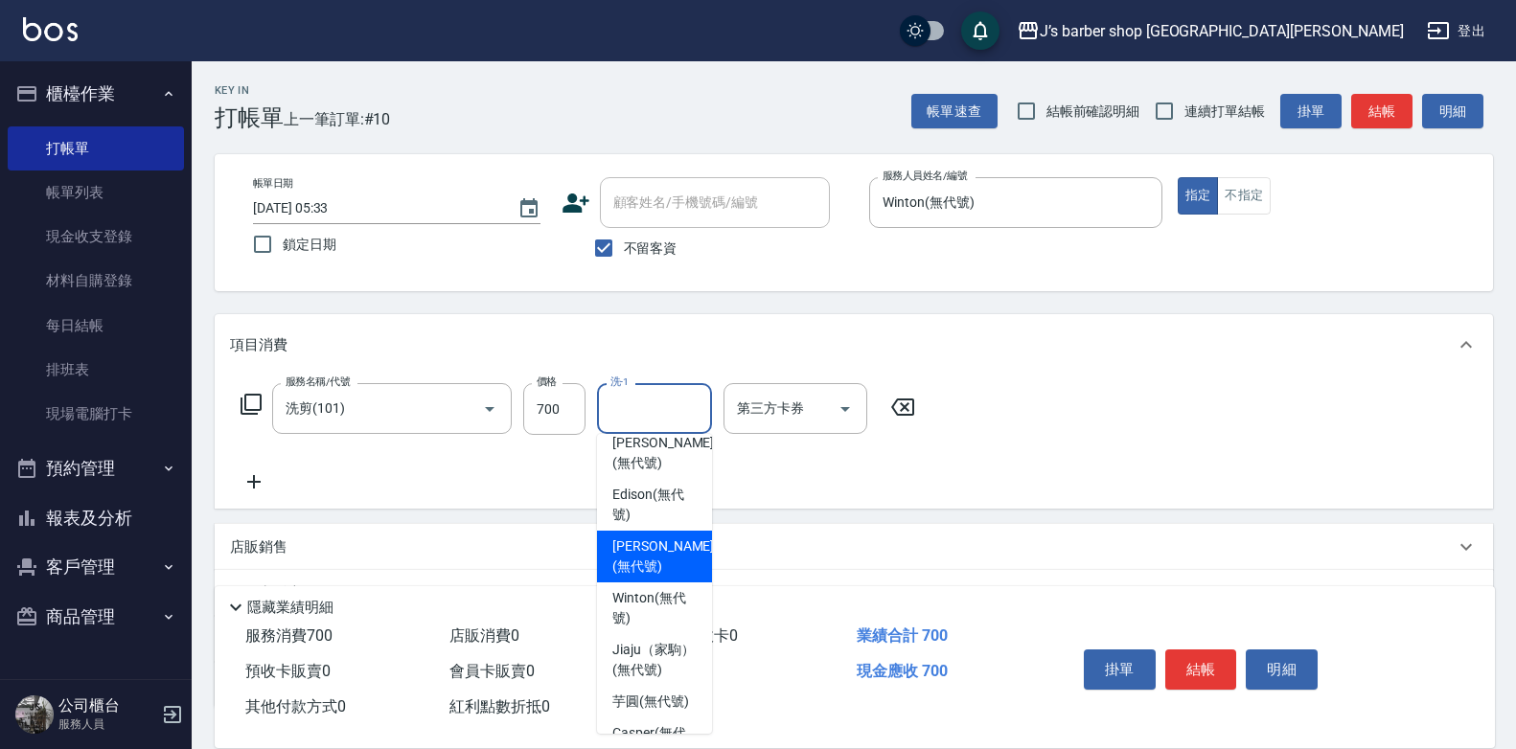
scroll to position [96, 0]
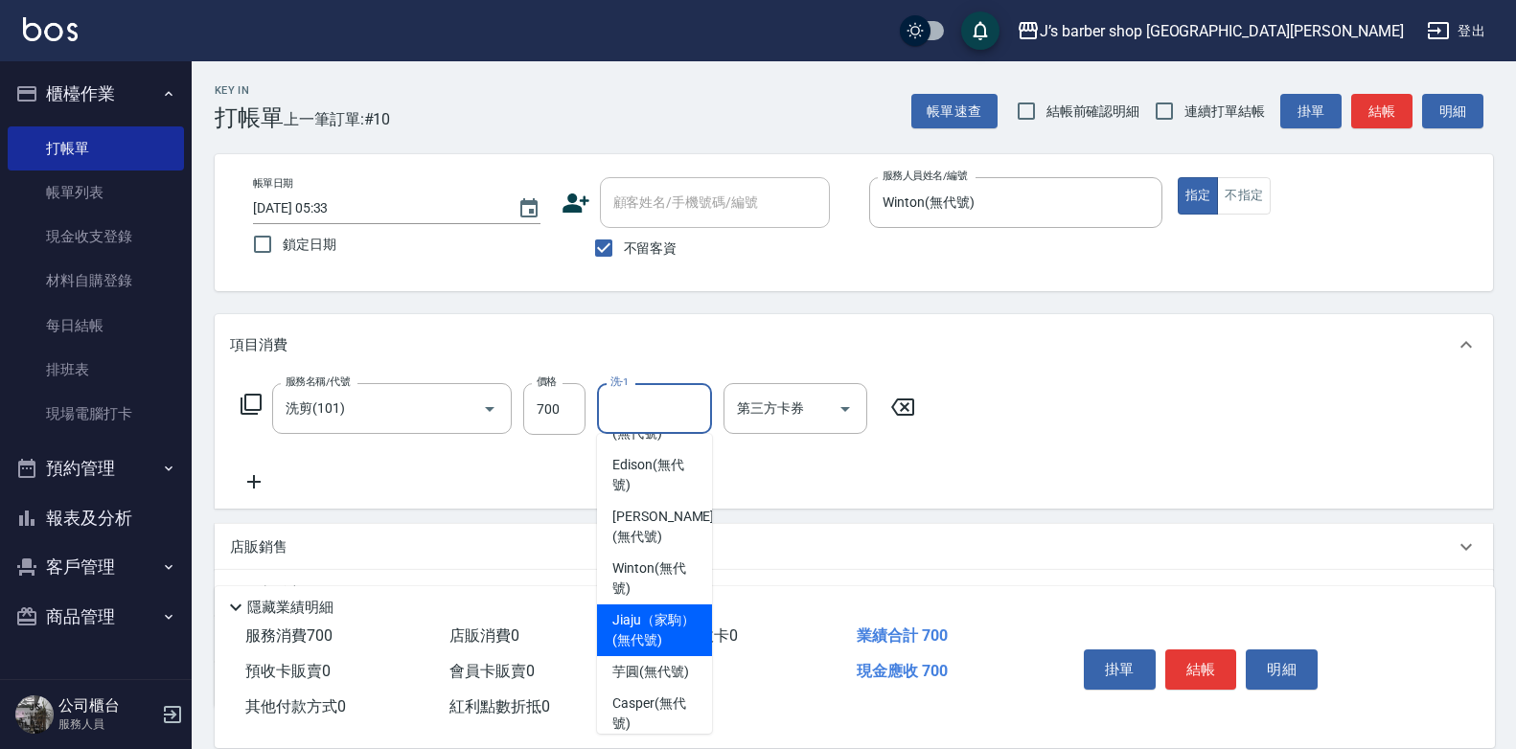
click at [667, 605] on div "Winton (無代號)" at bounding box center [654, 579] width 115 height 52
type input "Winton(無代號)"
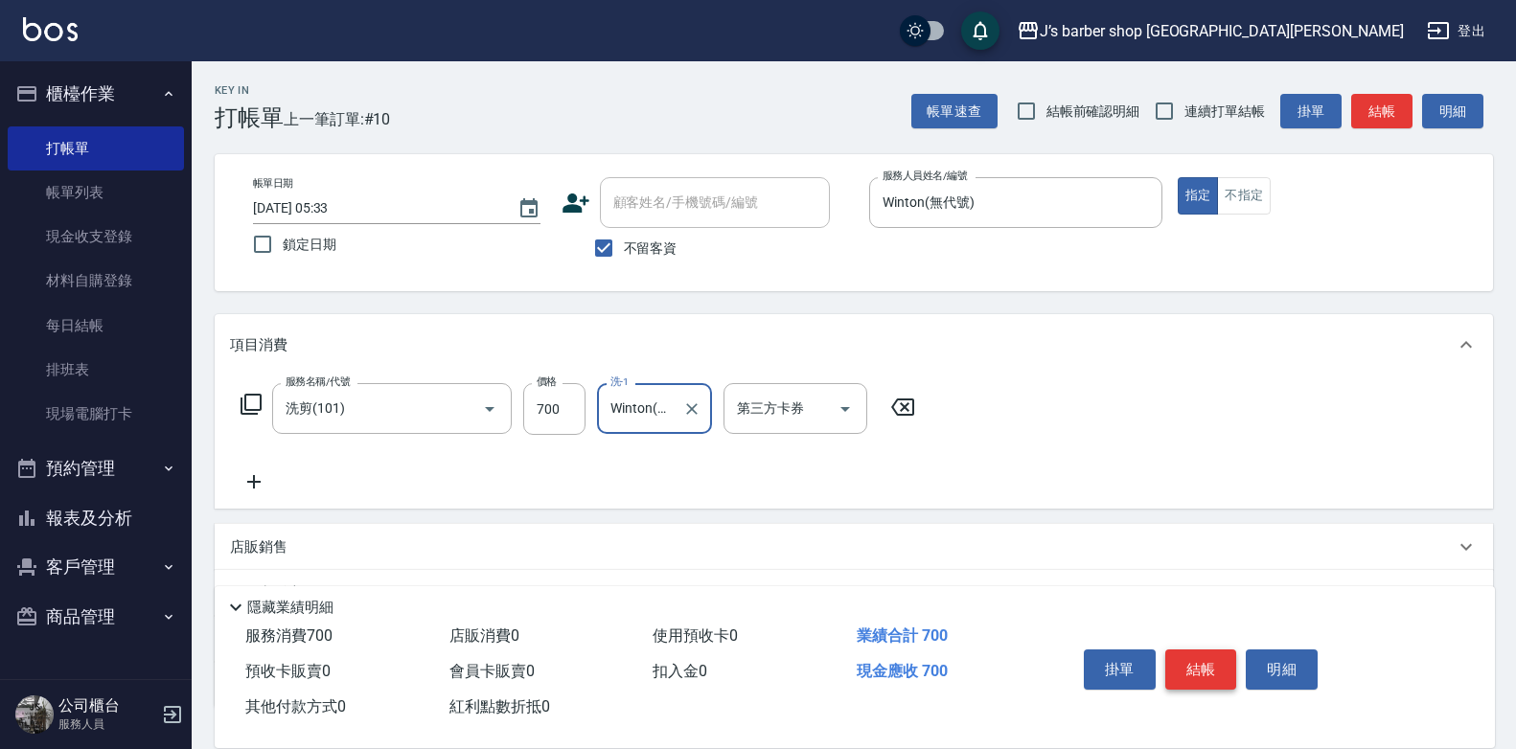
click at [1175, 652] on button "結帳" at bounding box center [1201, 670] width 72 height 40
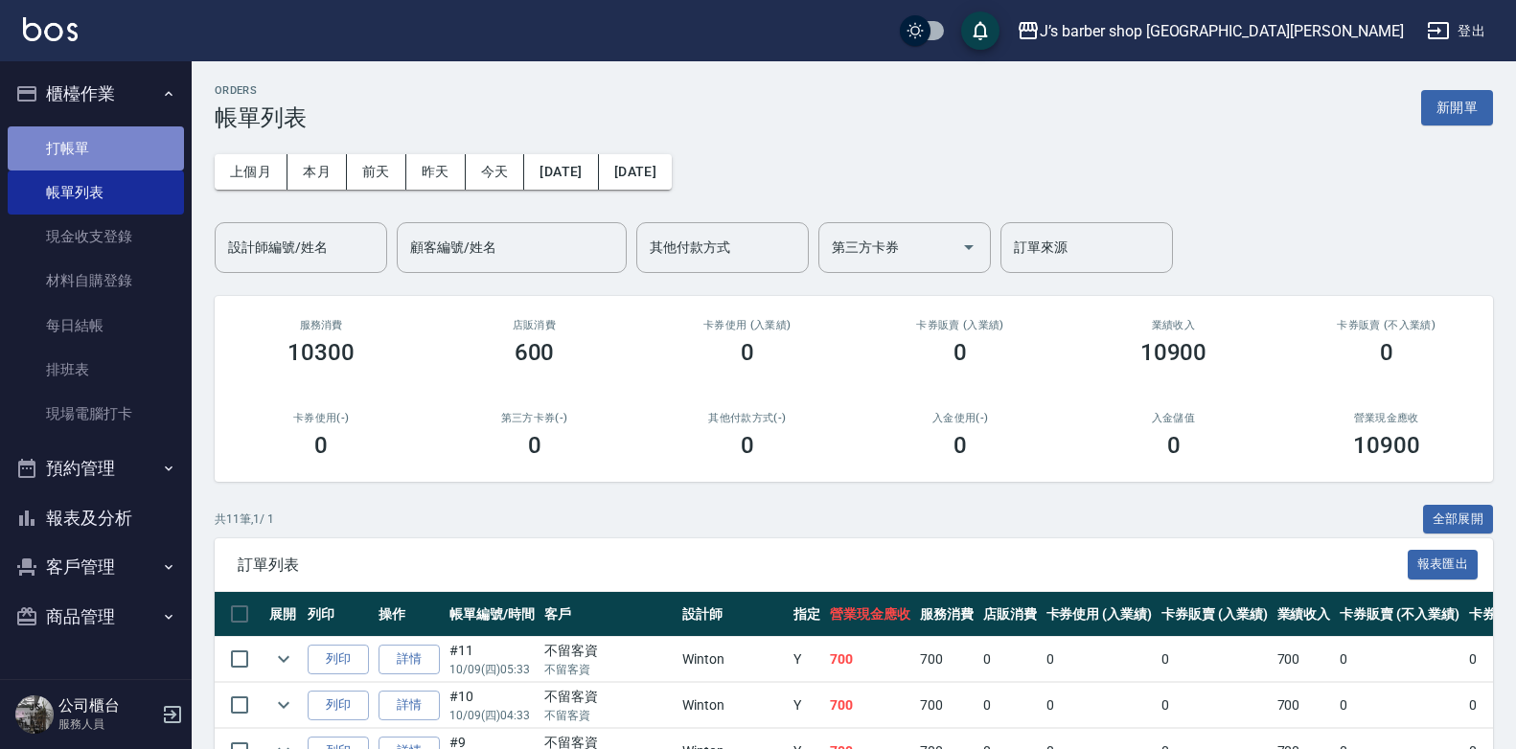
click at [119, 159] on link "打帳單" at bounding box center [96, 148] width 176 height 44
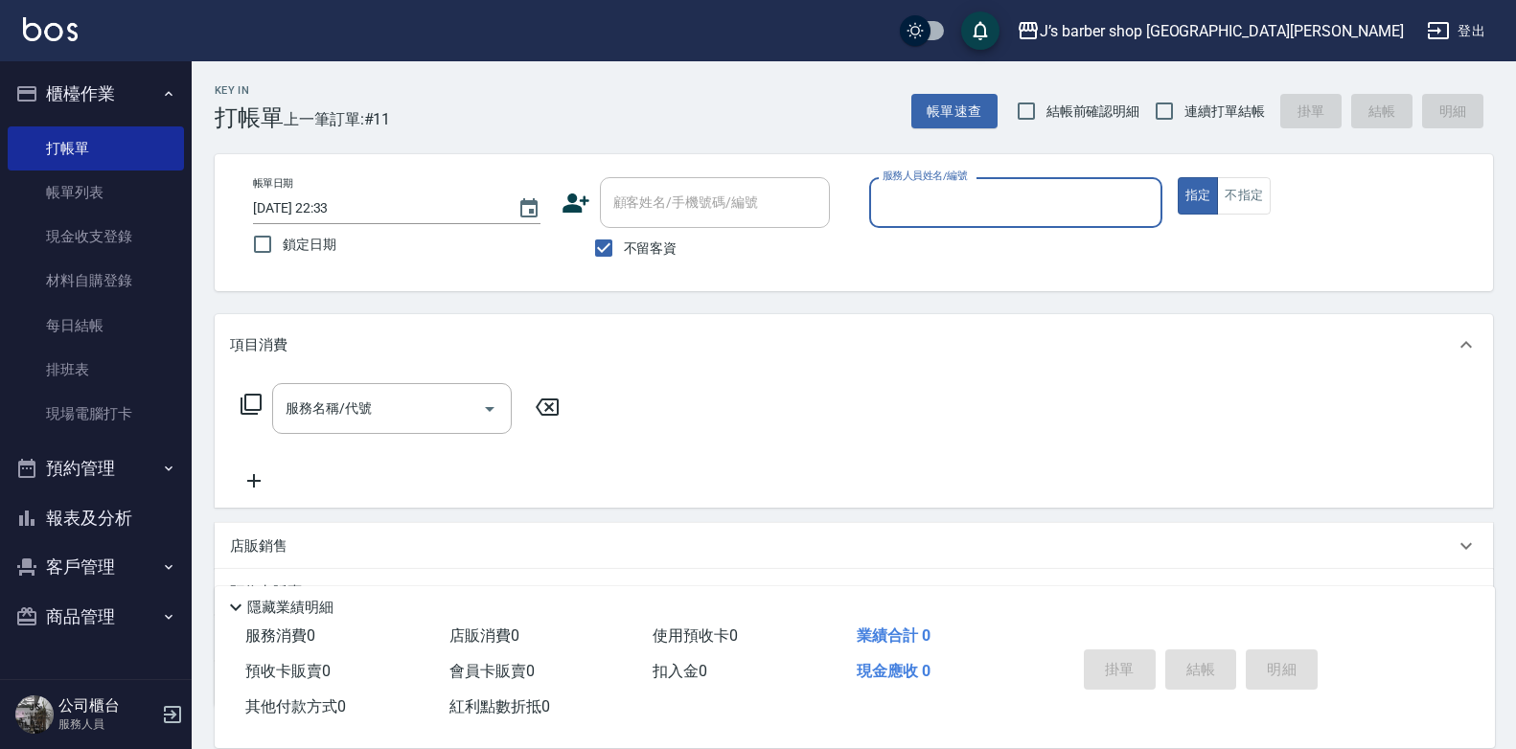
click at [335, 206] on input "2025/10/09 22:33" at bounding box center [375, 209] width 245 height 32
type input "2025/10/09 06:33"
click at [988, 230] on p at bounding box center [1015, 238] width 293 height 20
click at [992, 204] on input "服務人員姓名/編號" at bounding box center [1016, 203] width 276 height 34
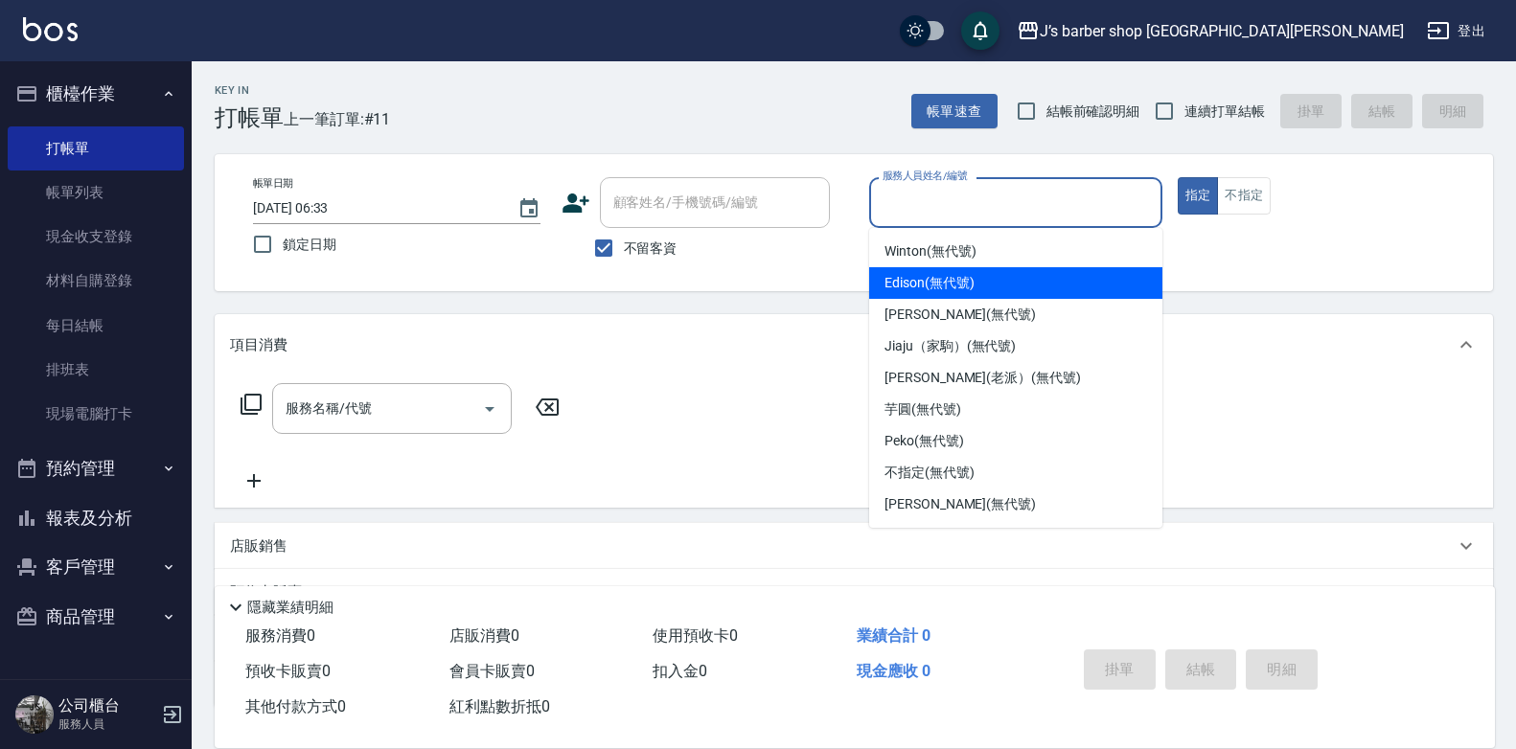
click at [974, 263] on div "Winton (無代號)" at bounding box center [1015, 252] width 293 height 32
type input "Winton(無代號)"
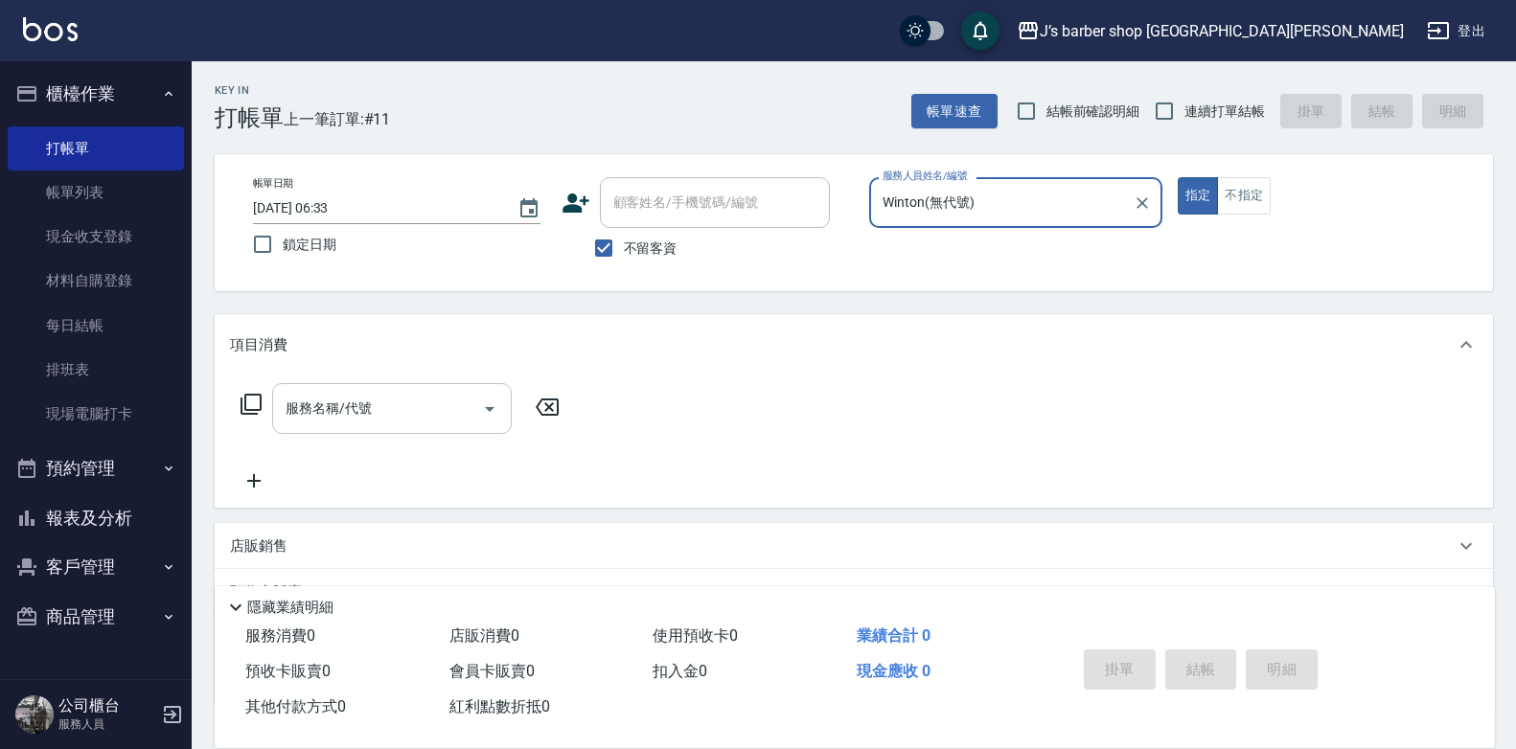
click at [469, 406] on input "服務名稱/代號" at bounding box center [378, 409] width 194 height 34
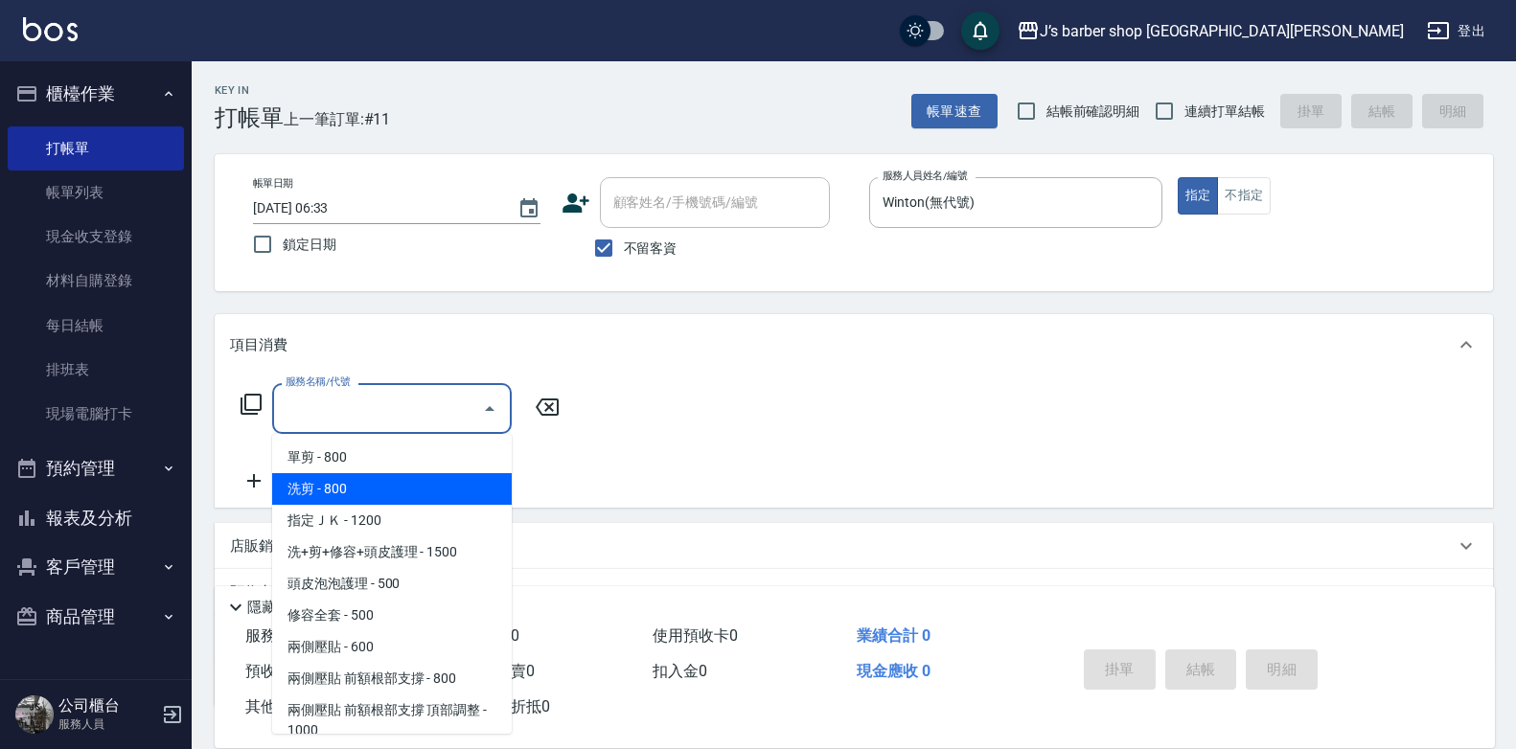
click at [382, 481] on span "洗剪 - 800" at bounding box center [392, 489] width 240 height 32
type input "洗剪(101)"
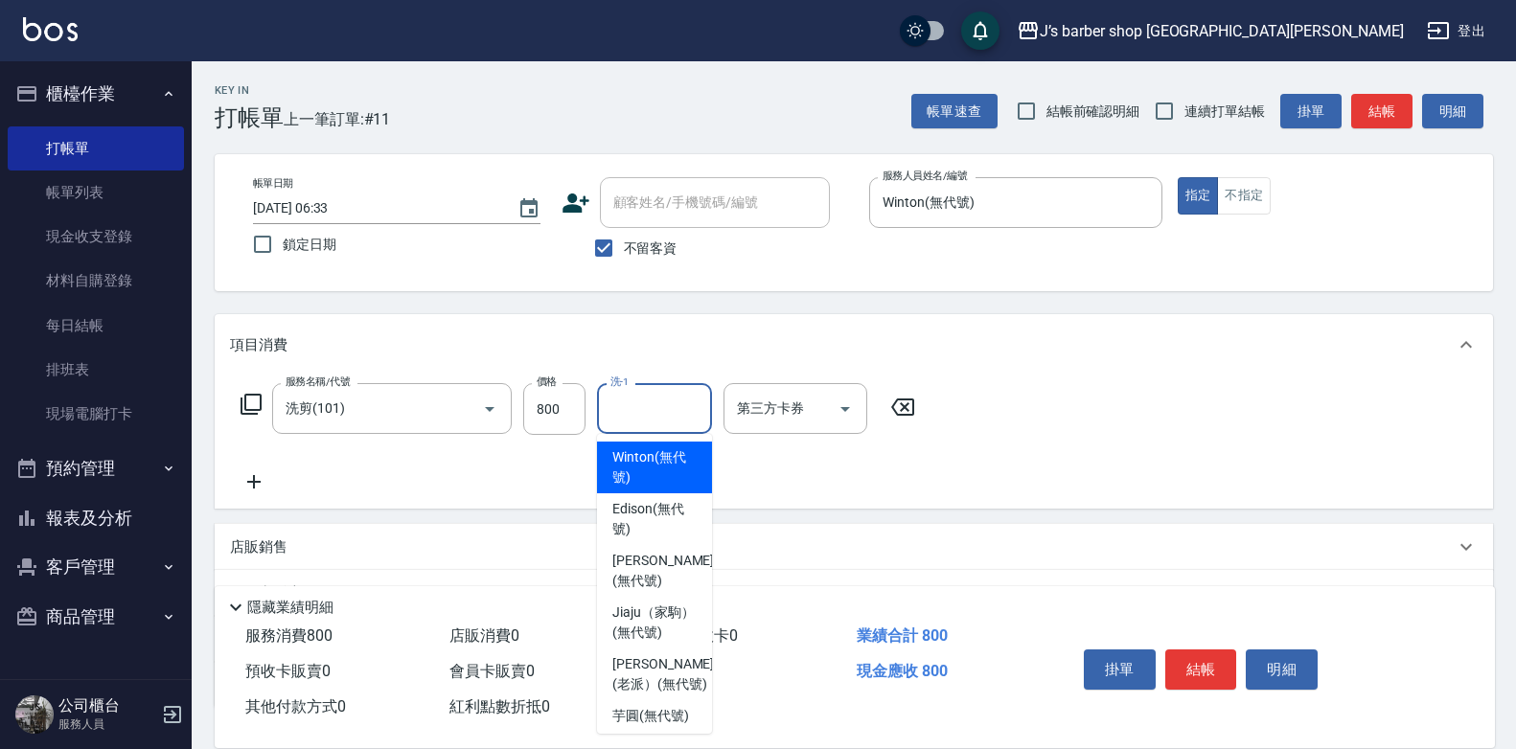
click at [634, 410] on input "洗-1" at bounding box center [655, 409] width 98 height 34
click at [664, 474] on span "Winton (無代號)" at bounding box center [654, 467] width 84 height 40
type input "Winton(無代號)"
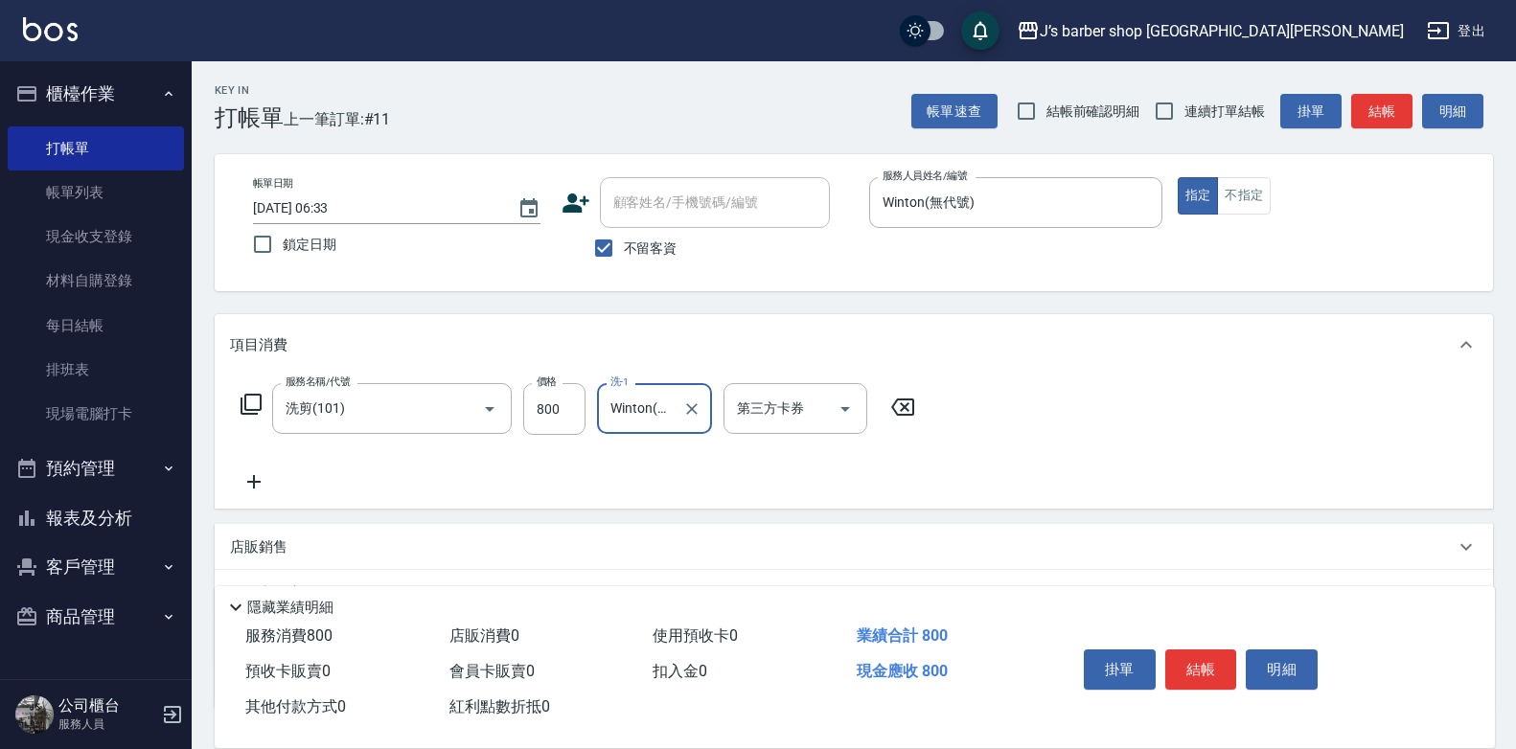
click at [268, 481] on icon at bounding box center [254, 481] width 48 height 23
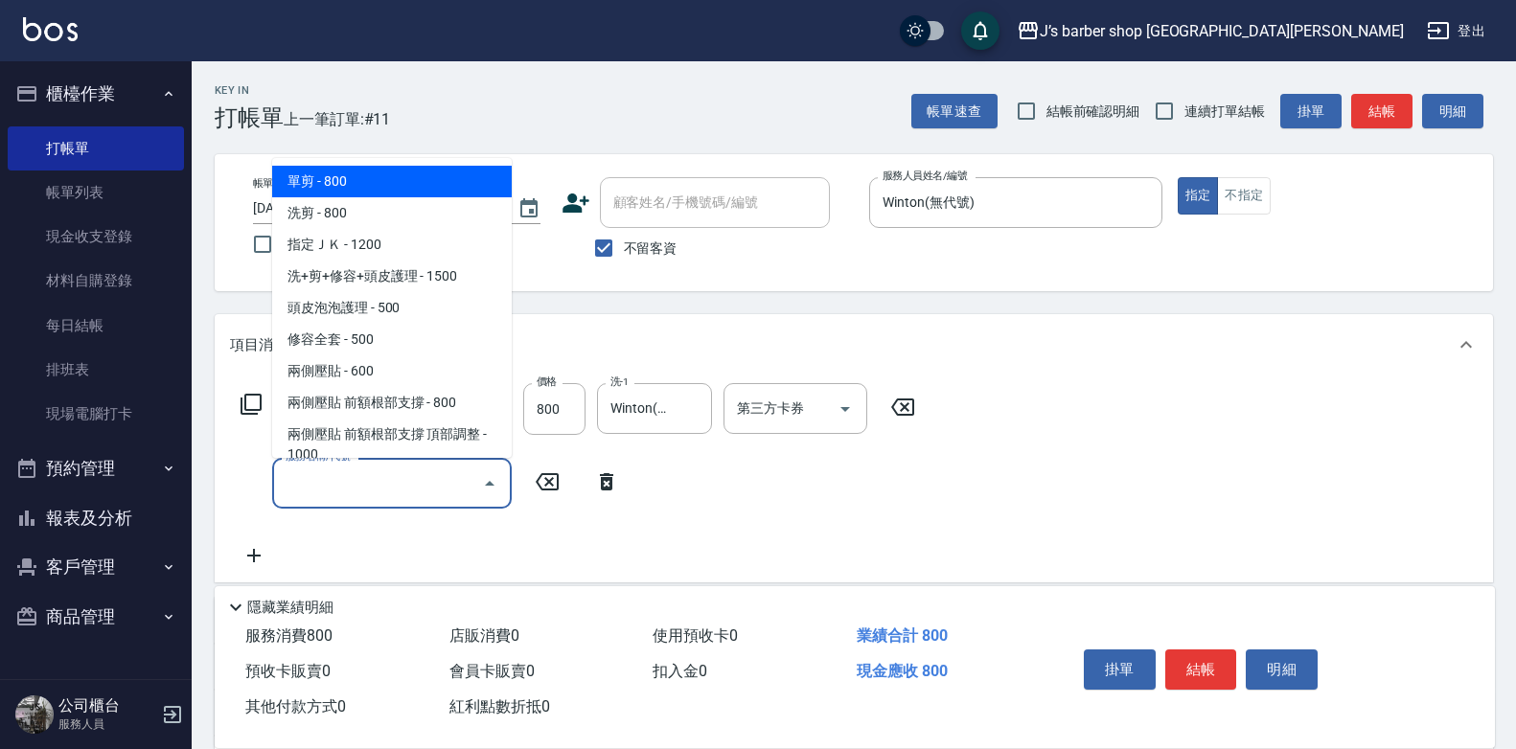
click at [314, 490] on input "服務名稱/代號" at bounding box center [378, 484] width 194 height 34
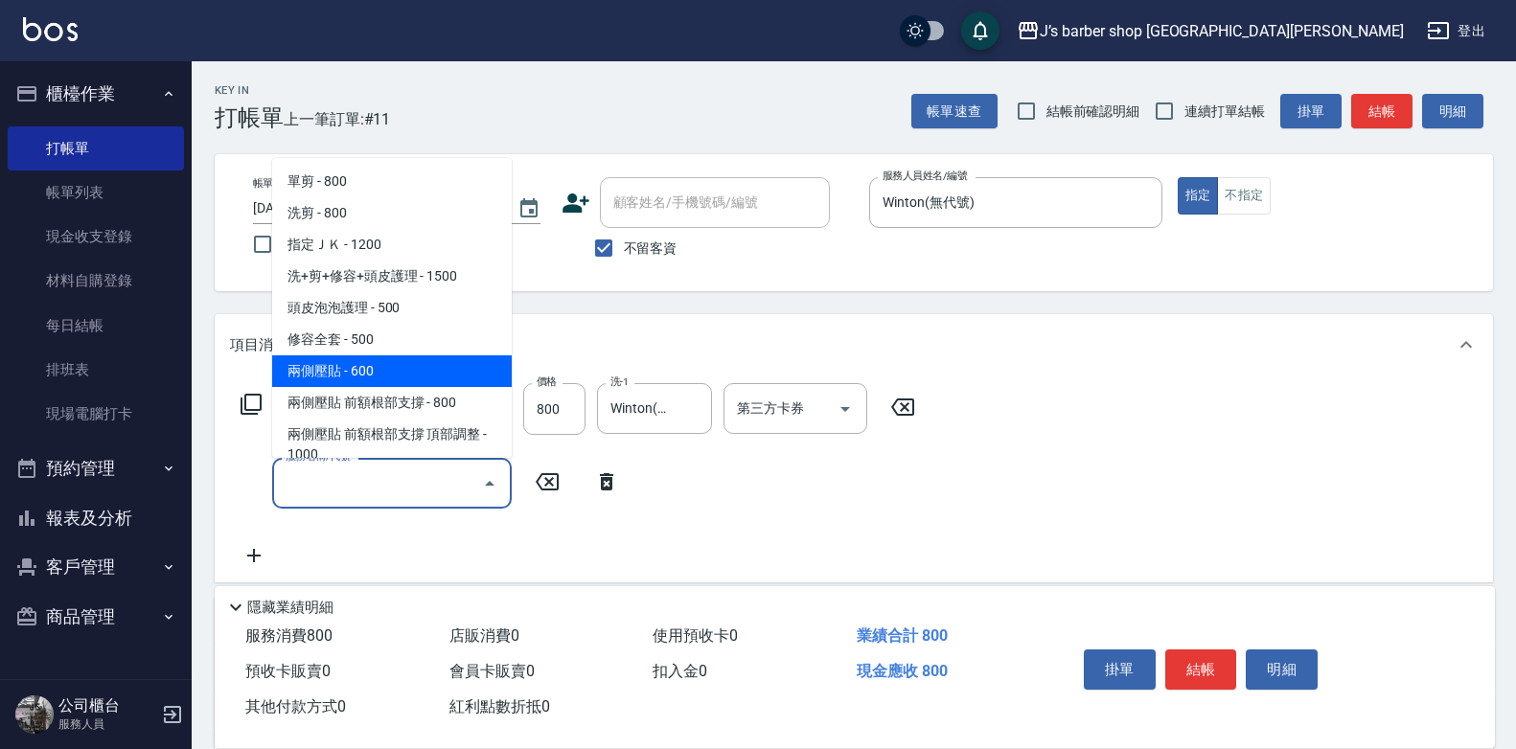
click at [412, 359] on span "兩側壓貼 - 600" at bounding box center [392, 371] width 240 height 32
type input "兩側壓貼(Gp)"
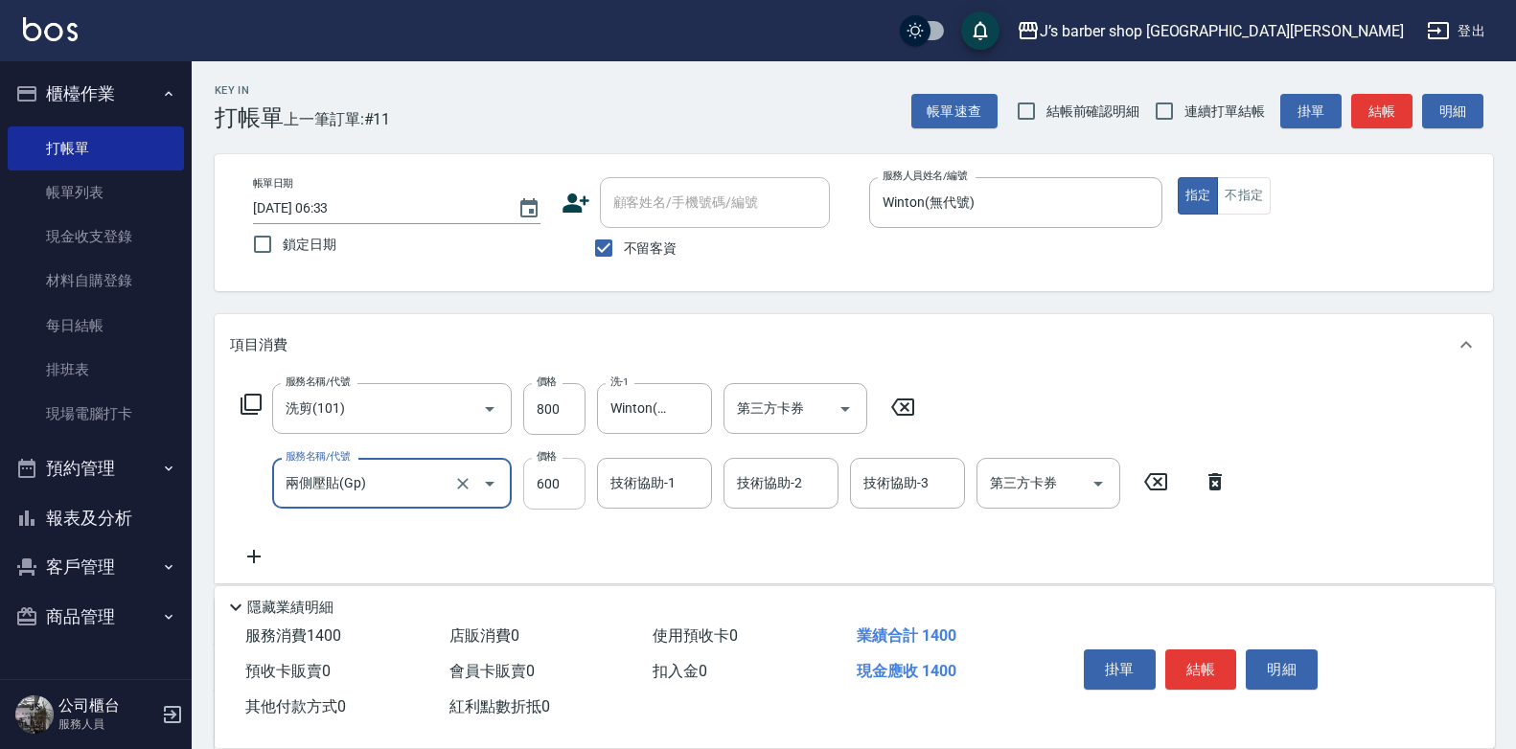
click at [533, 463] on input "600" at bounding box center [554, 484] width 62 height 52
type input "1200"
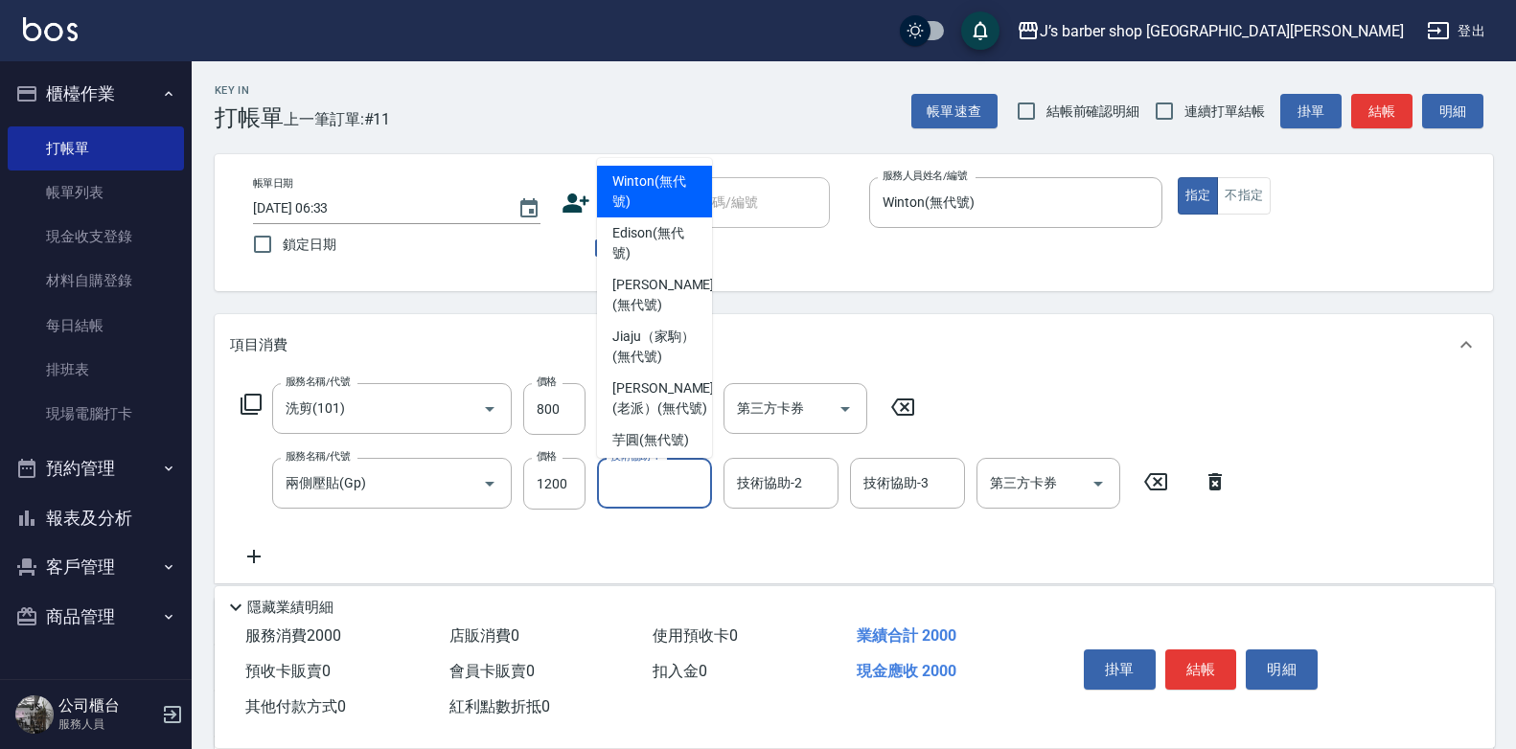
click at [658, 497] on input "技術協助-1" at bounding box center [655, 484] width 98 height 34
click at [626, 176] on span "Winton (無代號)" at bounding box center [654, 192] width 84 height 40
type input "Winton(無代號)"
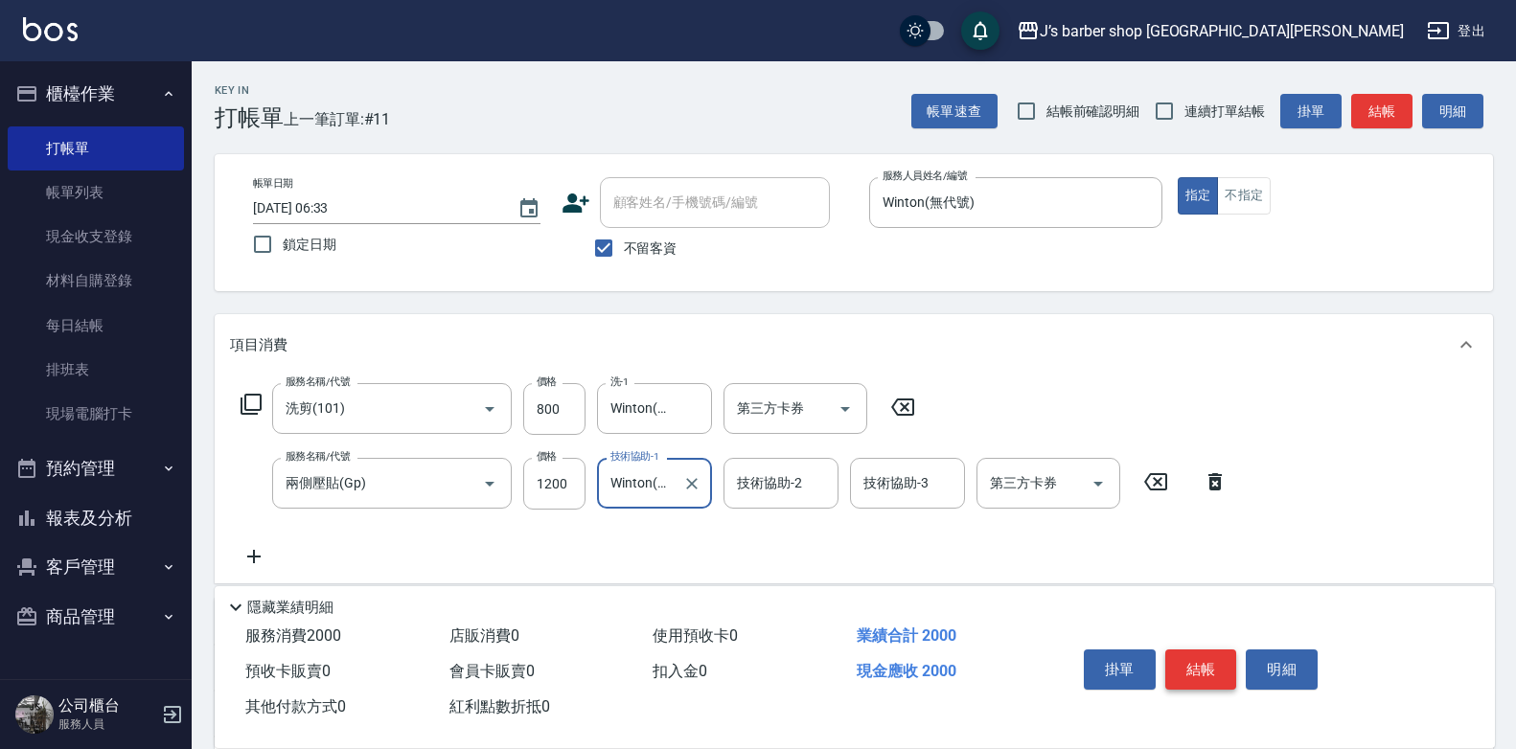
click at [1198, 656] on button "結帳" at bounding box center [1201, 670] width 72 height 40
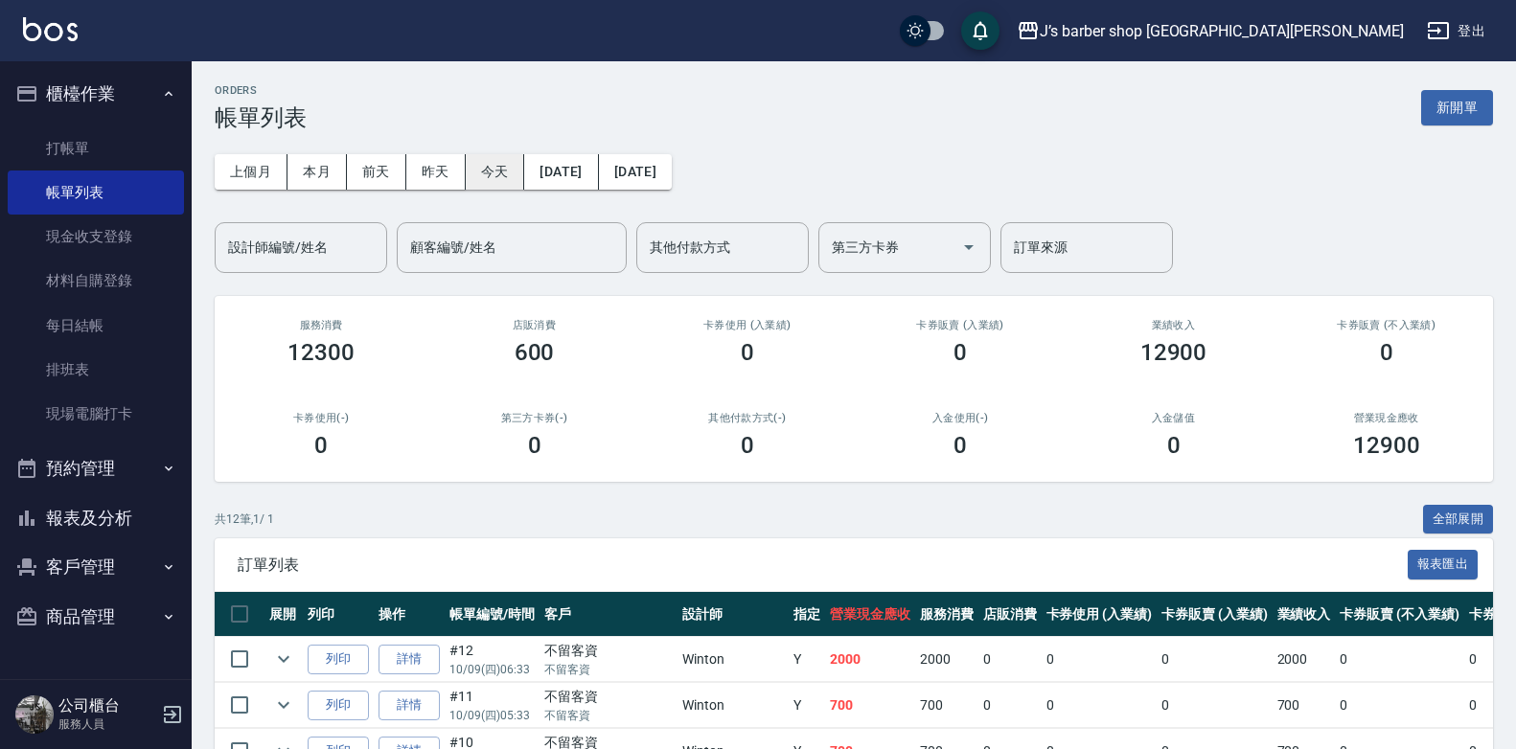
click at [475, 165] on button "今天" at bounding box center [495, 171] width 59 height 35
click at [351, 262] on input "設計師編號/姓名" at bounding box center [300, 248] width 155 height 34
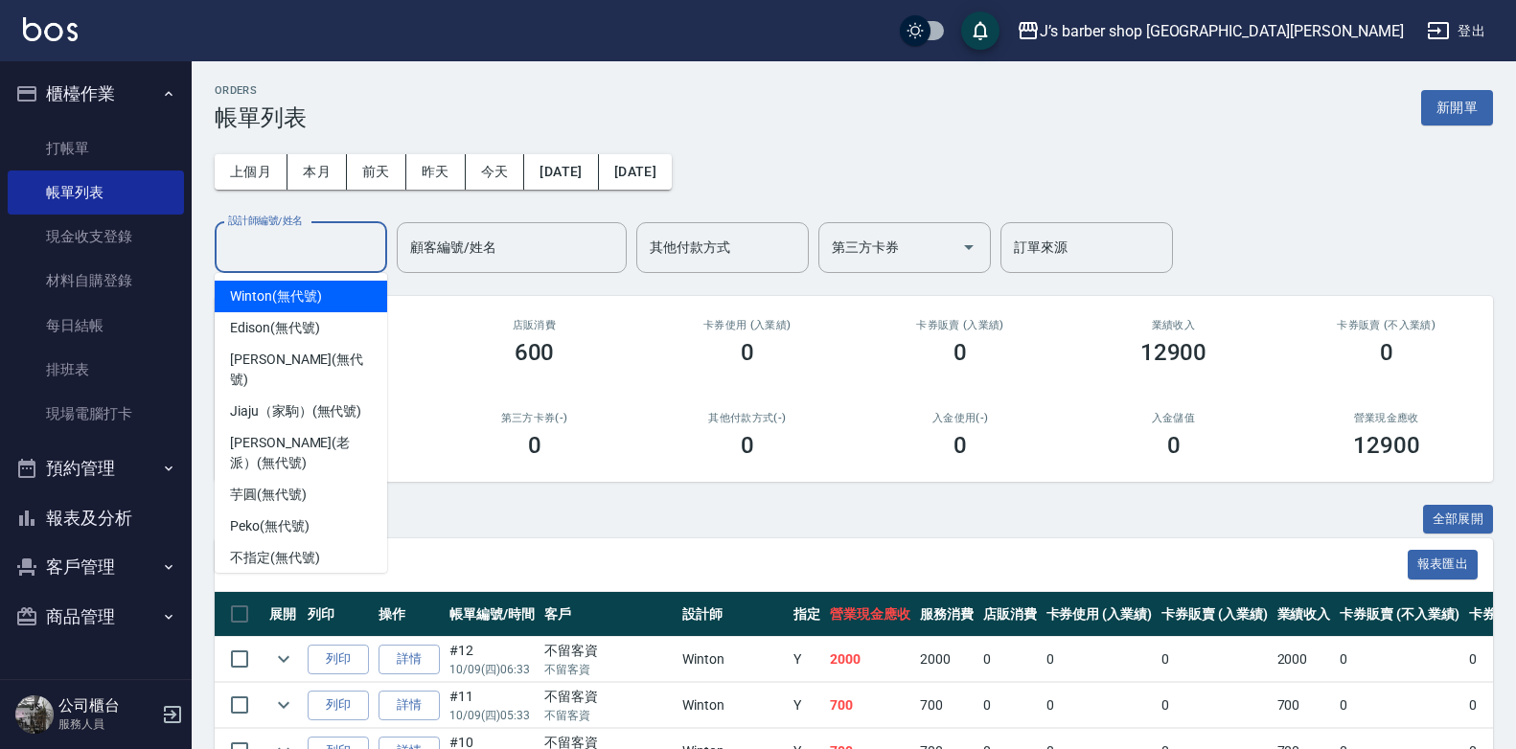
click at [355, 286] on div "Winton (無代號)" at bounding box center [301, 297] width 172 height 32
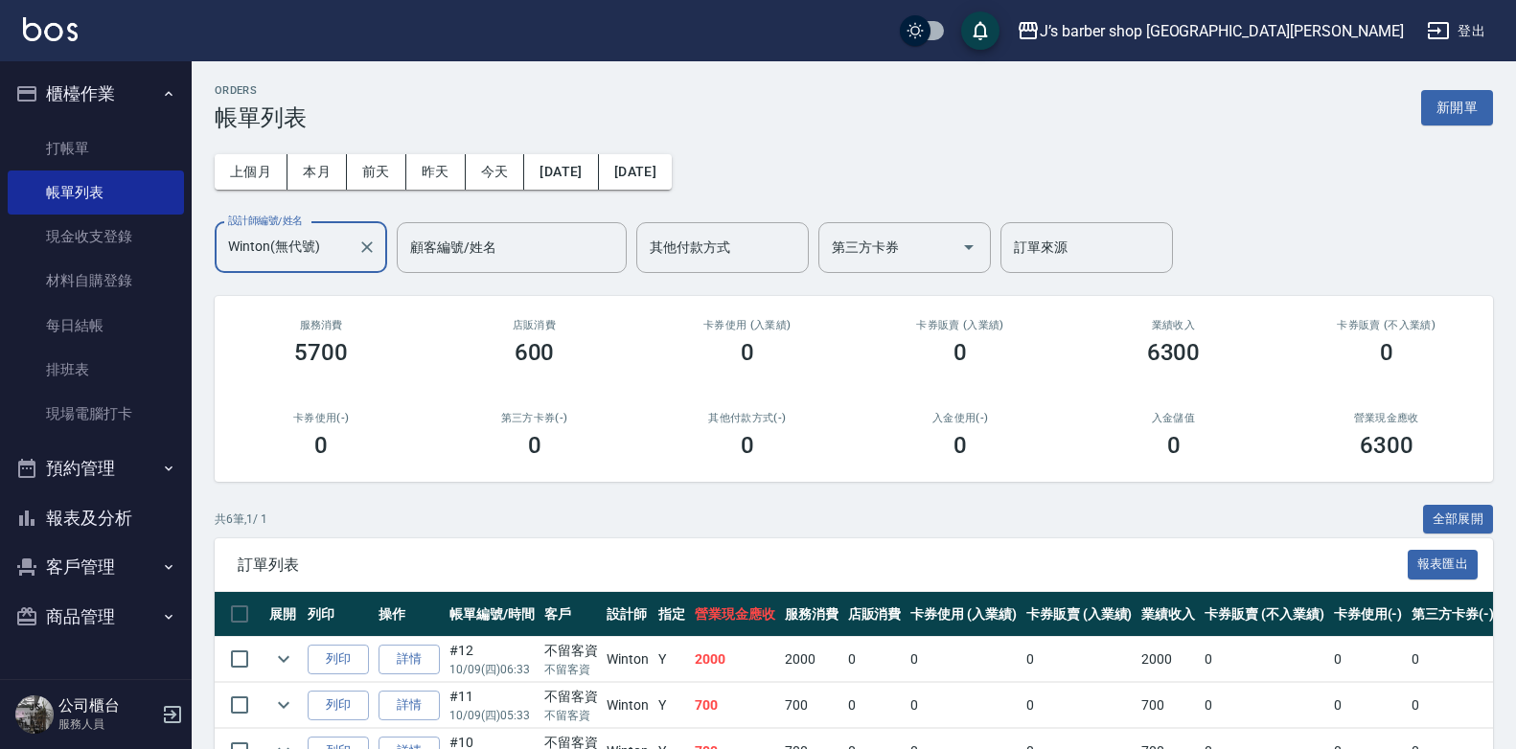
click at [332, 191] on div "上個月 本月 前天 昨天 今天 2025/10/09 2025/10/09 設計師編號/姓名 Winton(無代號) 設計師編號/姓名 顧客編號/姓名 顧客編…" at bounding box center [854, 202] width 1278 height 142
click at [346, 170] on button "本月" at bounding box center [316, 171] width 59 height 35
click at [336, 232] on input "Winton(無代號)" at bounding box center [286, 248] width 126 height 34
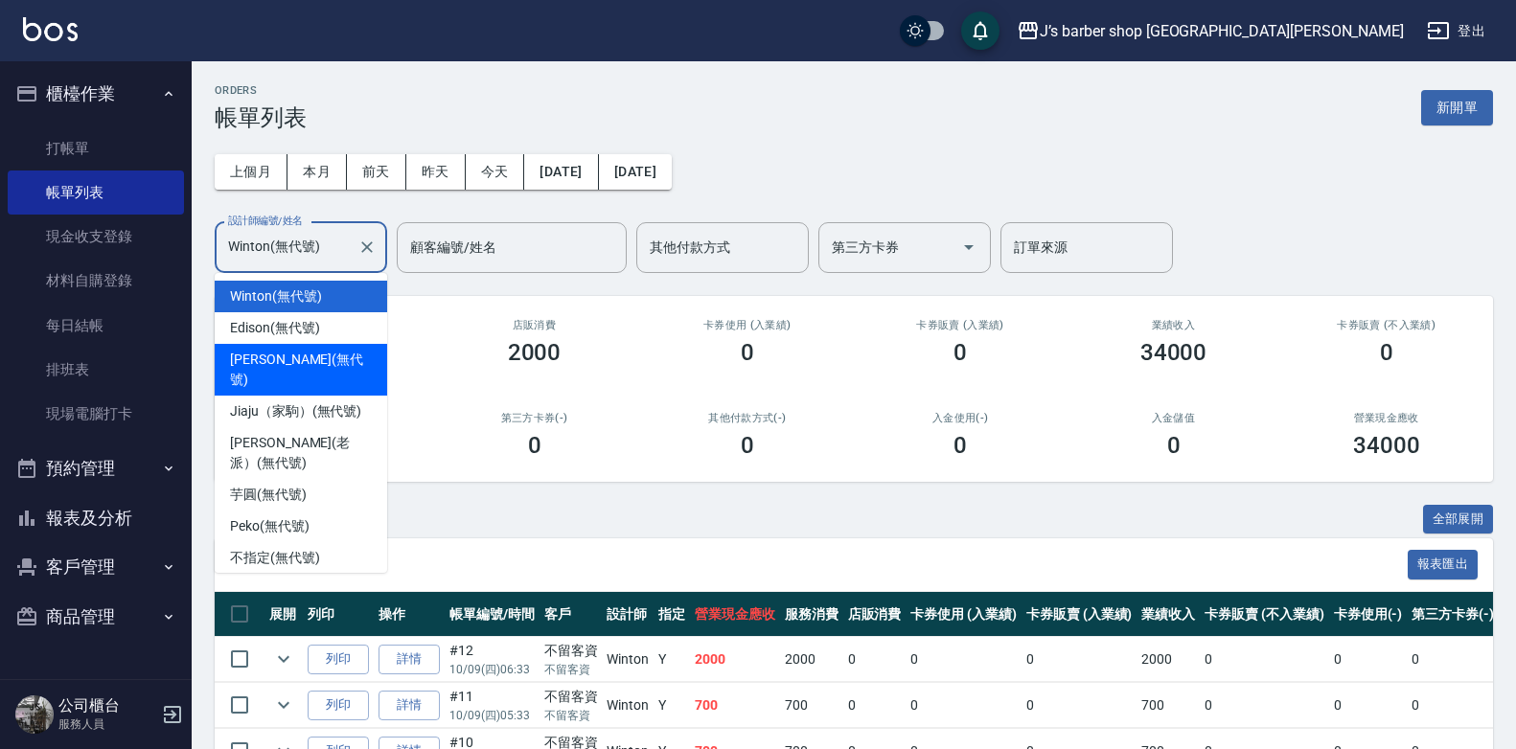
click at [314, 356] on span "KENNY (無代號)" at bounding box center [301, 370] width 142 height 40
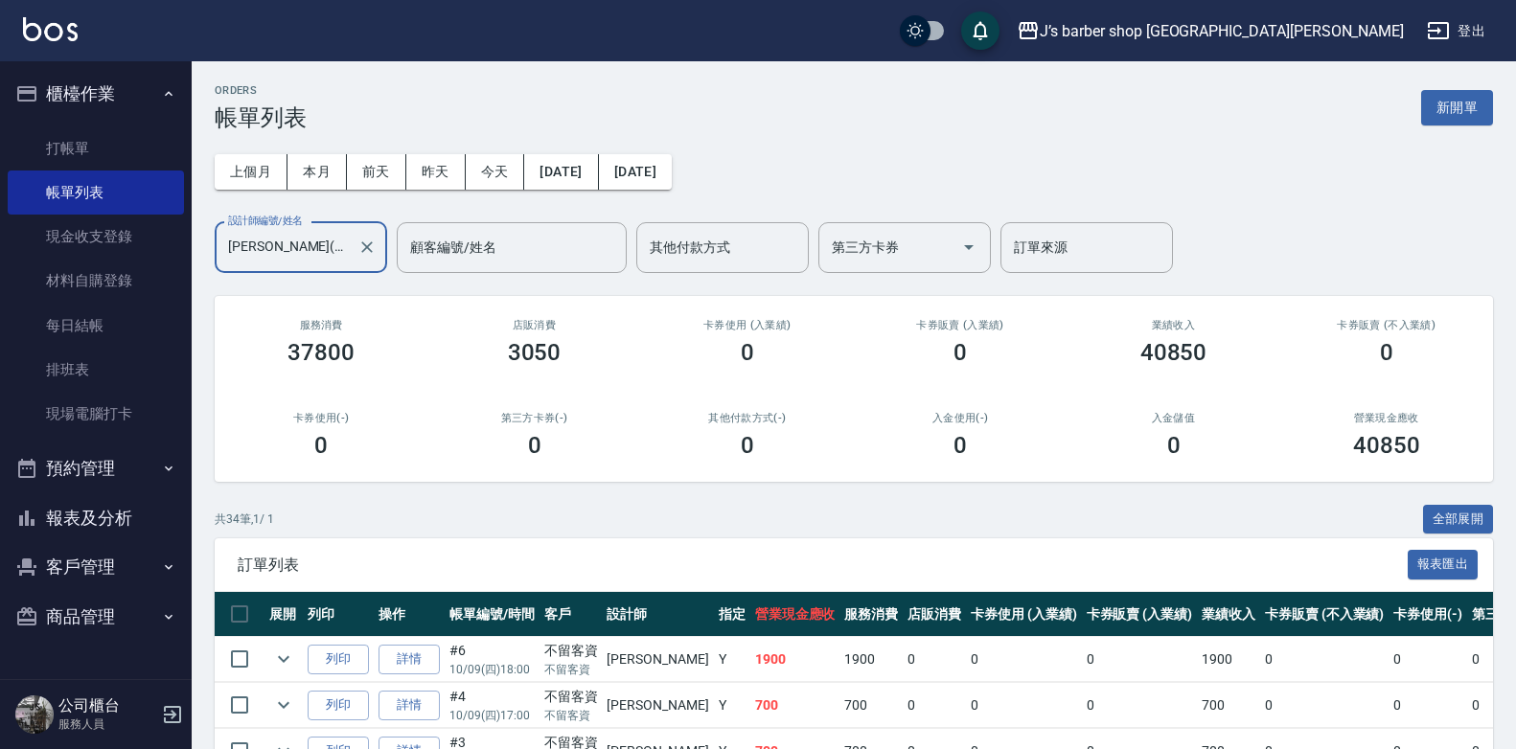
click at [343, 251] on input "KENNY(無代號)" at bounding box center [286, 248] width 126 height 34
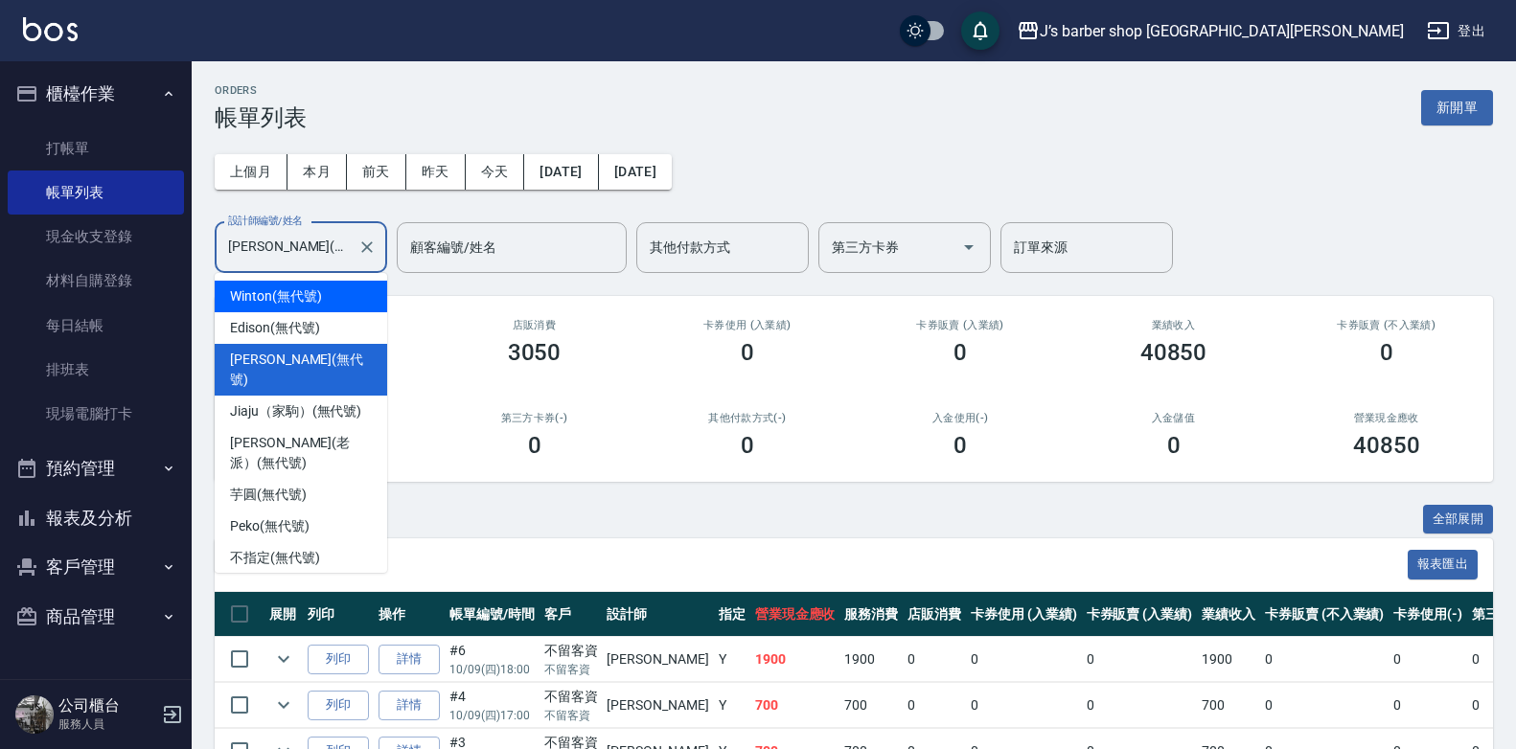
click at [481, 374] on div "店販消費 3050" at bounding box center [533, 342] width 213 height 93
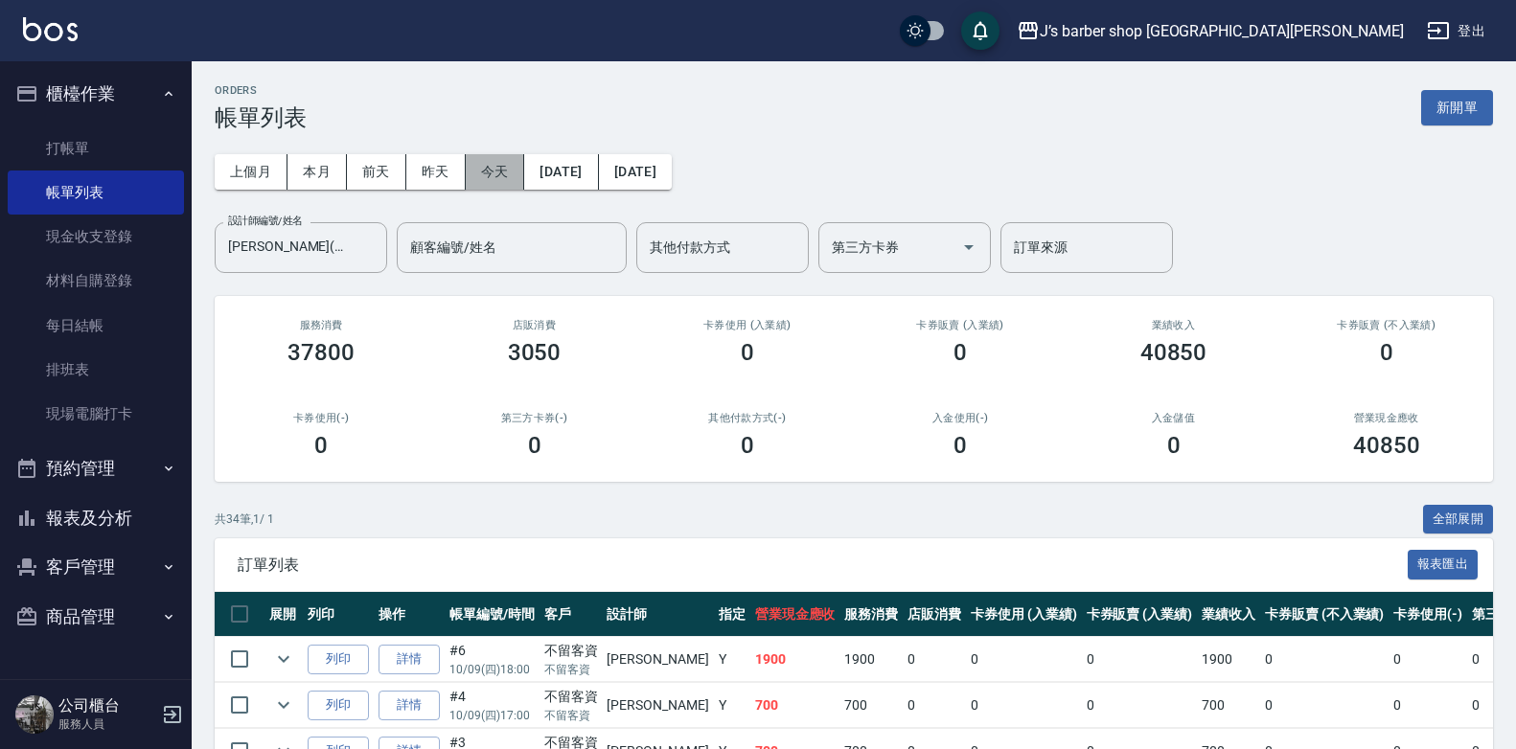
click at [491, 166] on button "今天" at bounding box center [495, 171] width 59 height 35
click at [317, 242] on input "KENNY(無代號)" at bounding box center [286, 248] width 126 height 34
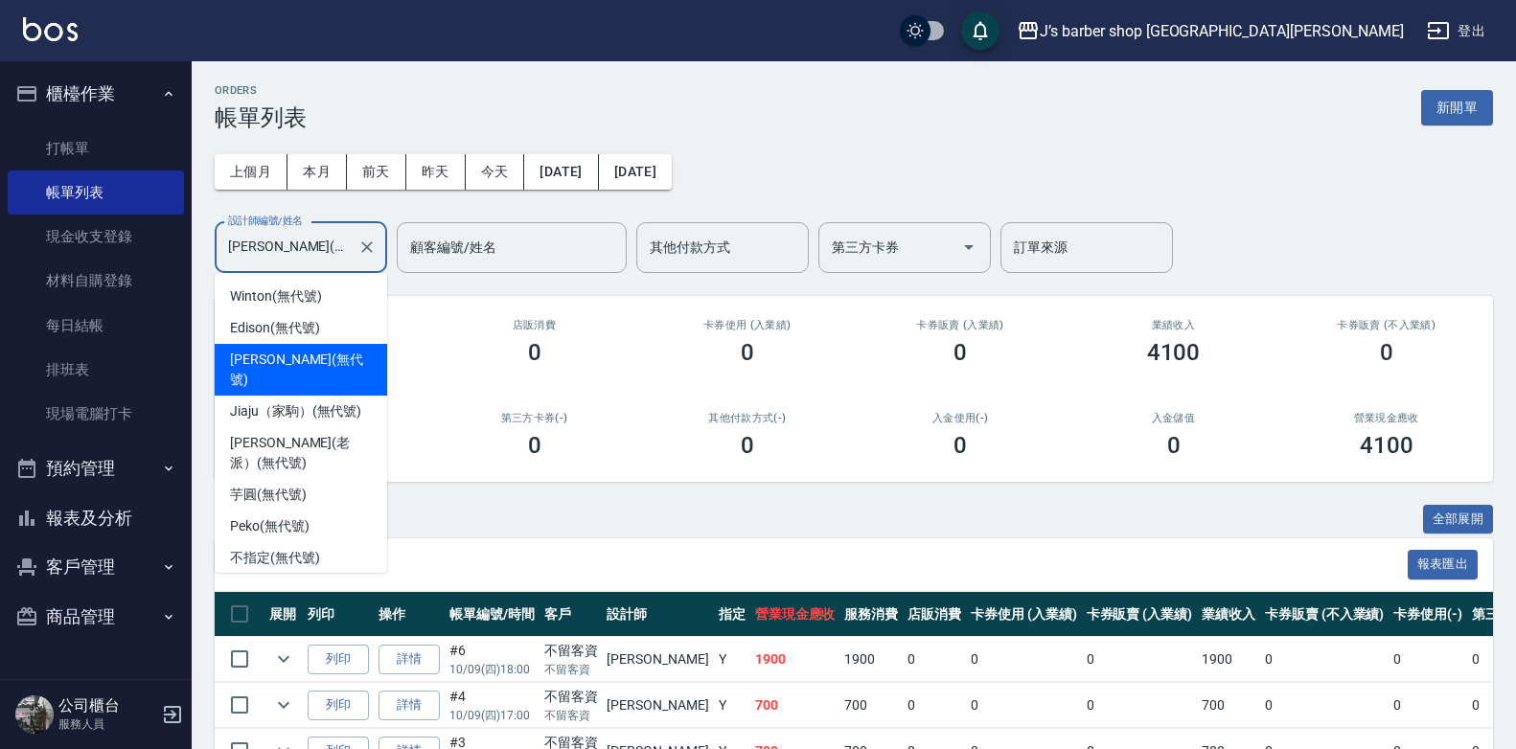
click at [566, 366] on div "店販消費 0" at bounding box center [533, 342] width 213 height 93
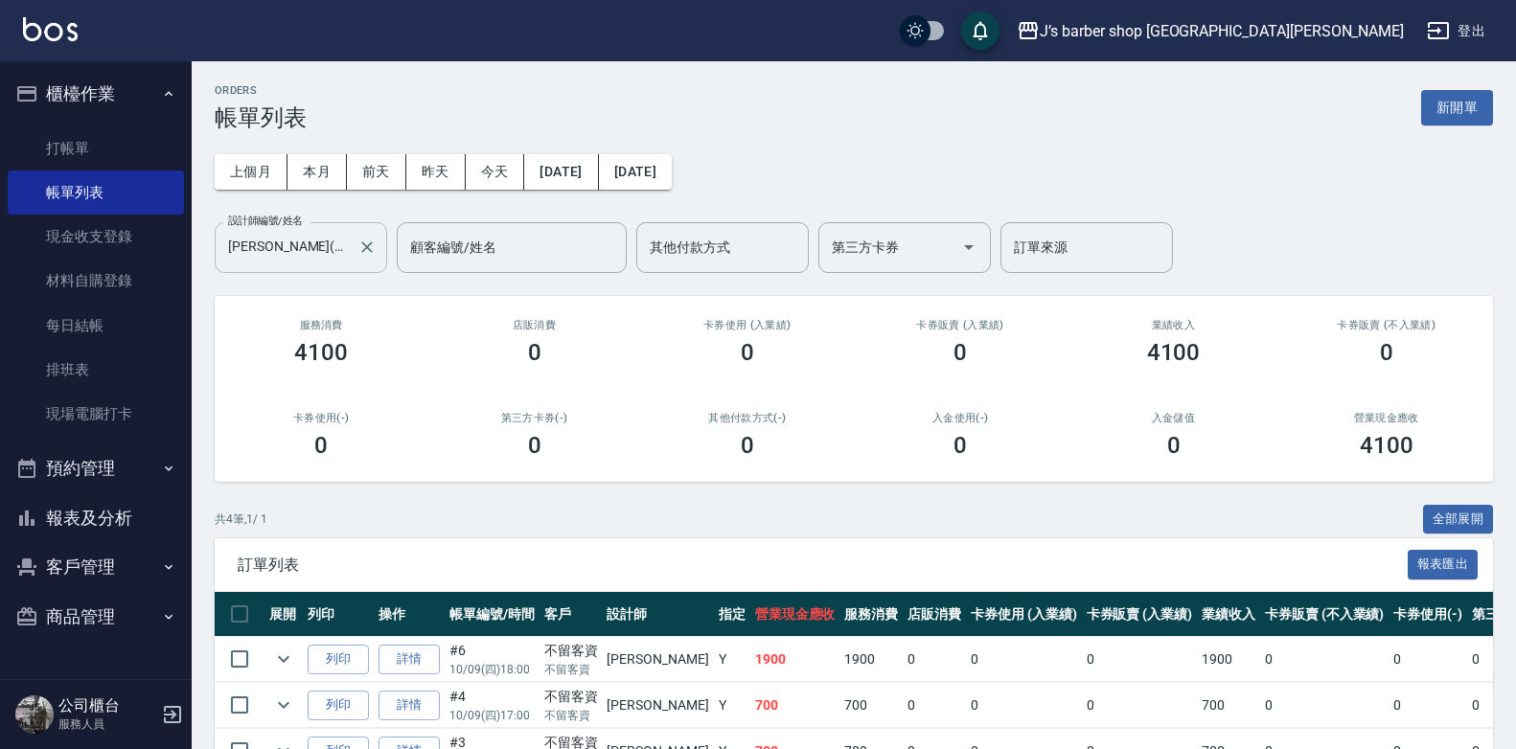
click at [296, 256] on input "KENNY(無代號)" at bounding box center [286, 248] width 126 height 34
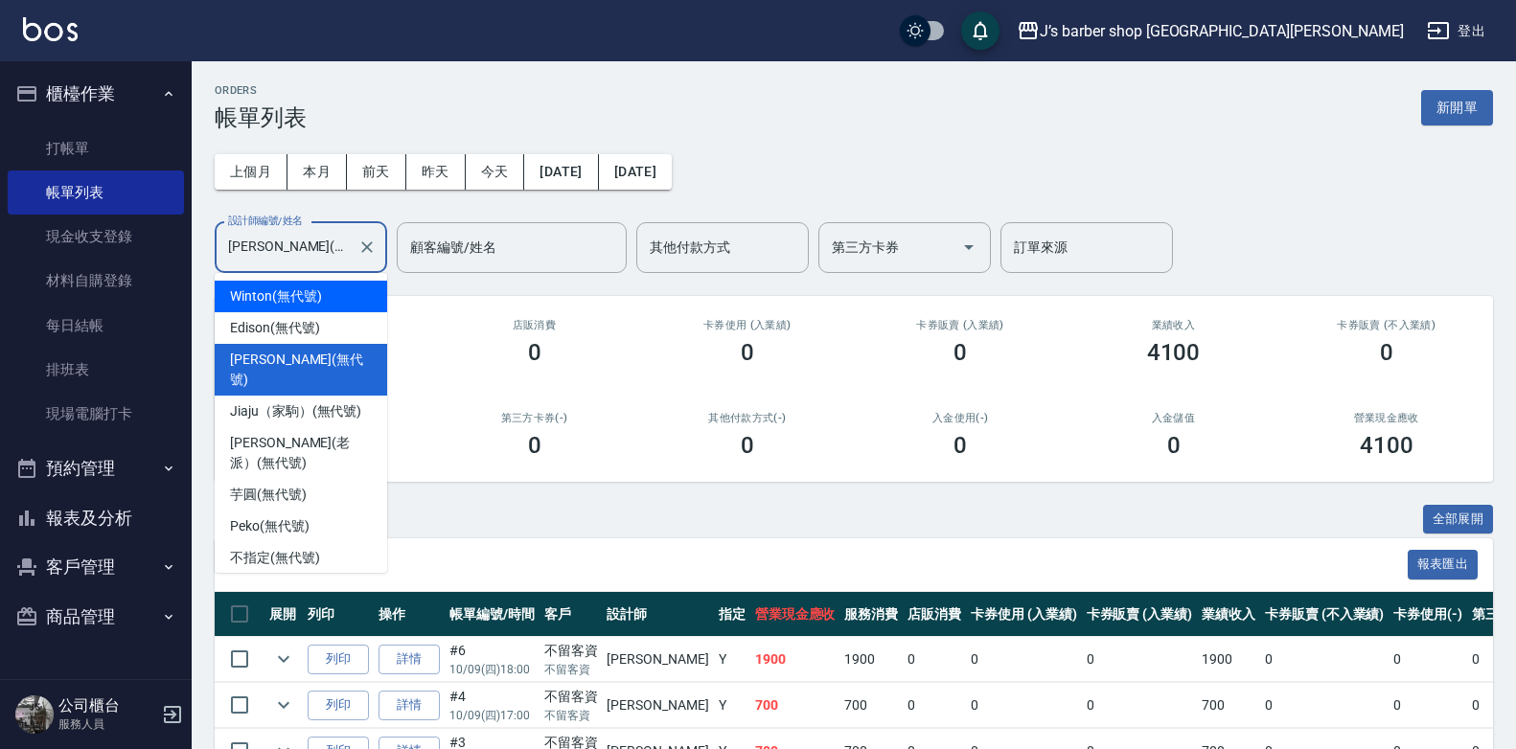
click at [341, 297] on div "Winton (無代號)" at bounding box center [301, 297] width 172 height 32
type input "Winton(無代號)"
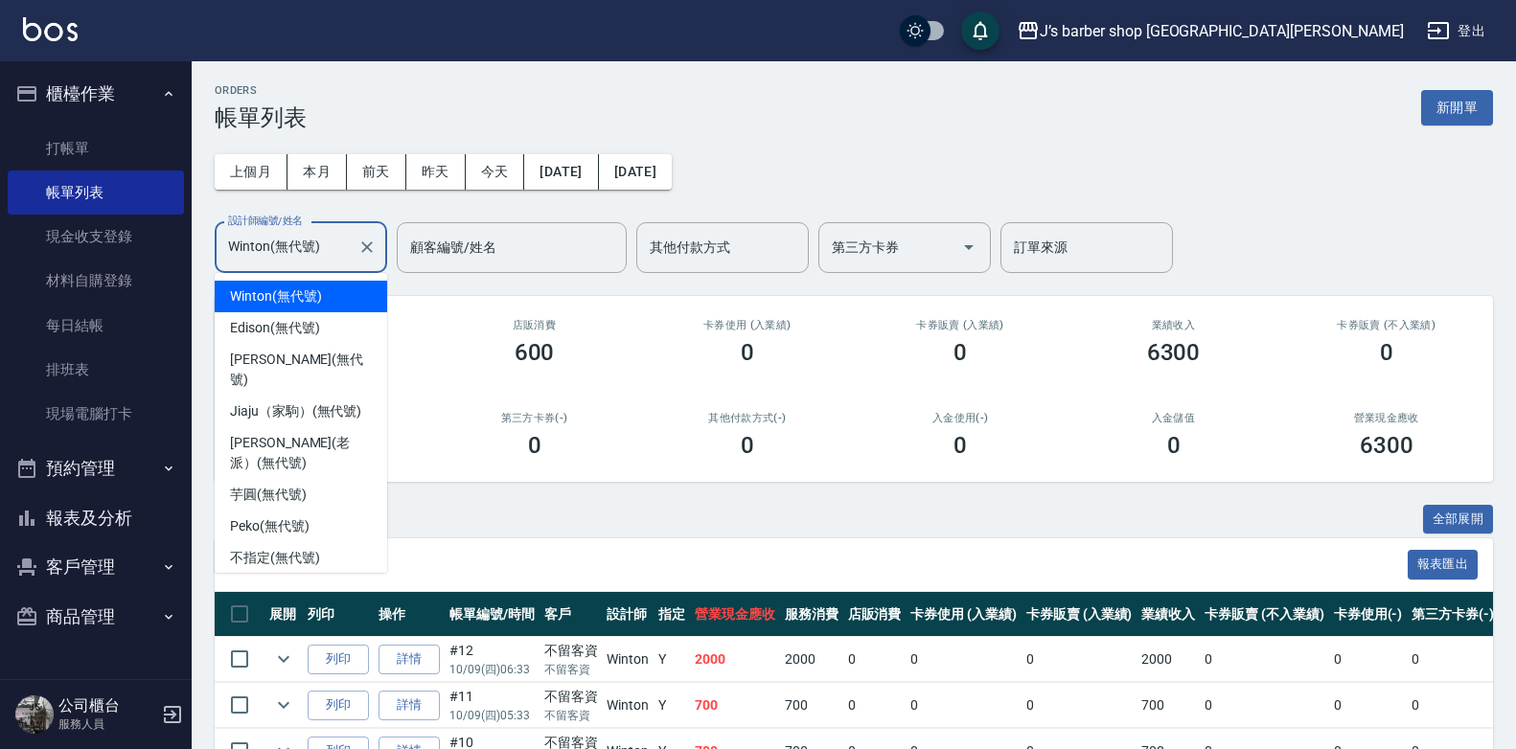
click at [308, 240] on input "Winton(無代號)" at bounding box center [286, 248] width 126 height 34
click at [487, 328] on h2 "店販消費" at bounding box center [533, 325] width 167 height 12
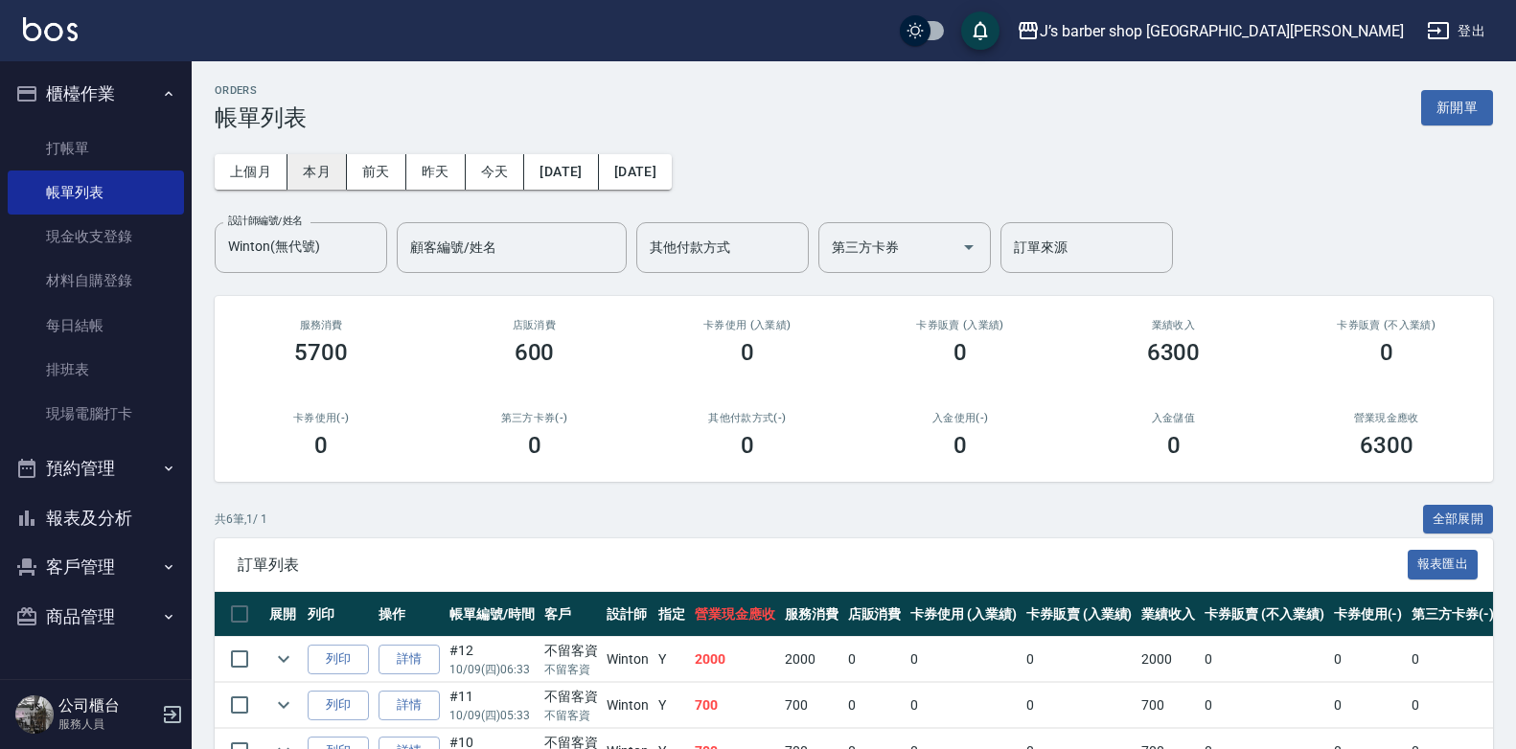
click at [328, 178] on button "本月" at bounding box center [316, 171] width 59 height 35
click at [727, 465] on div "其他付款方式(-) 0" at bounding box center [747, 435] width 213 height 93
click at [515, 179] on button "今天" at bounding box center [495, 171] width 59 height 35
click at [150, 141] on link "打帳單" at bounding box center [96, 148] width 176 height 44
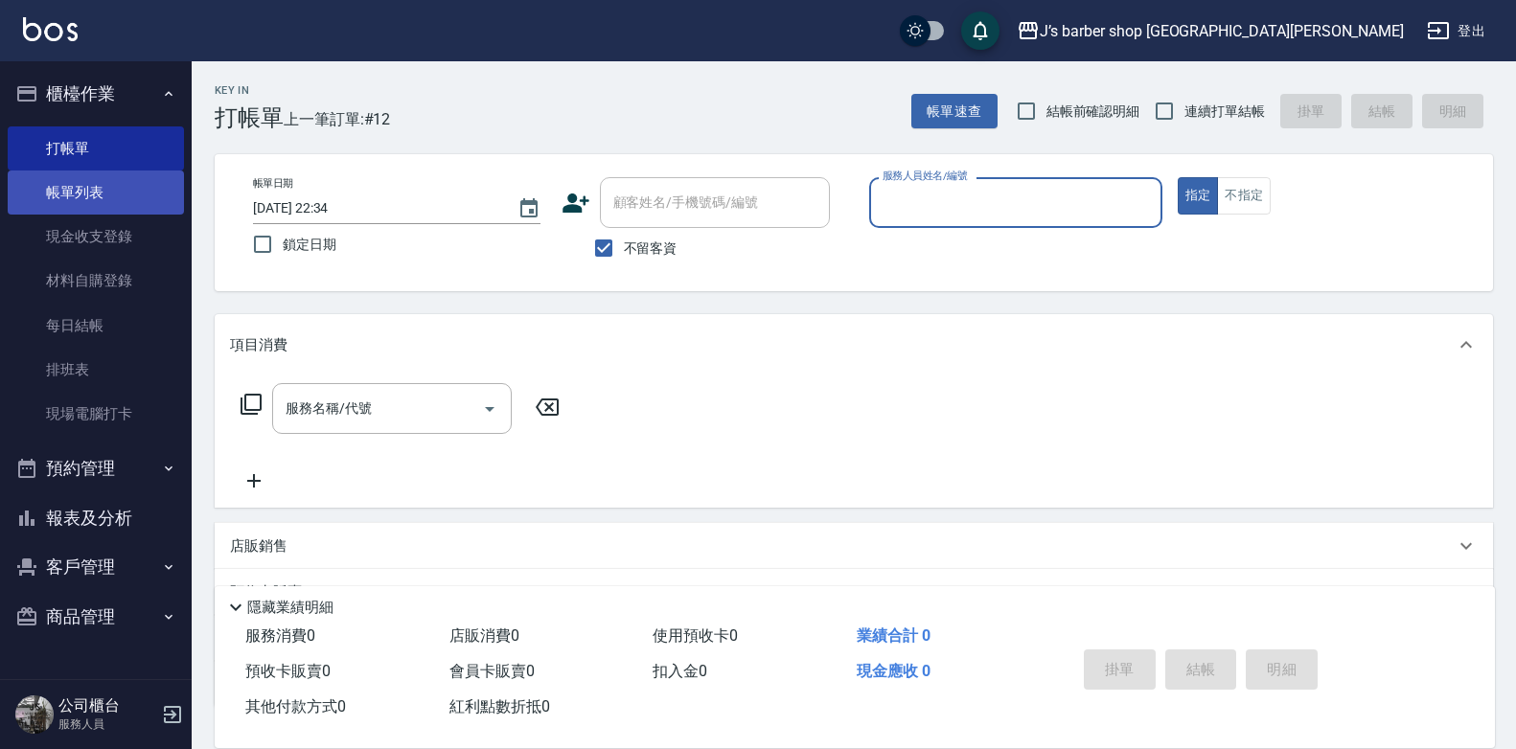
click at [118, 184] on link "帳單列表" at bounding box center [96, 193] width 176 height 44
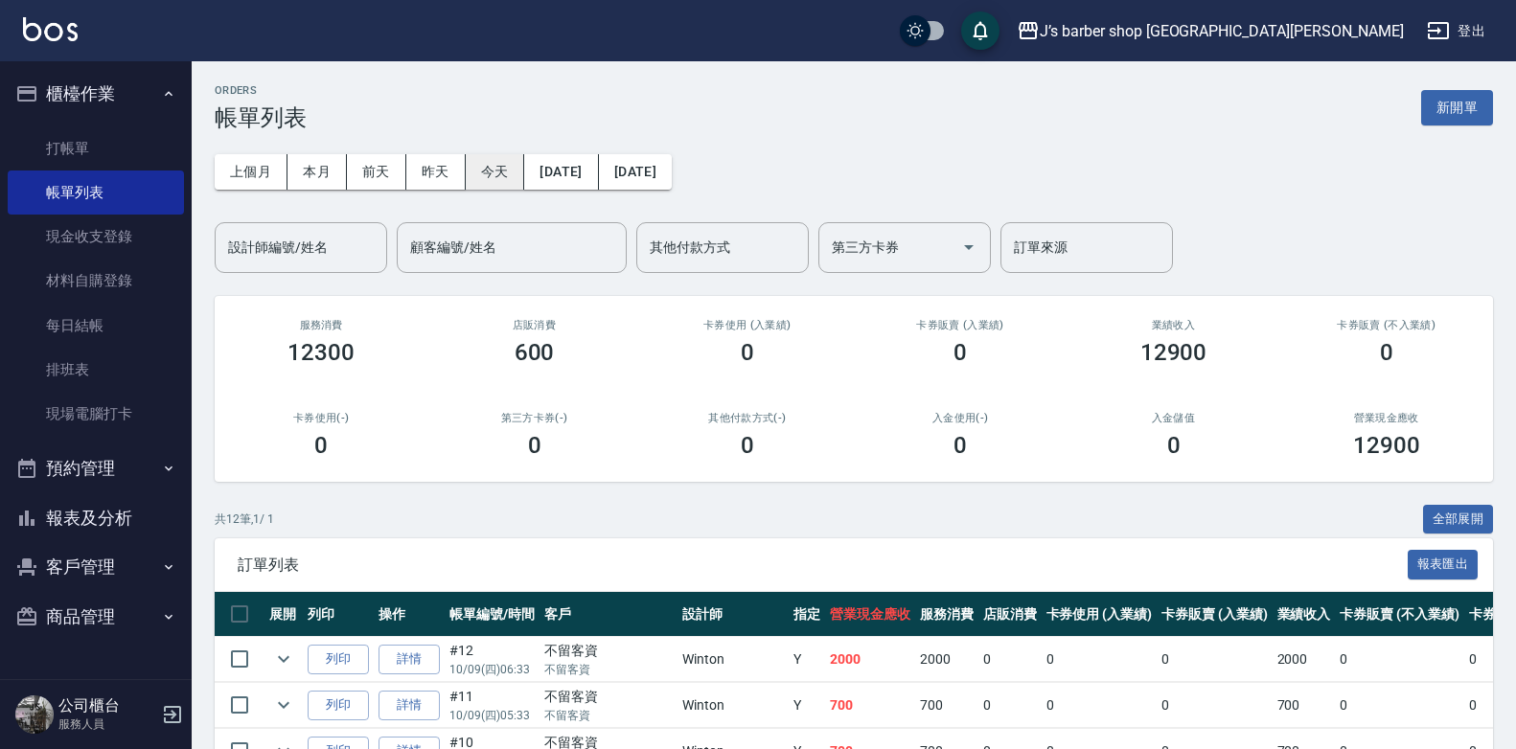
click at [523, 177] on div "上個月 本月 前天 昨天 今天 2025/10/09 2025/10/09" at bounding box center [443, 171] width 457 height 35
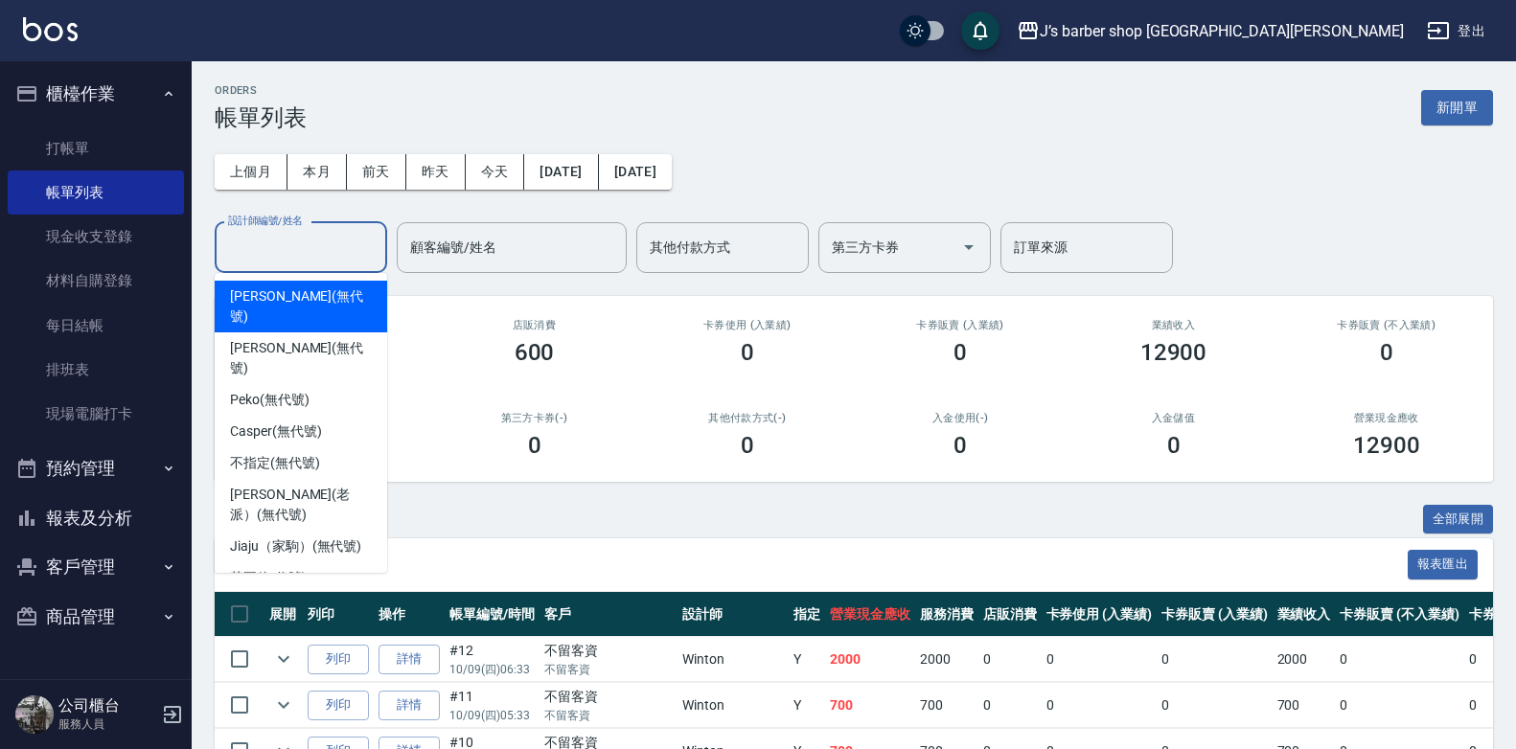
click at [298, 260] on input "設計師編號/姓名" at bounding box center [300, 248] width 155 height 34
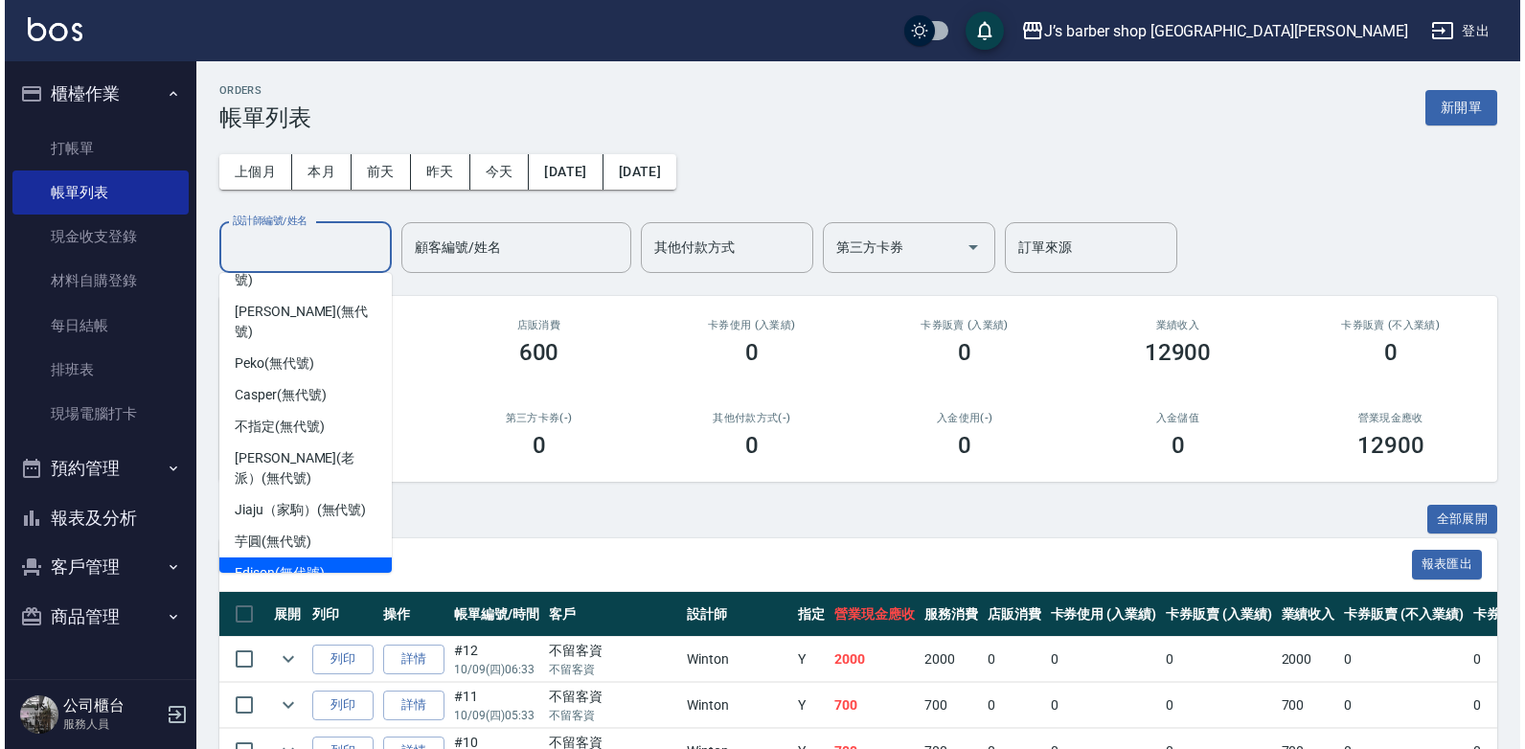
scroll to position [52, 0]
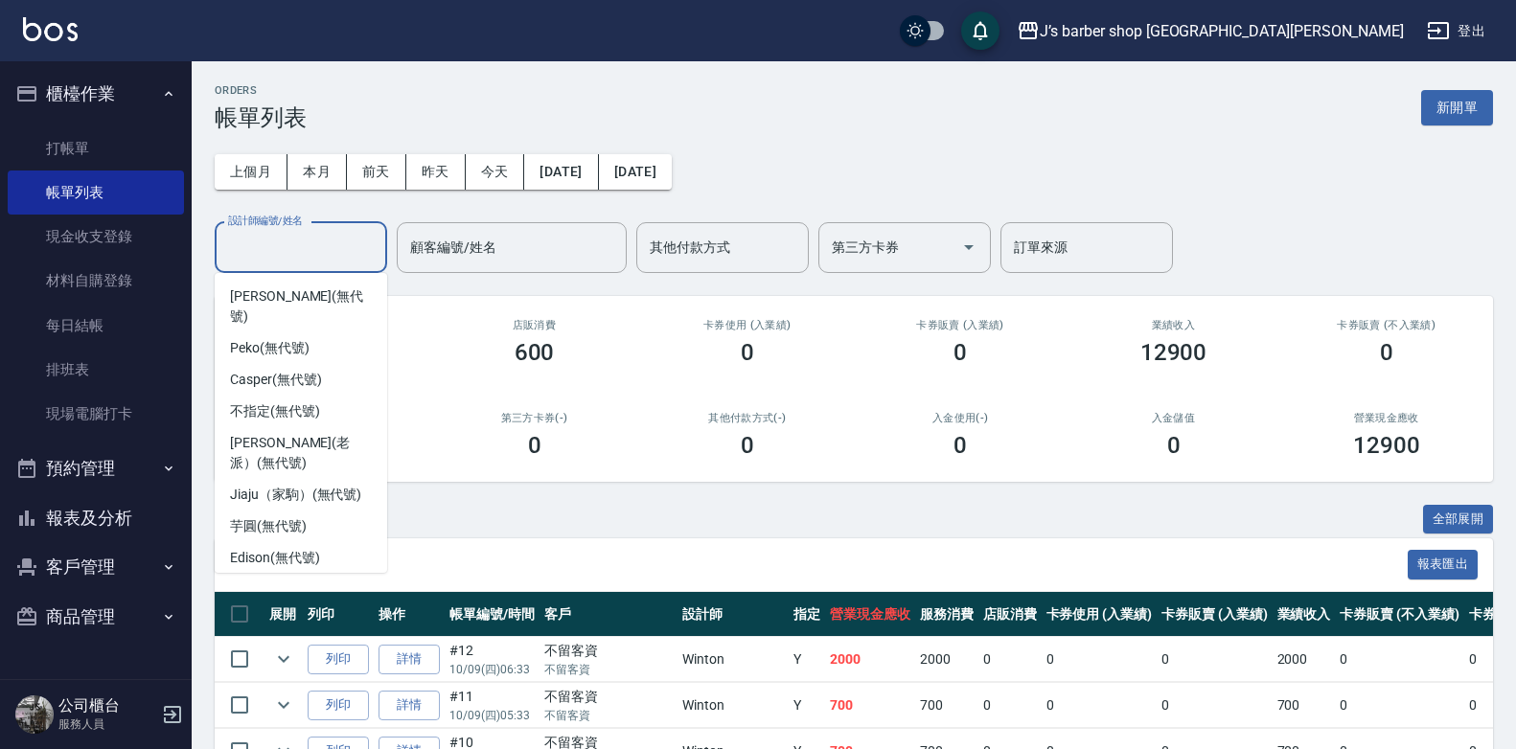
click at [279, 580] on span "Winton (無代號)" at bounding box center [275, 590] width 91 height 20
type input "Winton(無代號)"
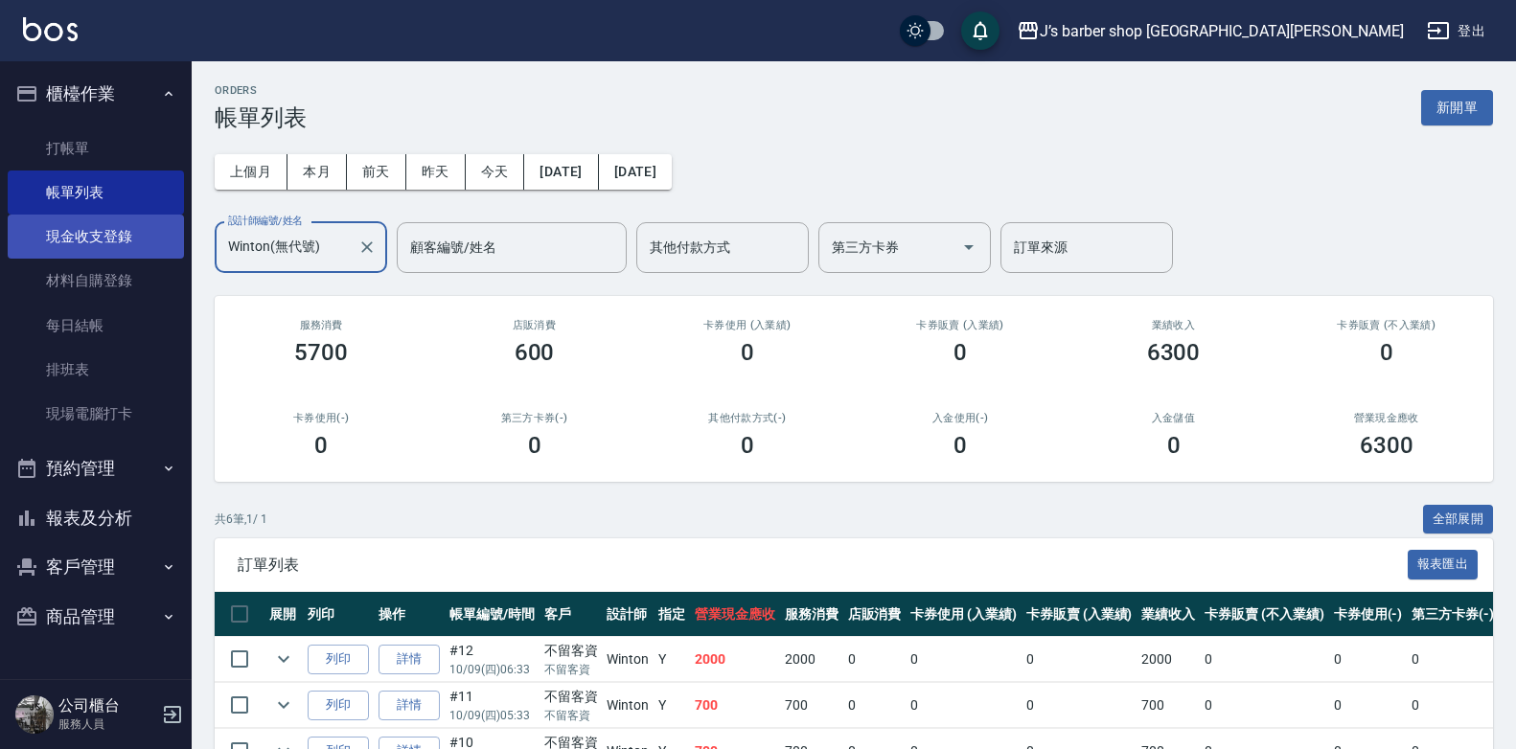
click at [129, 230] on link "現金收支登錄" at bounding box center [96, 237] width 176 height 44
